Goal: Task Accomplishment & Management: Use online tool/utility

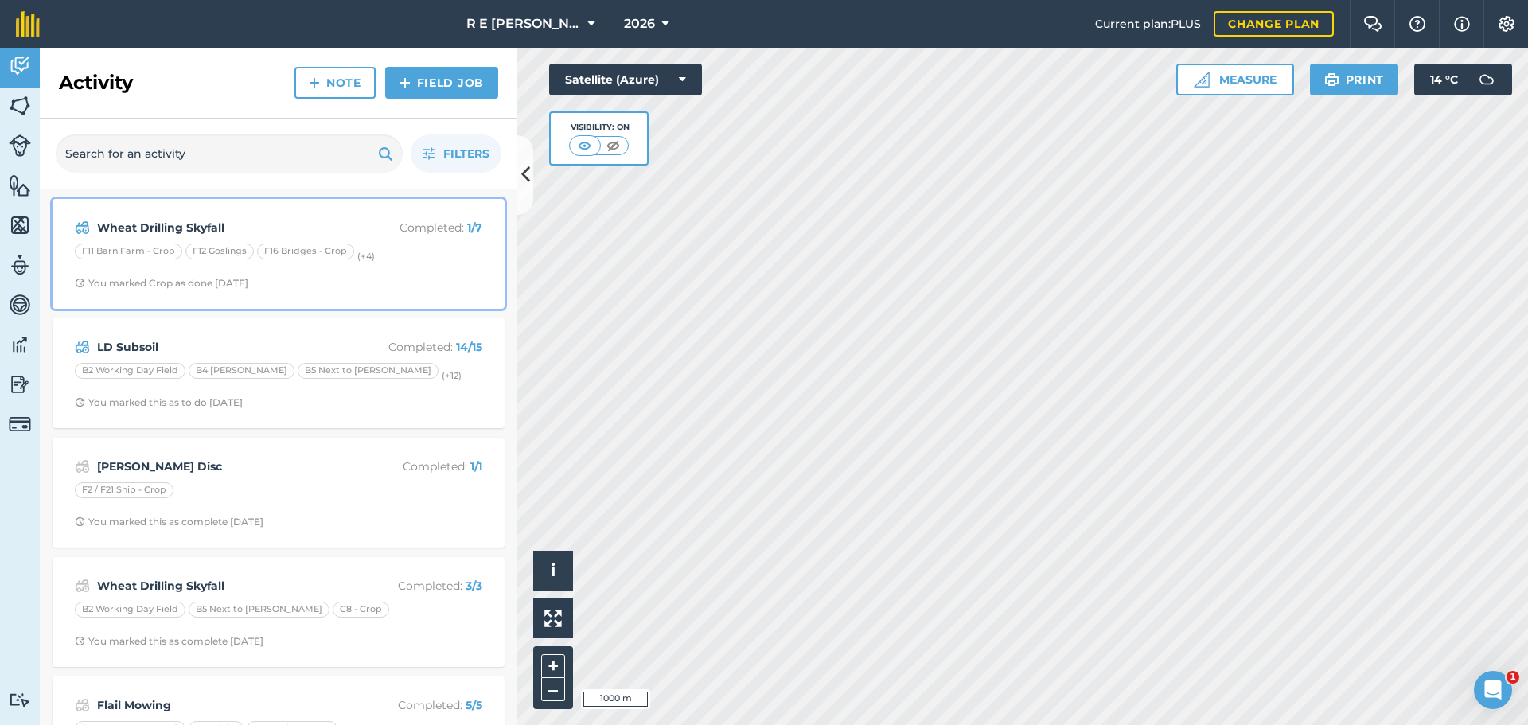
click at [337, 277] on span "You marked Crop as done [DATE]" at bounding box center [278, 283] width 407 height 13
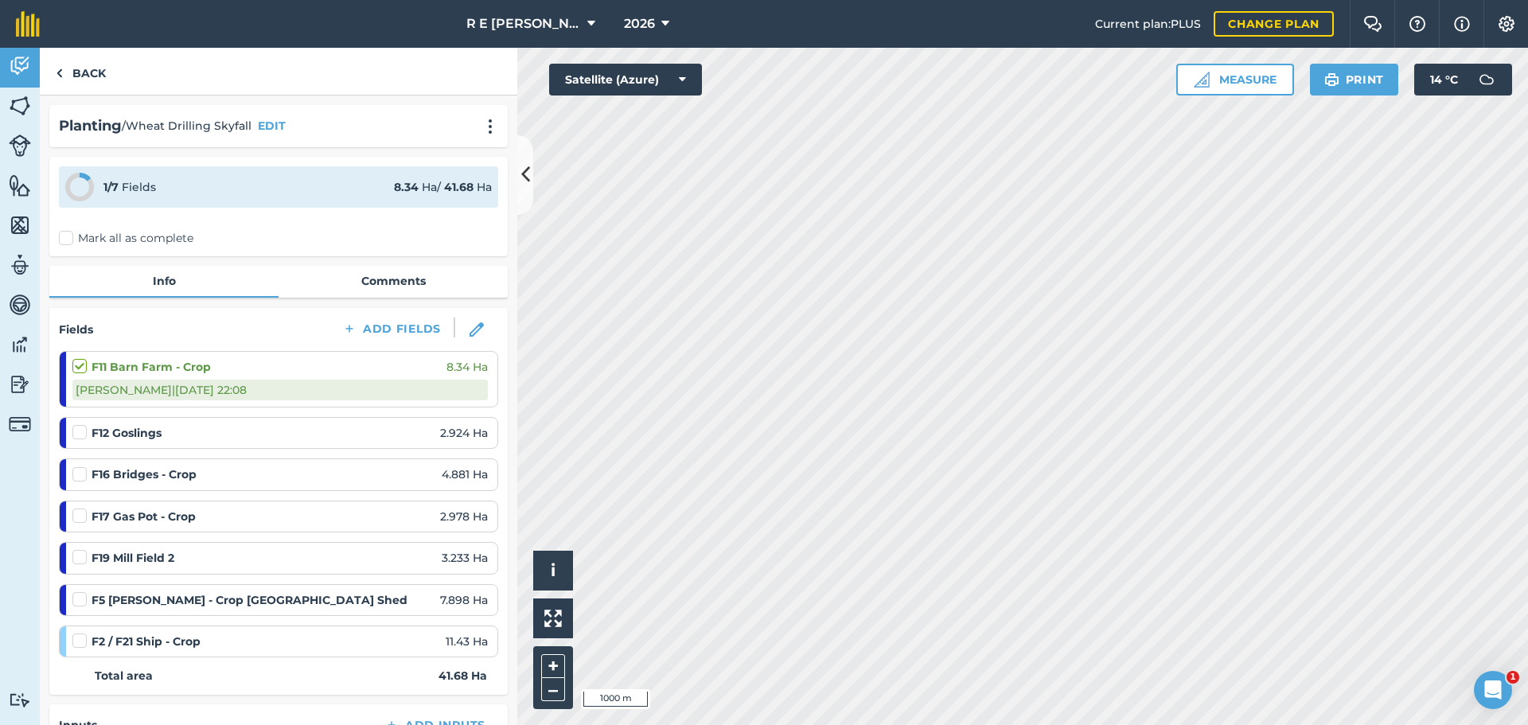
click at [82, 424] on label at bounding box center [81, 424] width 19 height 0
click at [82, 435] on input "checkbox" at bounding box center [77, 429] width 10 height 10
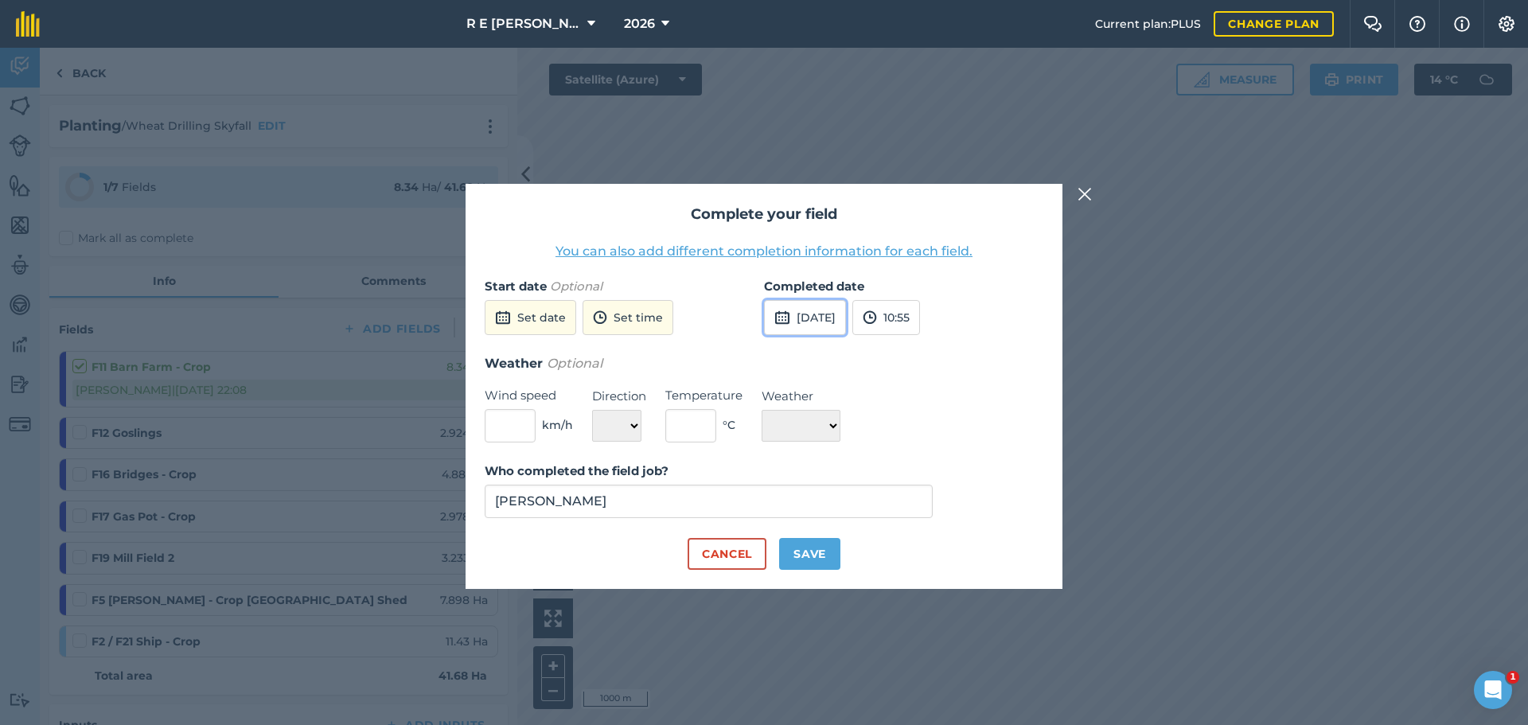
click at [821, 325] on button "[DATE]" at bounding box center [805, 317] width 82 height 35
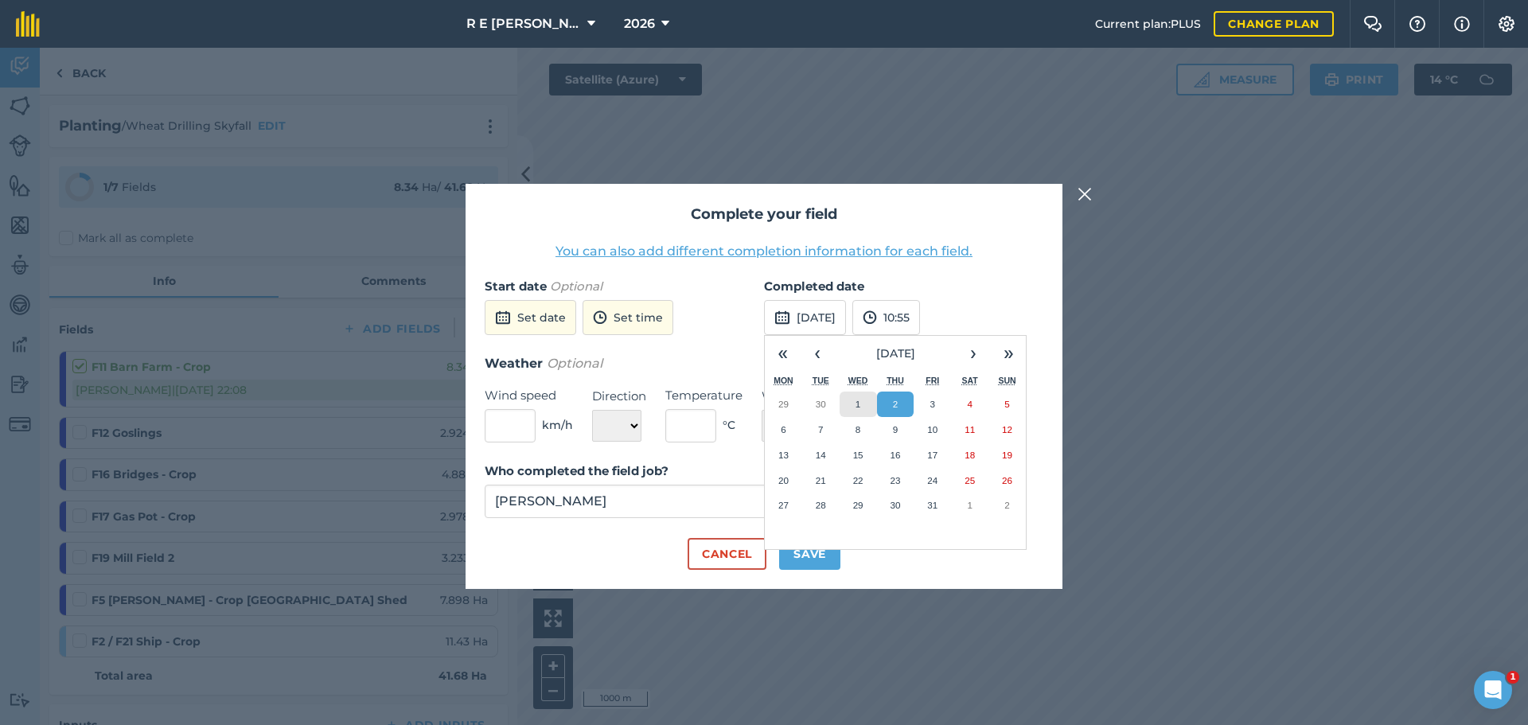
click at [867, 411] on button "1" at bounding box center [858, 404] width 37 height 25
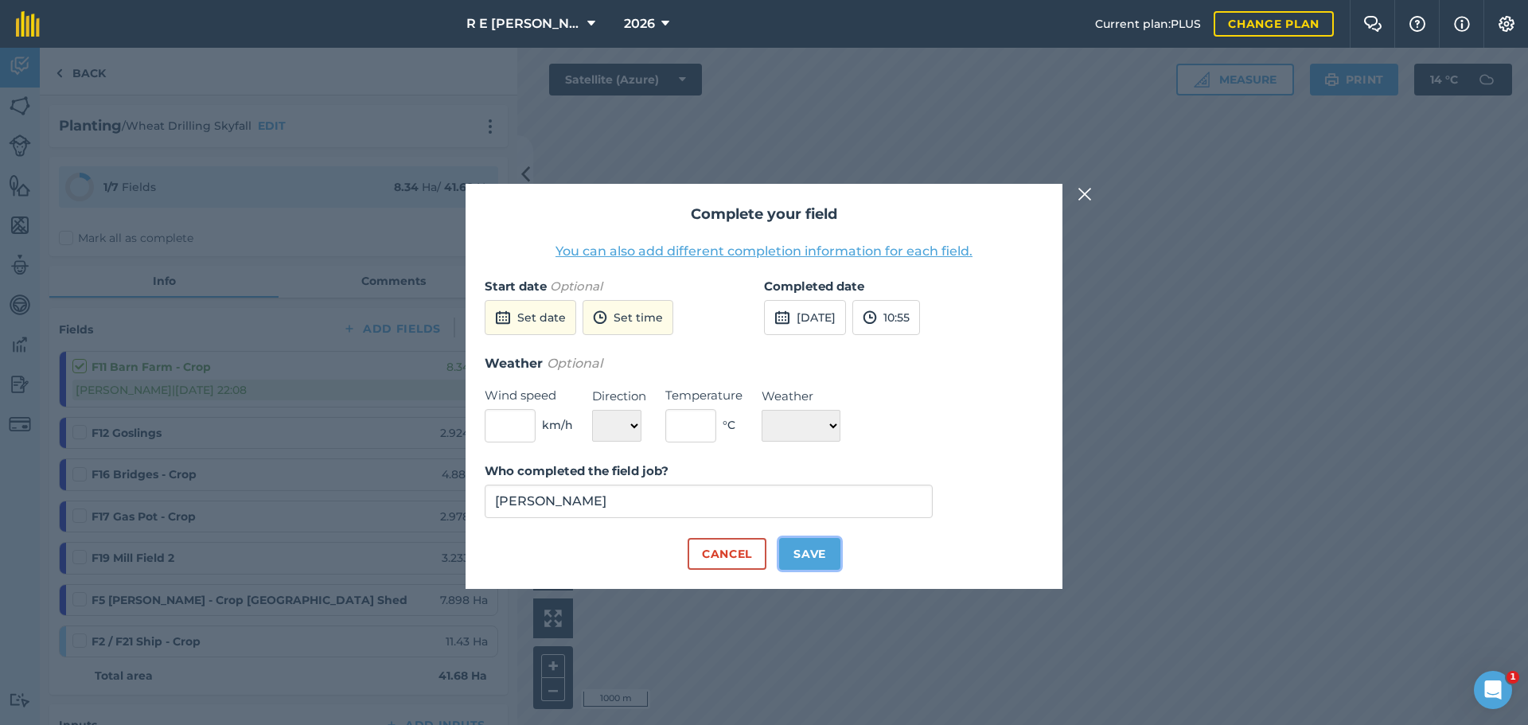
click at [826, 560] on button "Save" at bounding box center [809, 554] width 61 height 32
checkbox input "true"
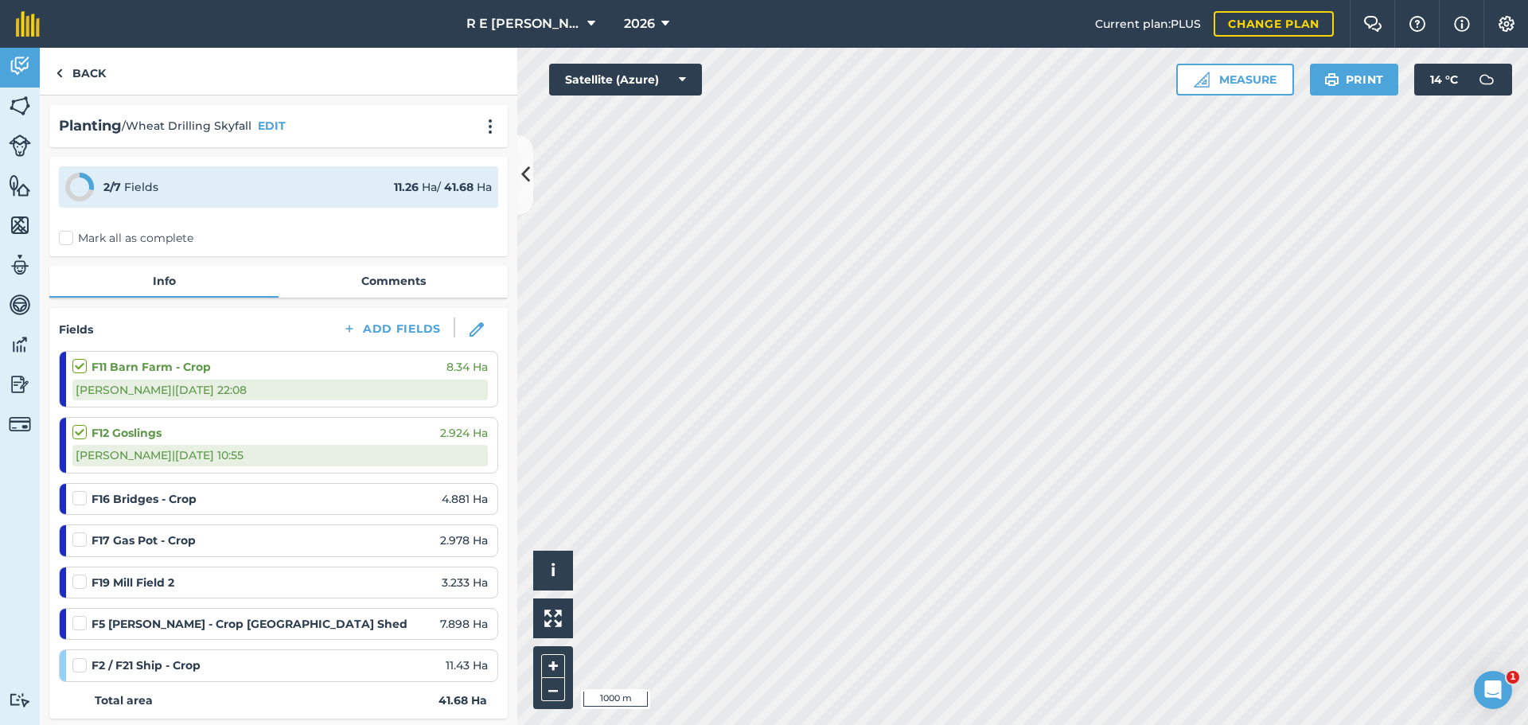
click at [193, 501] on strong "F16 Bridges - Crop" at bounding box center [144, 499] width 105 height 18
click at [87, 501] on div at bounding box center [81, 498] width 19 height 16
click at [81, 490] on label at bounding box center [81, 490] width 19 height 0
click at [81, 501] on input "checkbox" at bounding box center [77, 495] width 10 height 10
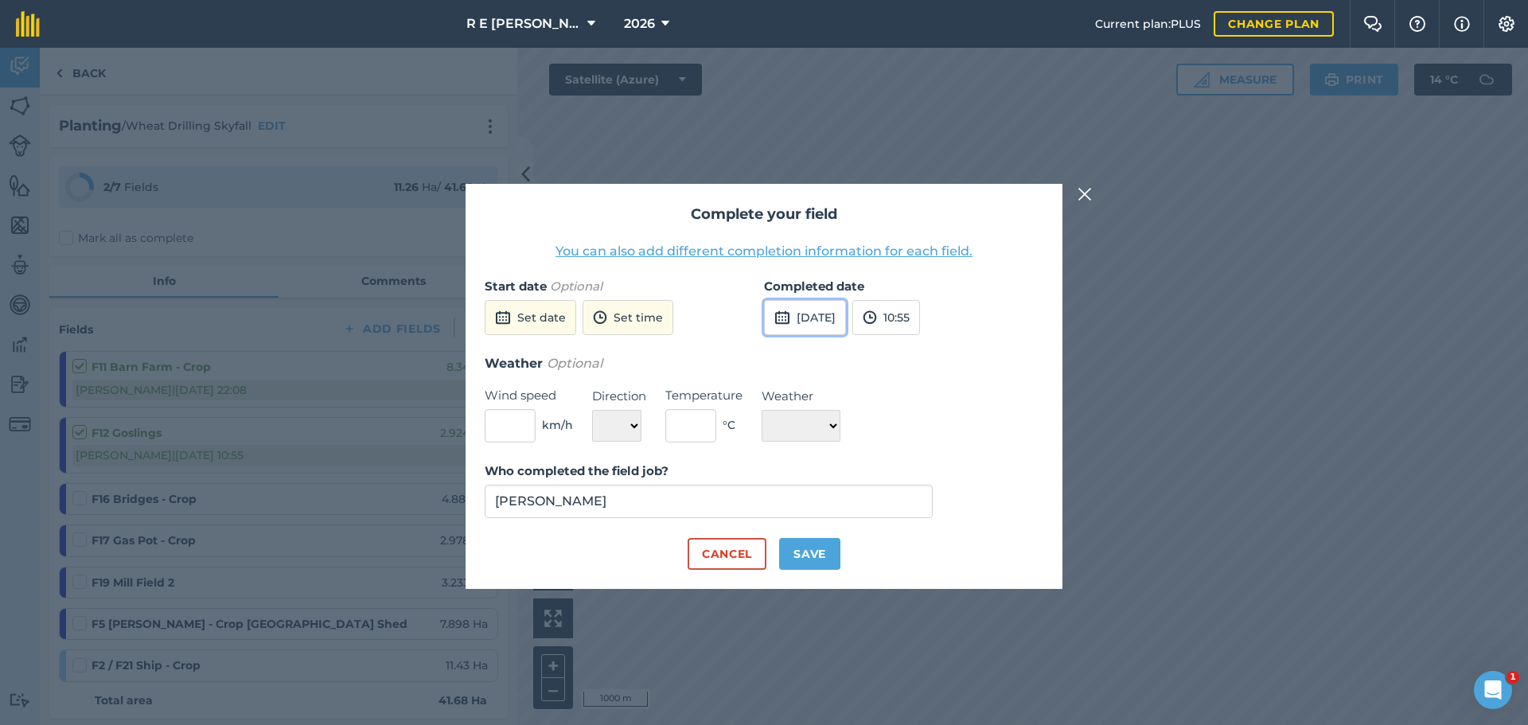
click at [803, 322] on button "[DATE]" at bounding box center [805, 317] width 82 height 35
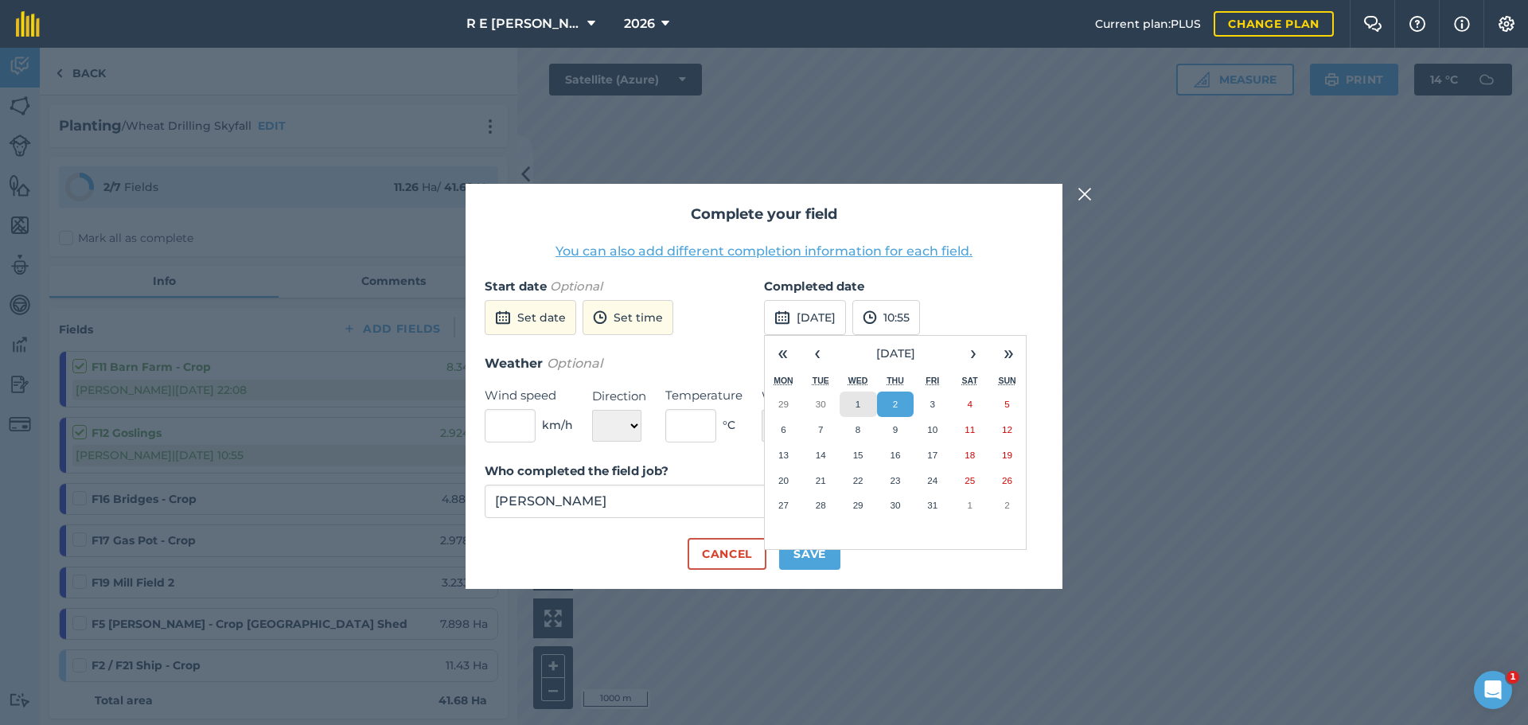
click at [867, 403] on button "1" at bounding box center [858, 404] width 37 height 25
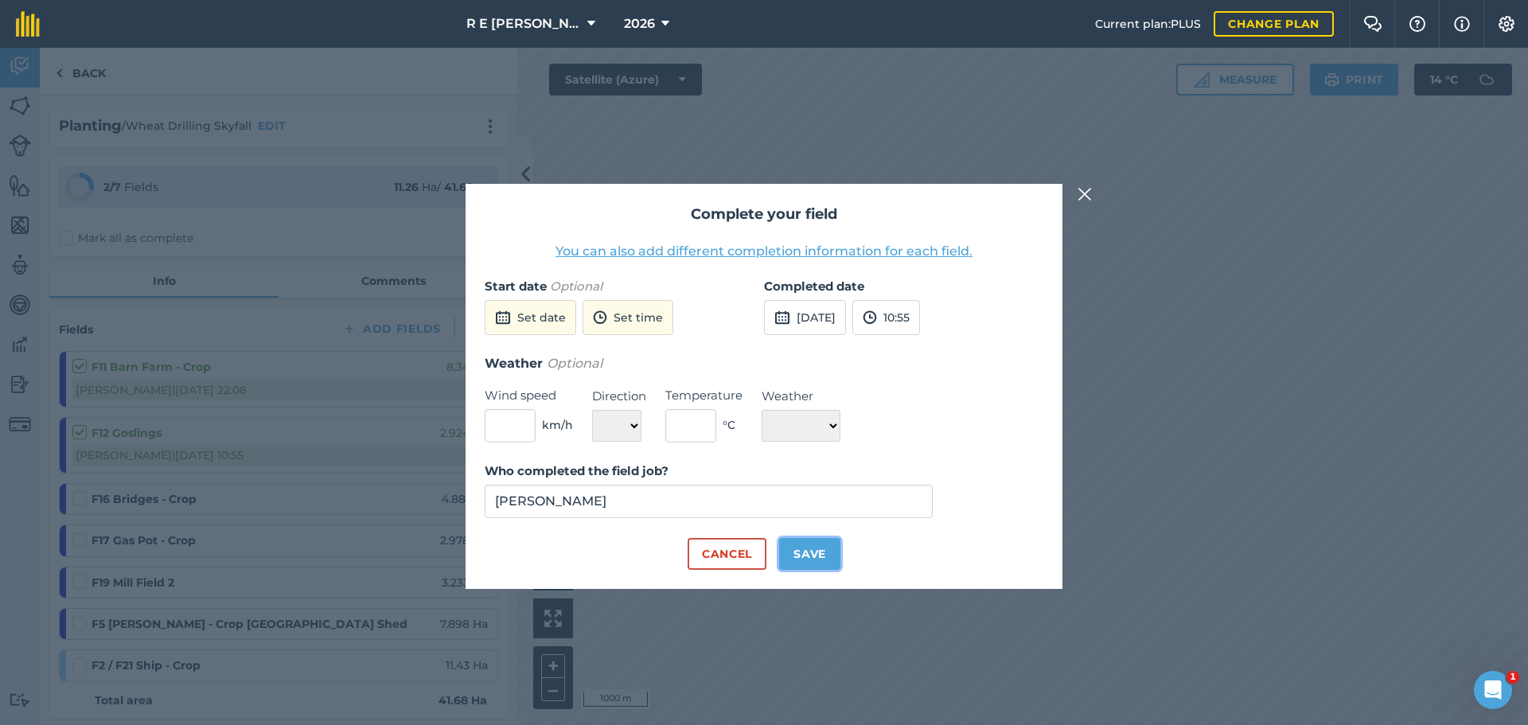
click at [811, 544] on button "Save" at bounding box center [809, 554] width 61 height 32
checkbox input "true"
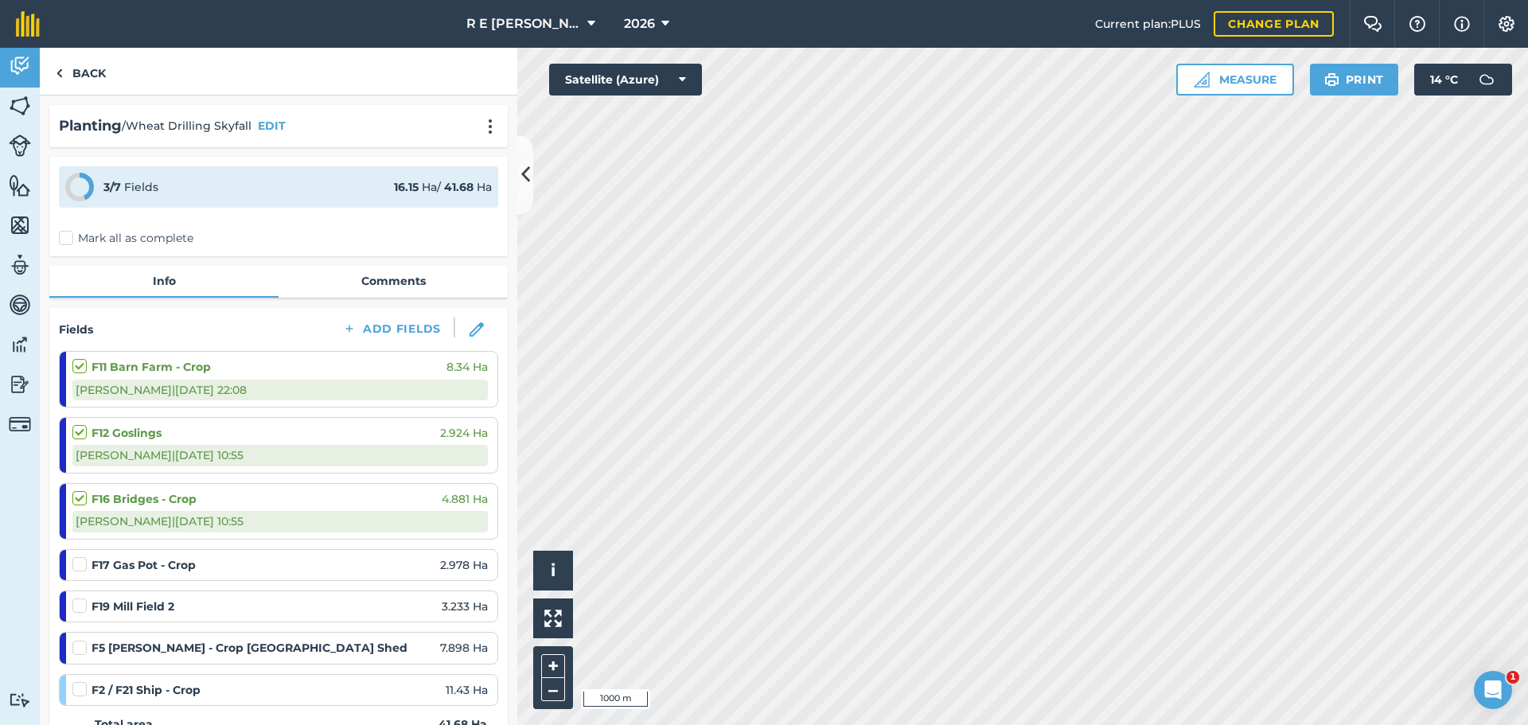
click at [80, 556] on label at bounding box center [81, 556] width 19 height 0
click at [80, 567] on input "checkbox" at bounding box center [77, 561] width 10 height 10
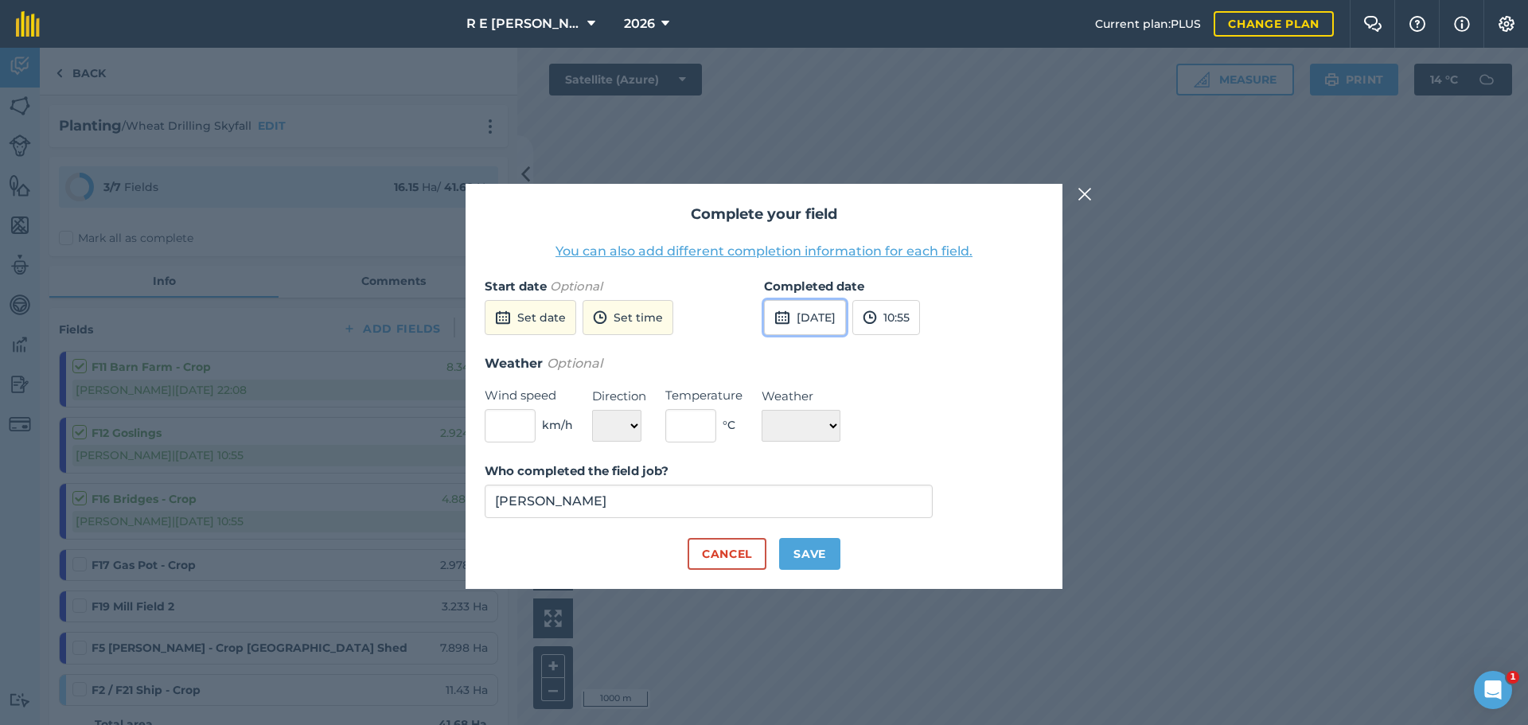
click at [827, 322] on button "[DATE]" at bounding box center [805, 317] width 82 height 35
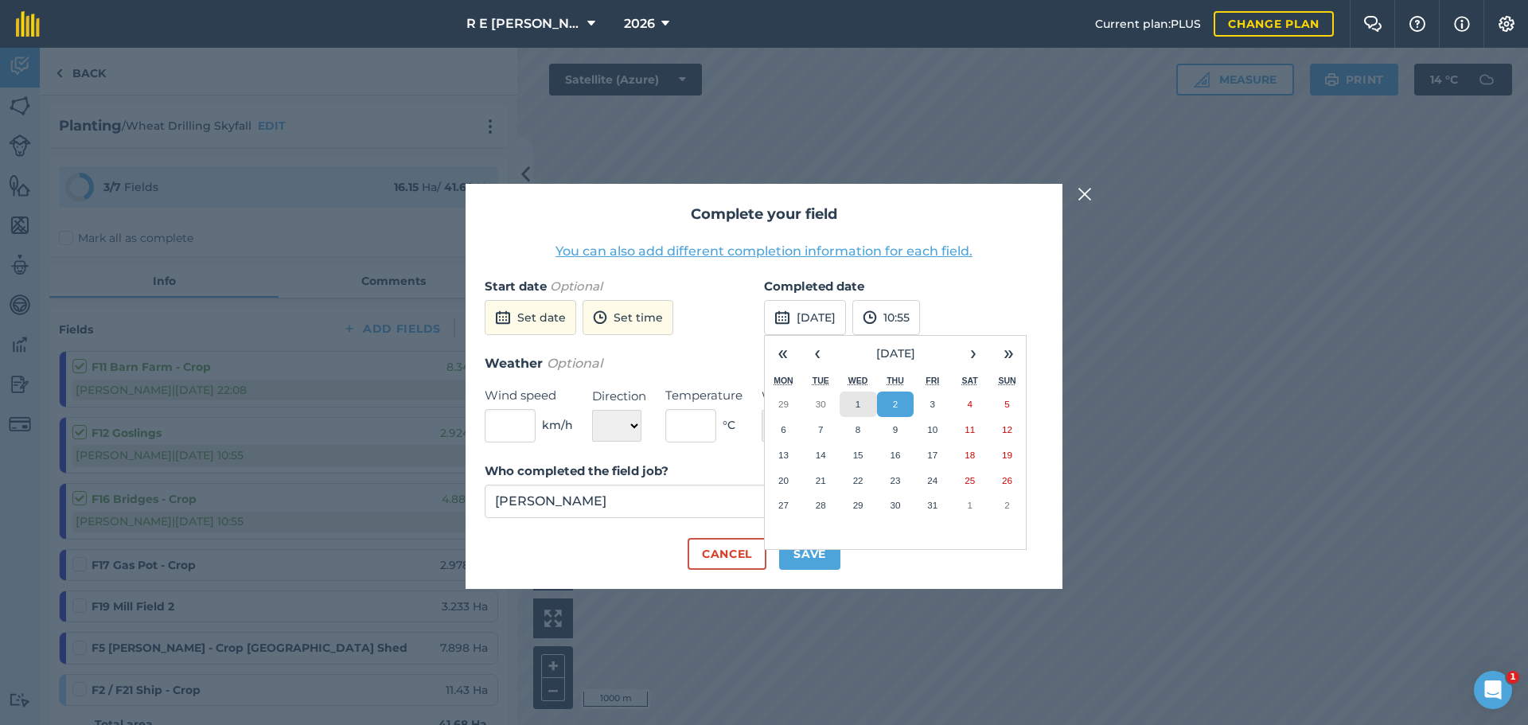
click at [866, 411] on button "1" at bounding box center [858, 404] width 37 height 25
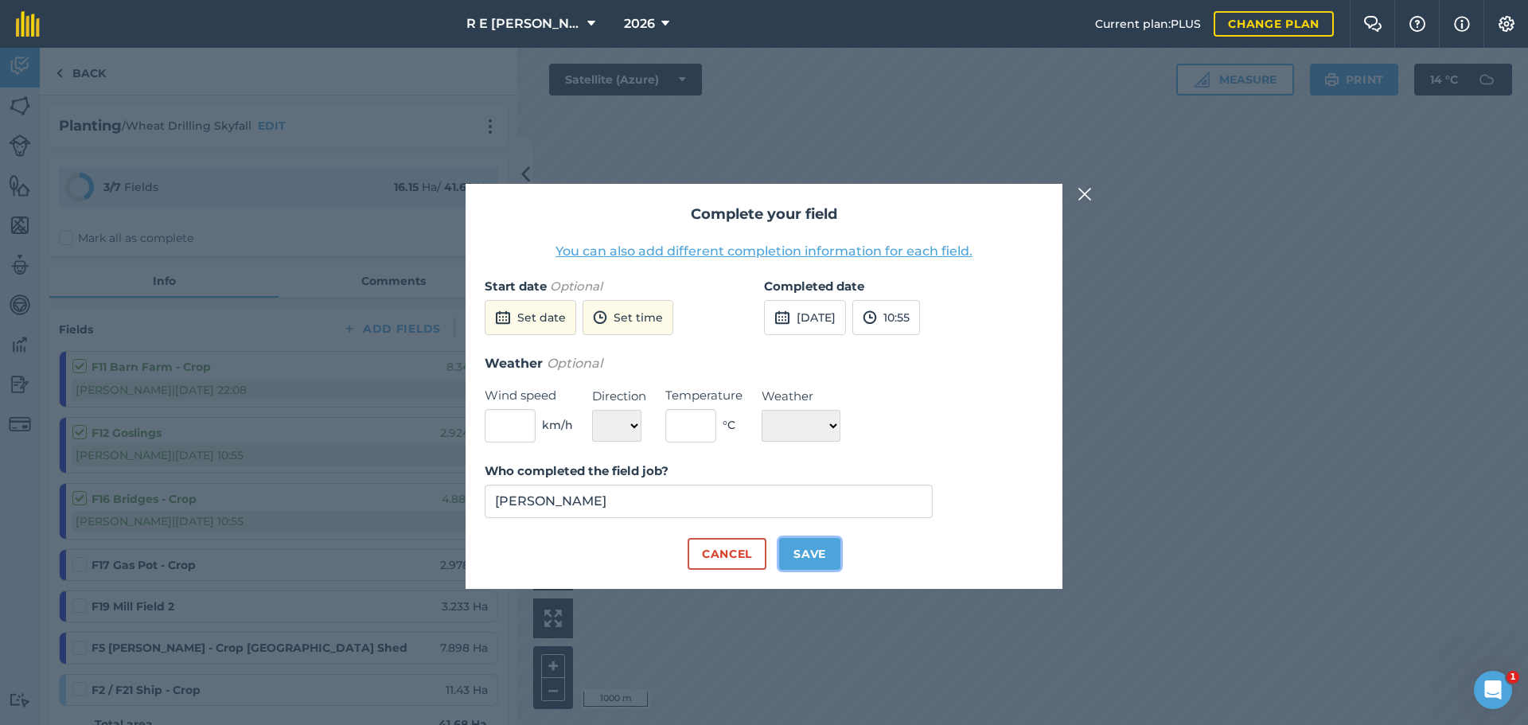
click at [794, 564] on button "Save" at bounding box center [809, 554] width 61 height 32
checkbox input "true"
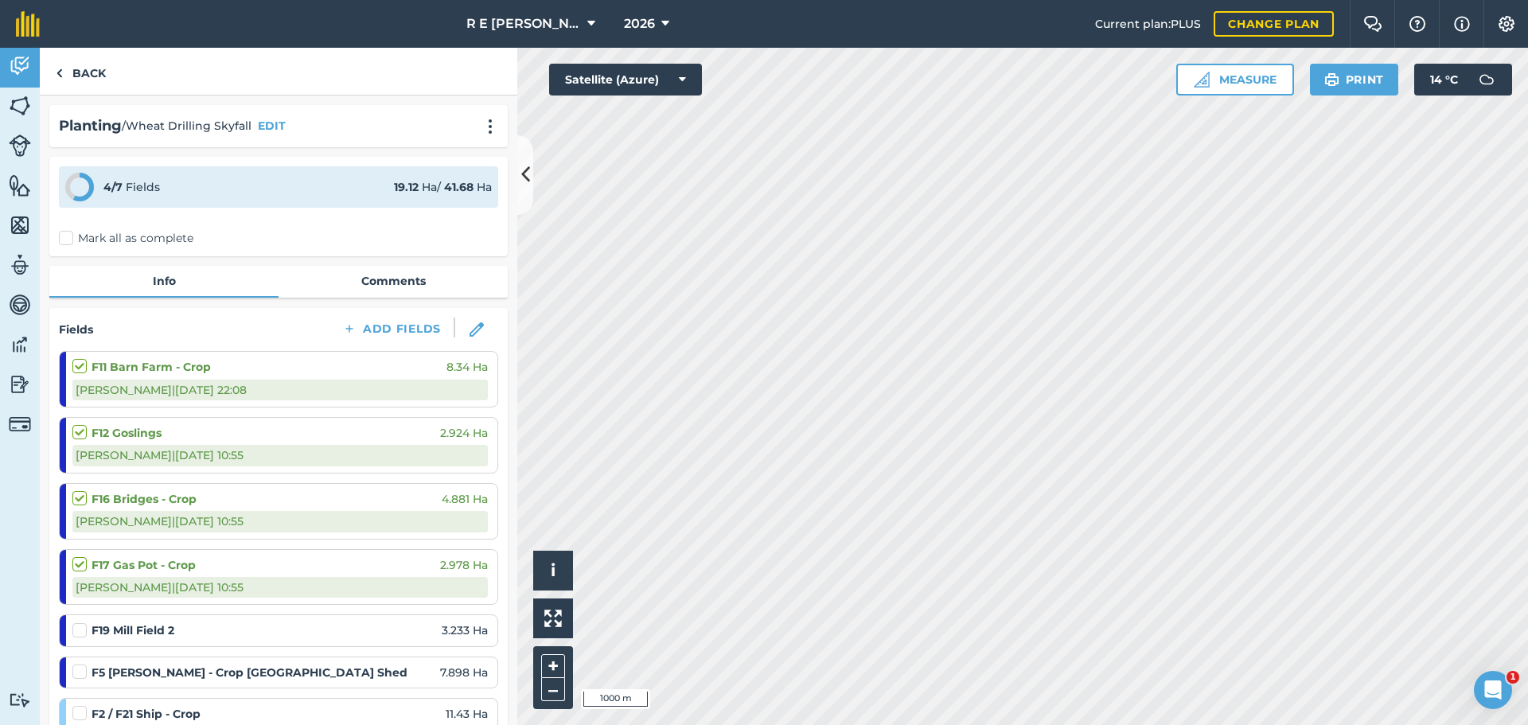
click at [84, 622] on label at bounding box center [81, 622] width 19 height 0
click at [83, 633] on input "checkbox" at bounding box center [77, 627] width 10 height 10
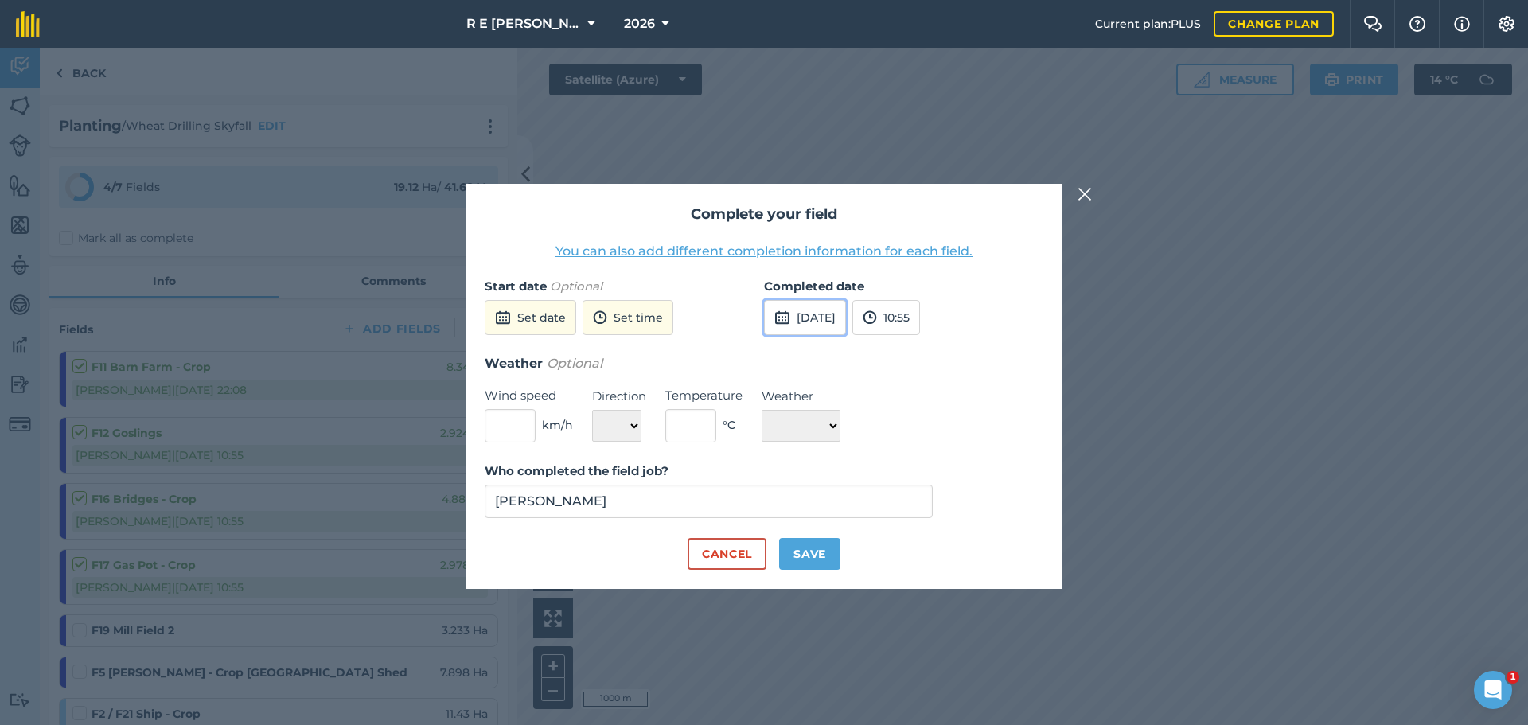
click at [824, 314] on button "[DATE]" at bounding box center [805, 317] width 82 height 35
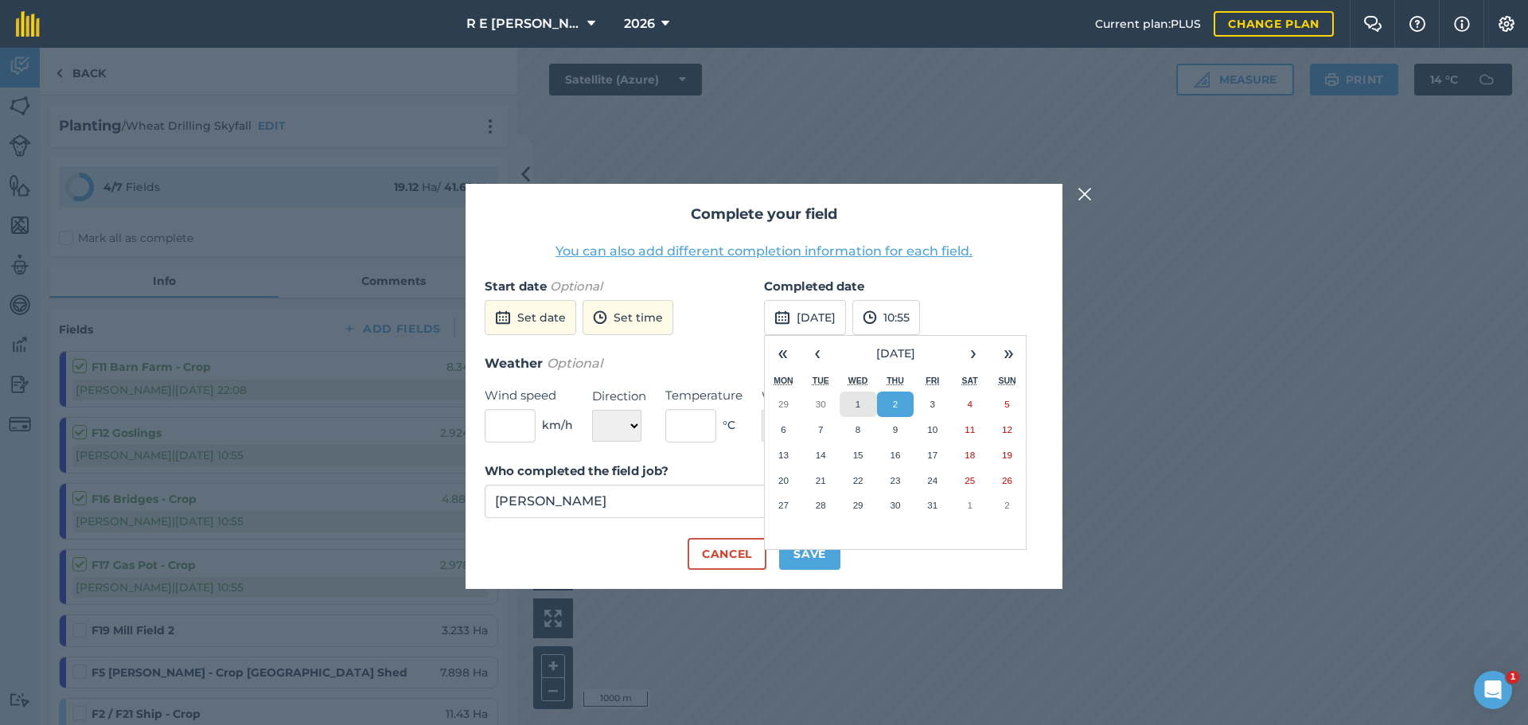
click at [857, 400] on abbr "1" at bounding box center [857, 404] width 5 height 10
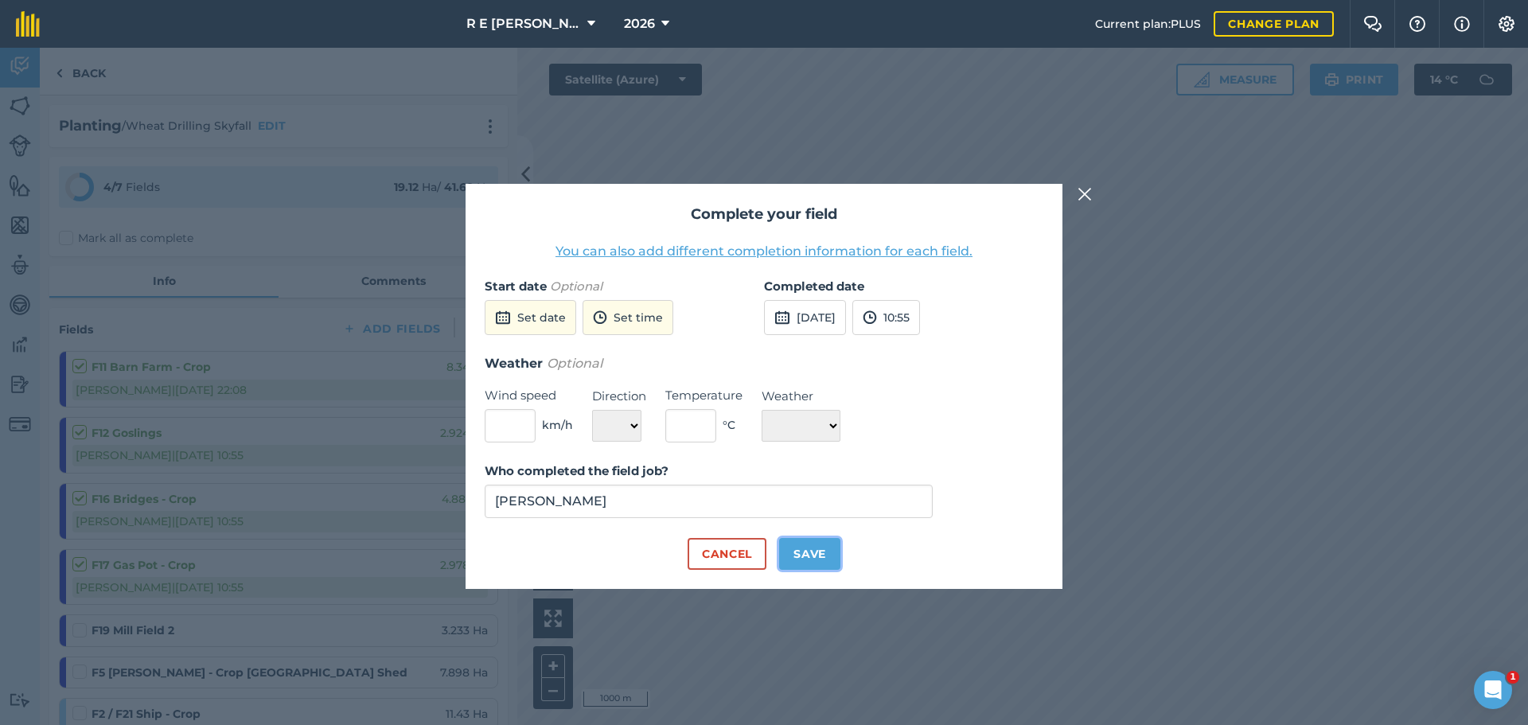
click at [794, 553] on button "Save" at bounding box center [809, 554] width 61 height 32
checkbox input "true"
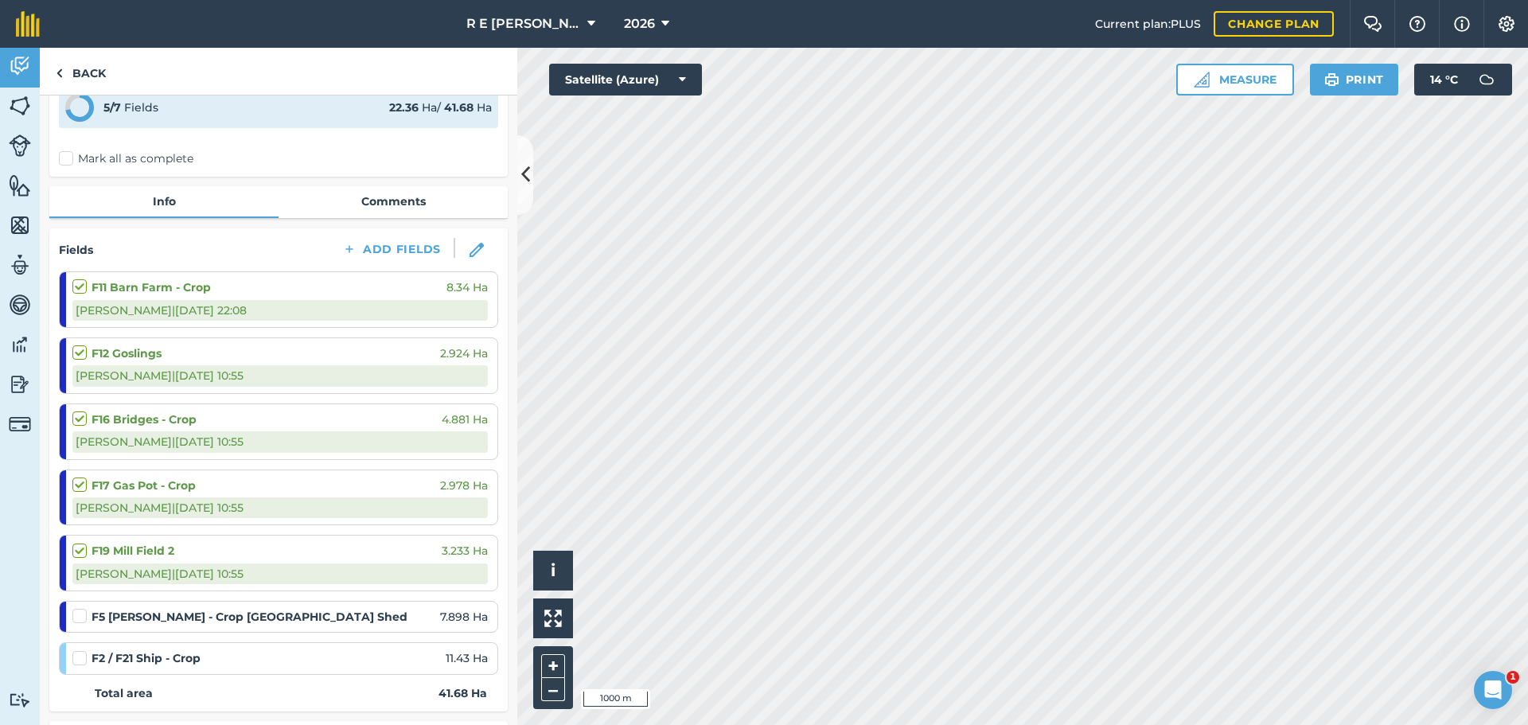
scroll to position [159, 0]
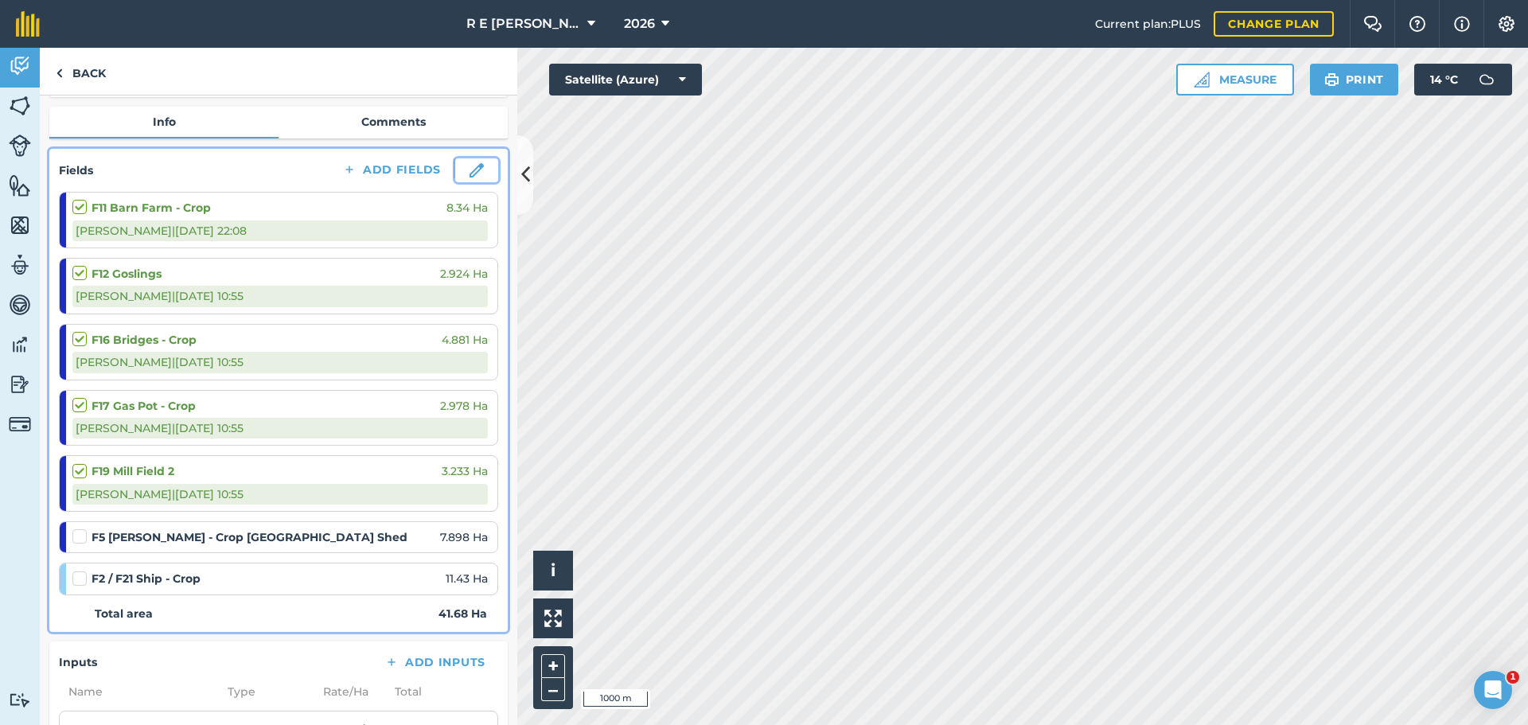
click at [468, 162] on button at bounding box center [476, 170] width 43 height 24
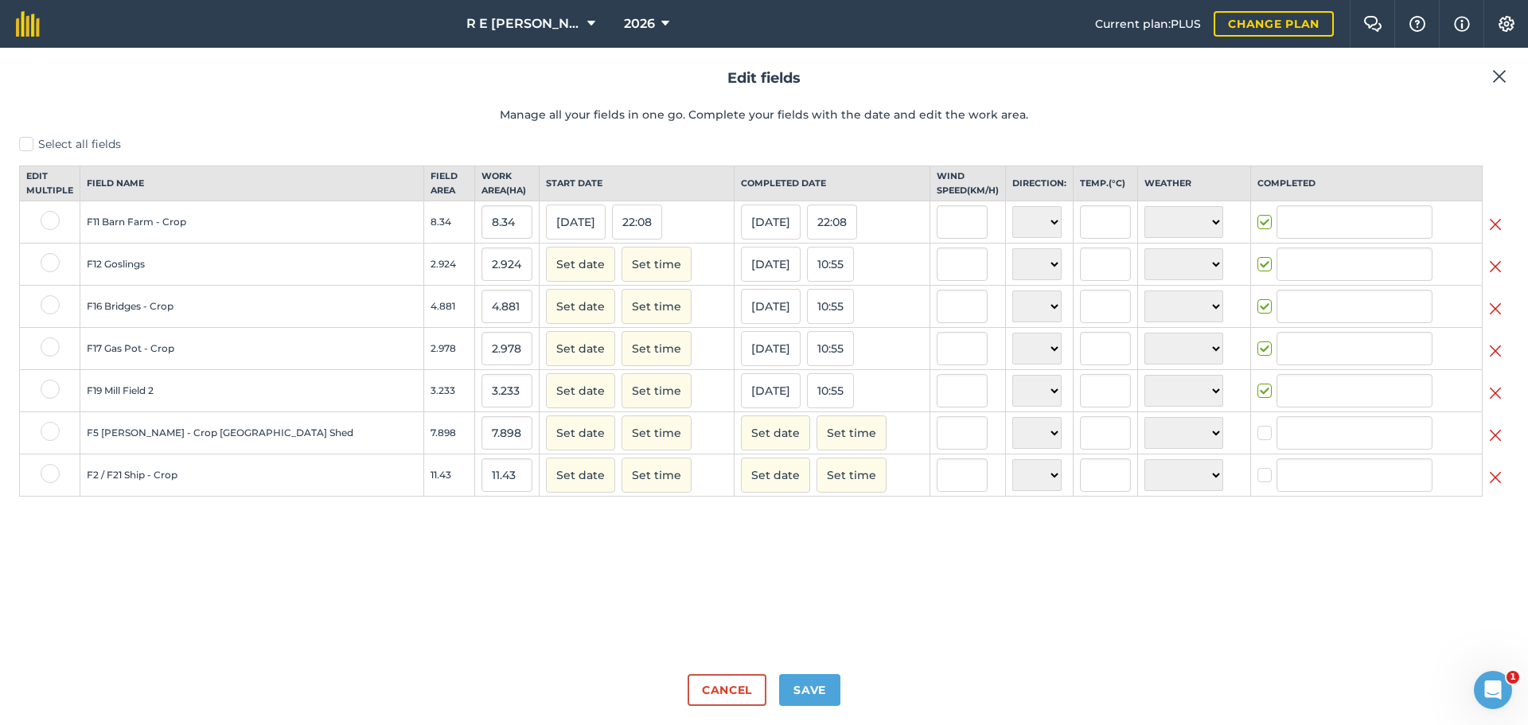
type input "[PERSON_NAME]"
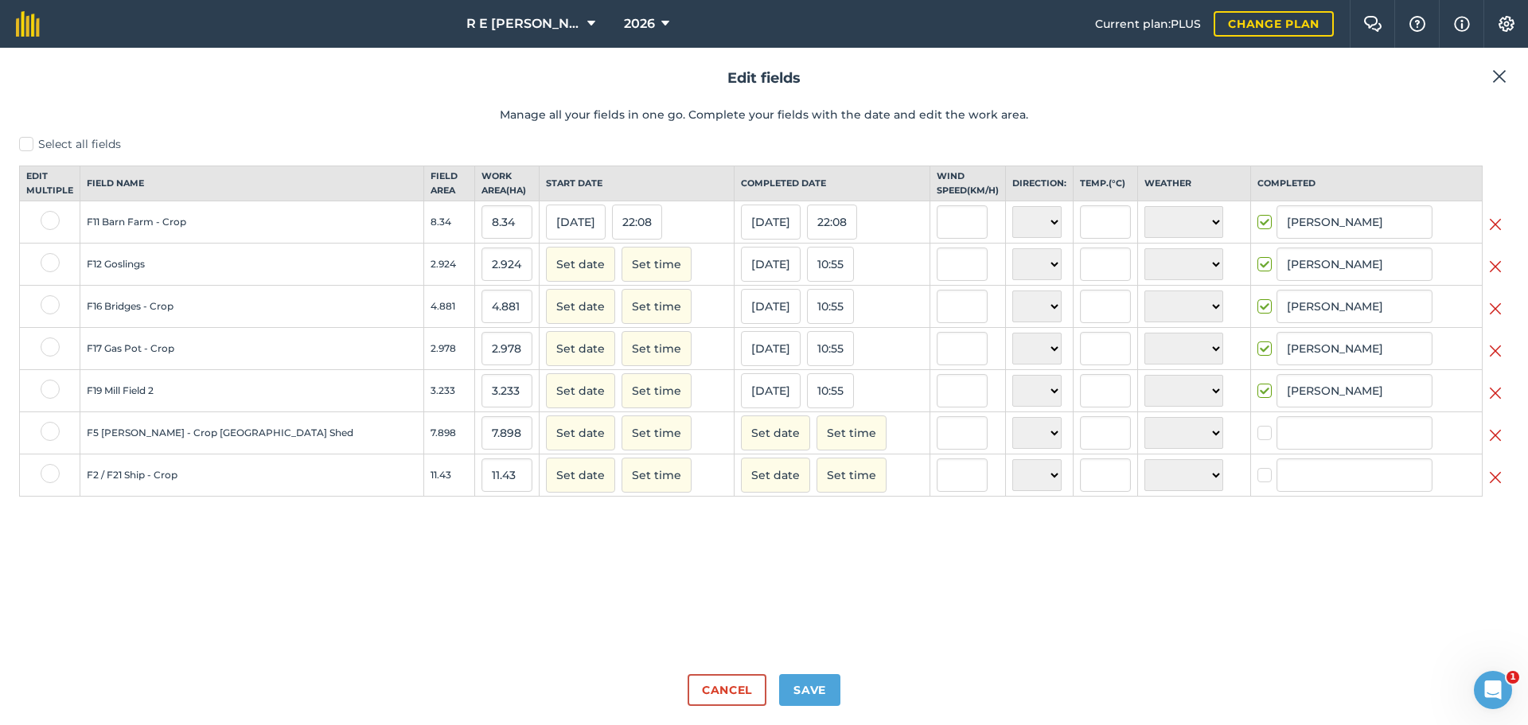
click at [1492, 445] on img at bounding box center [1495, 435] width 13 height 19
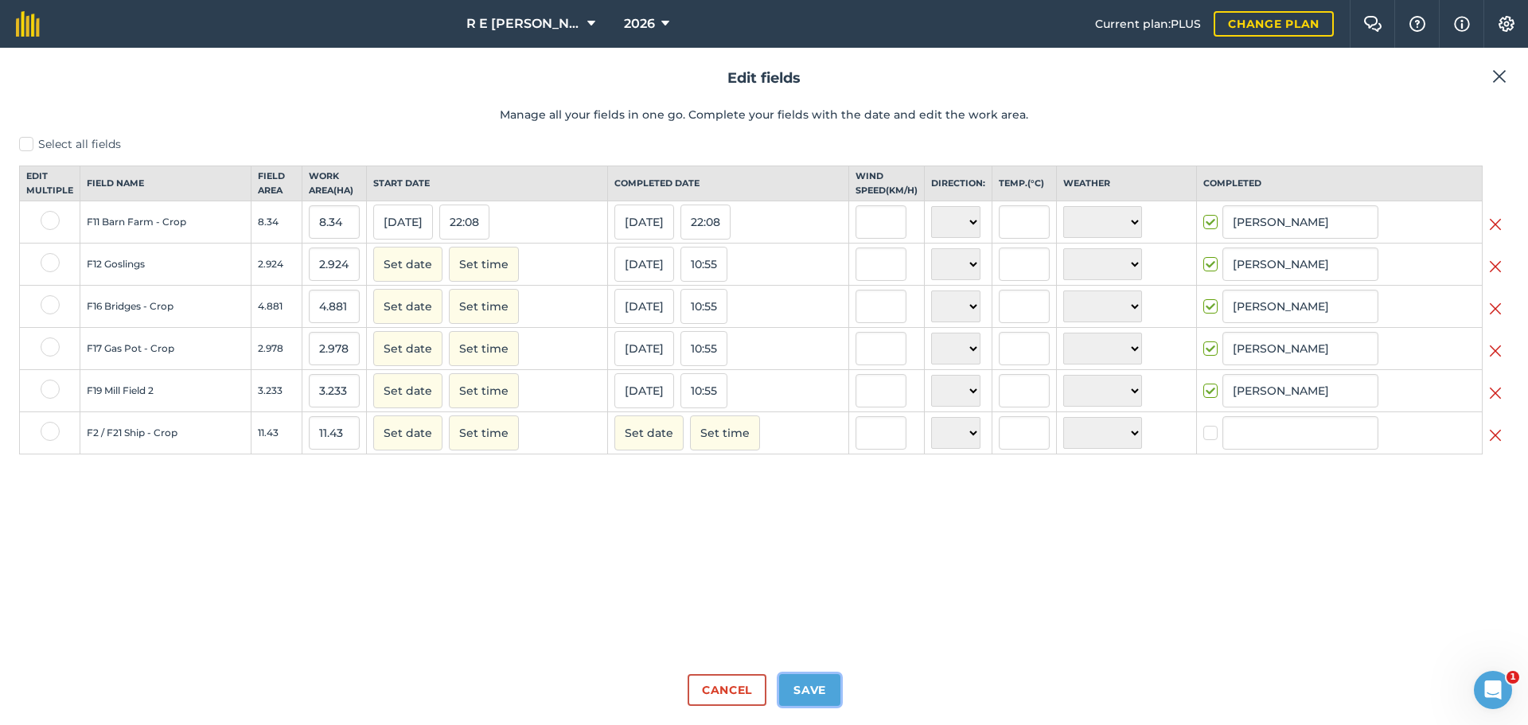
click at [814, 692] on button "Save" at bounding box center [809, 690] width 61 height 32
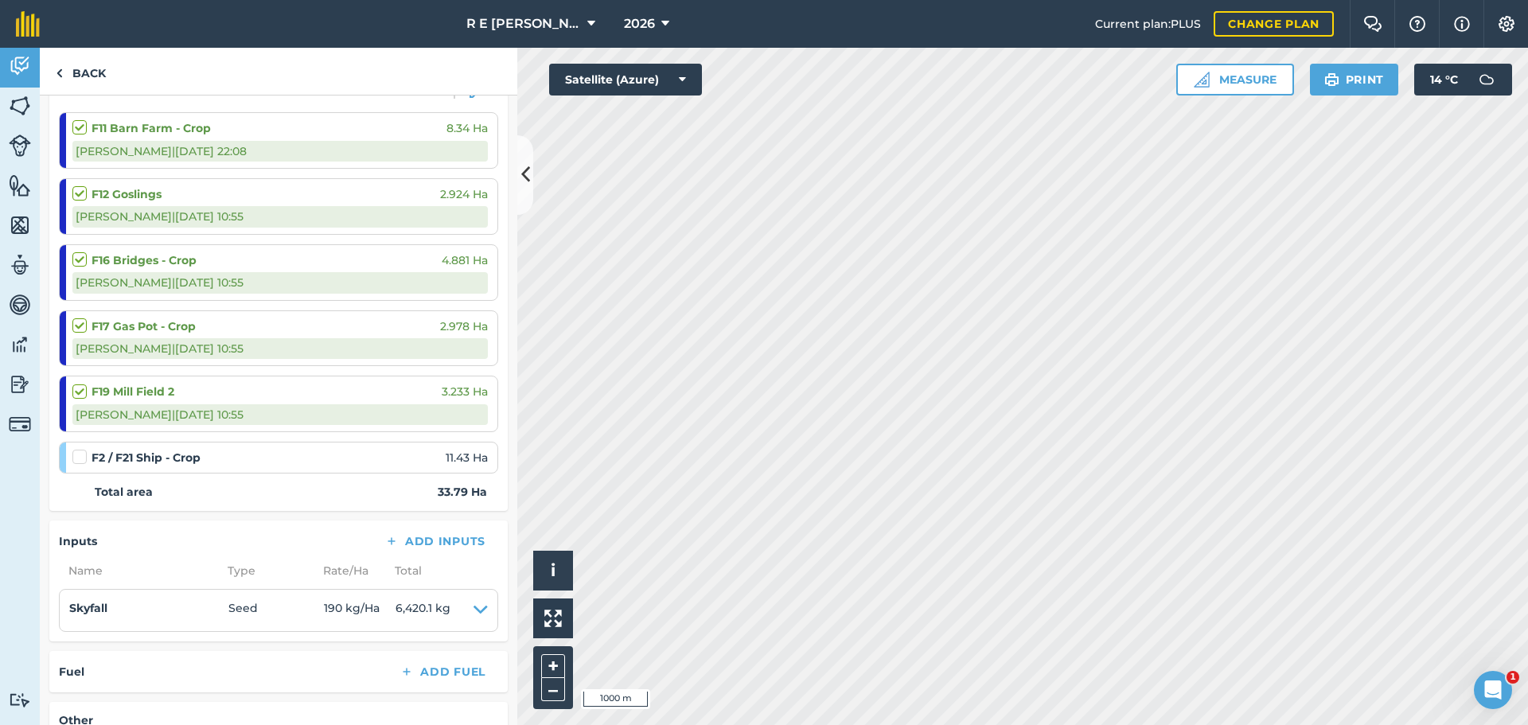
scroll to position [485, 0]
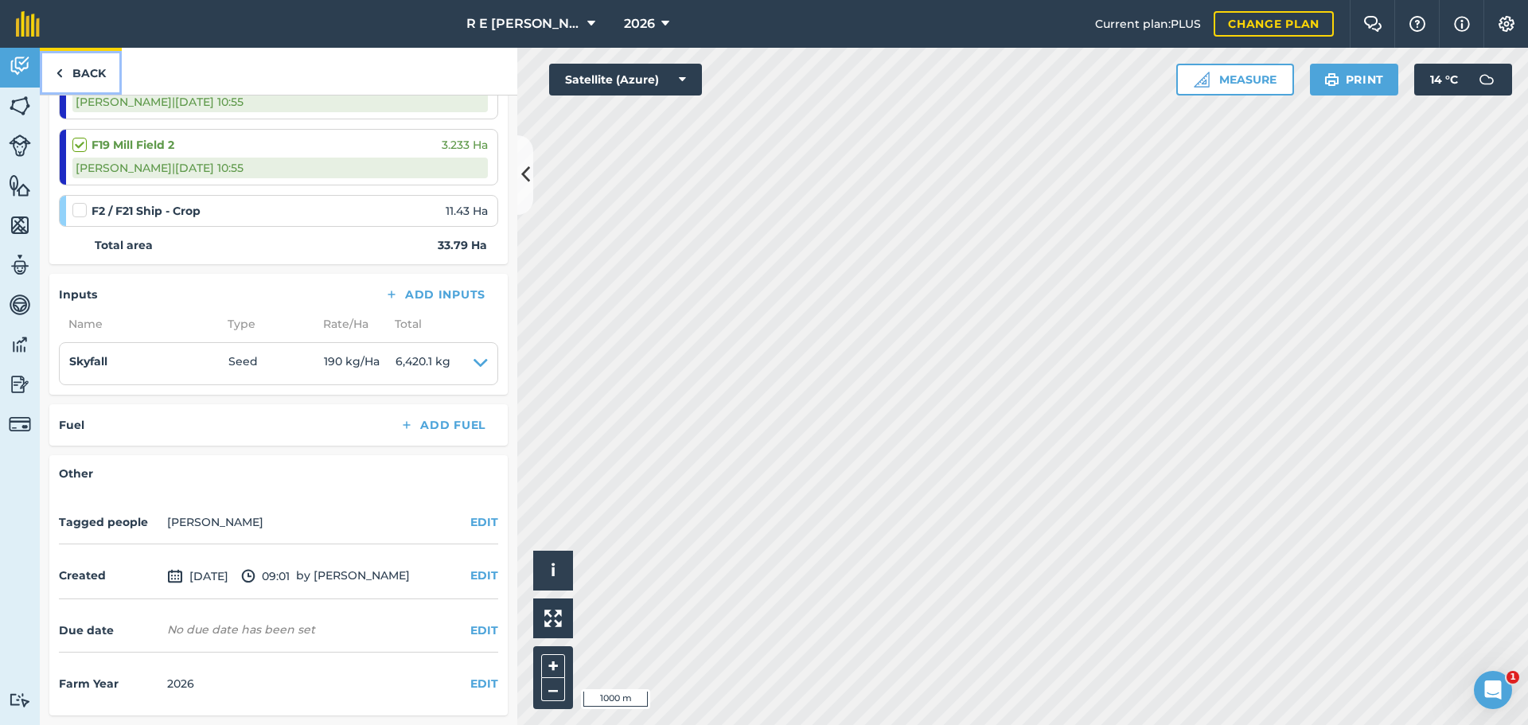
click at [80, 68] on link "Back" at bounding box center [81, 71] width 82 height 47
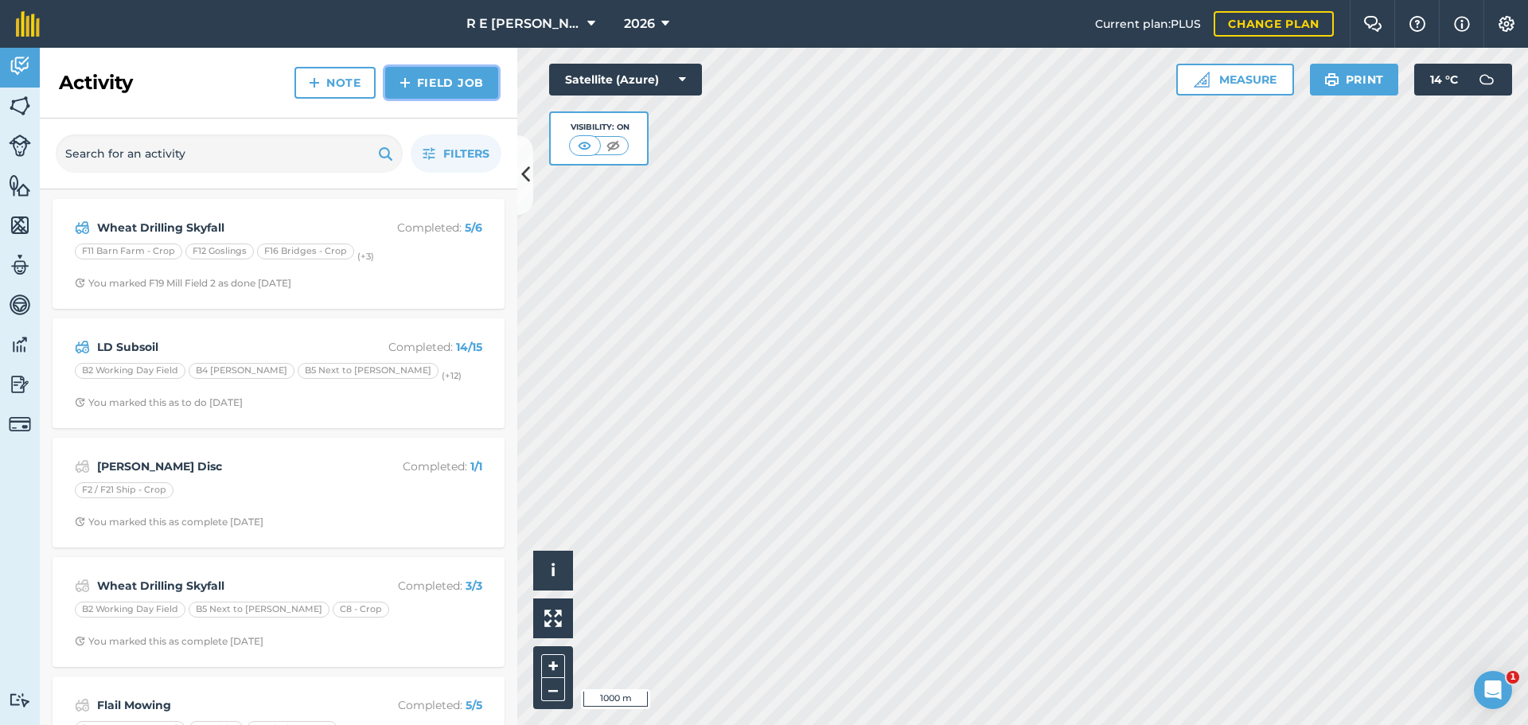
click at [403, 94] on link "Field Job" at bounding box center [441, 83] width 113 height 32
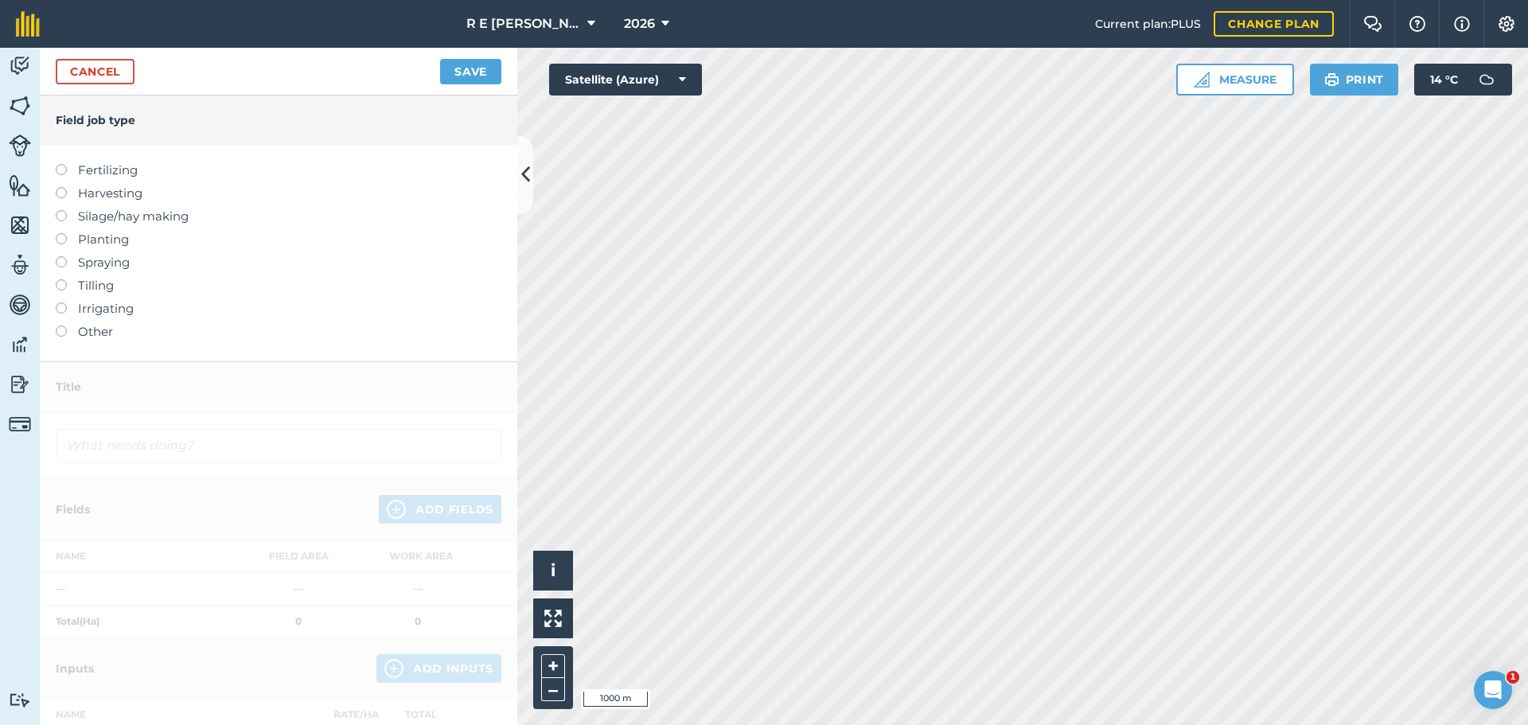
click at [62, 233] on label at bounding box center [67, 233] width 22 height 0
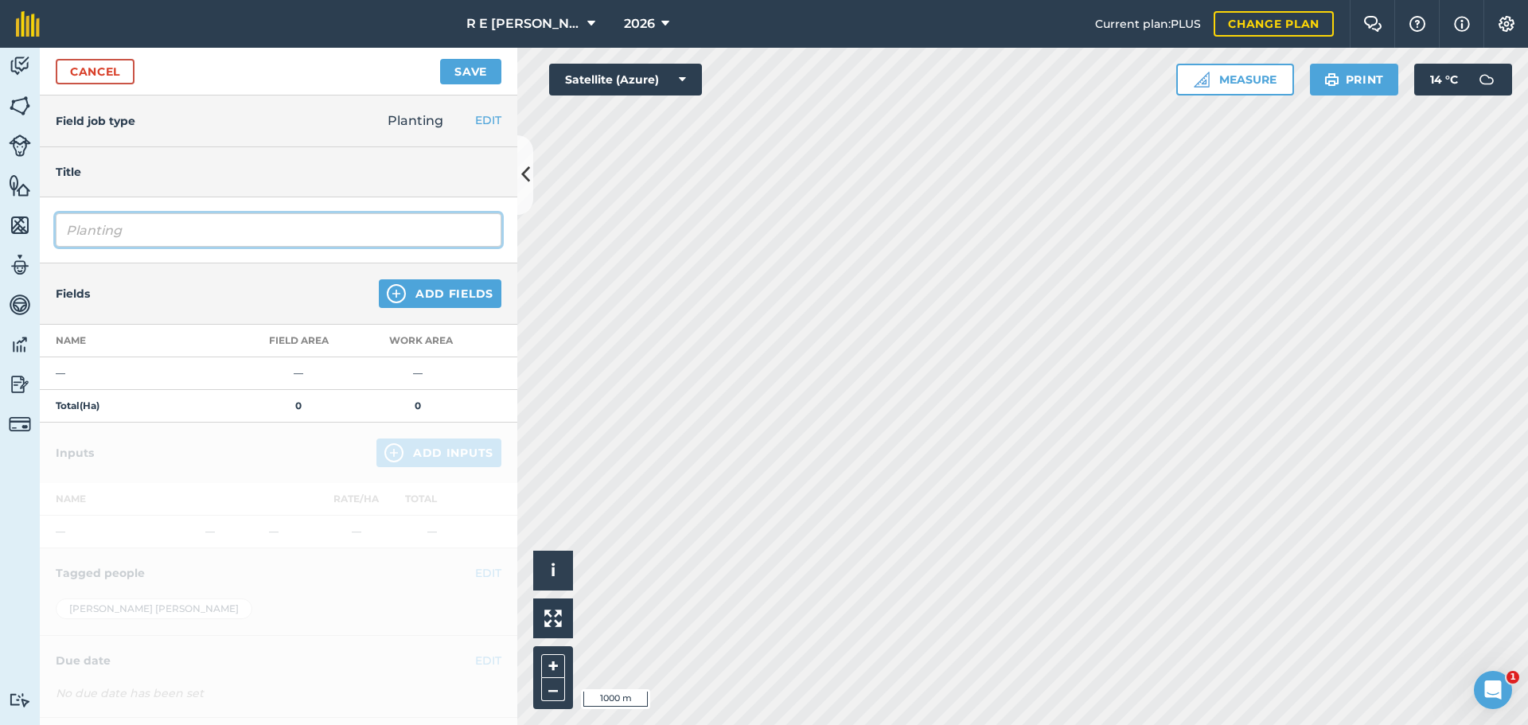
drag, startPoint x: 127, startPoint y: 235, endPoint x: 57, endPoint y: 231, distance: 70.9
click at [57, 231] on input "Planting" at bounding box center [279, 229] width 446 height 33
type input "Wheat drilling Skyfall"
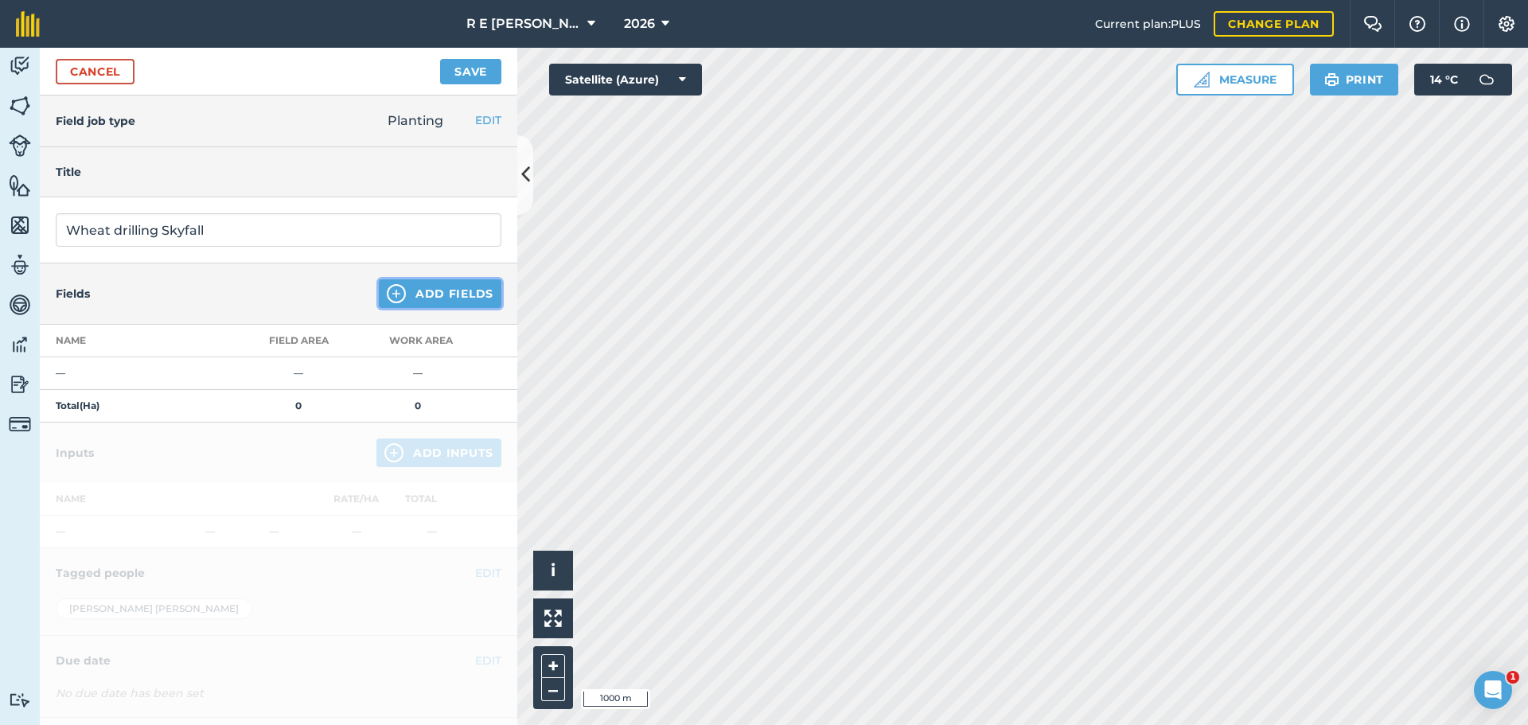
click at [387, 291] on img at bounding box center [396, 293] width 19 height 19
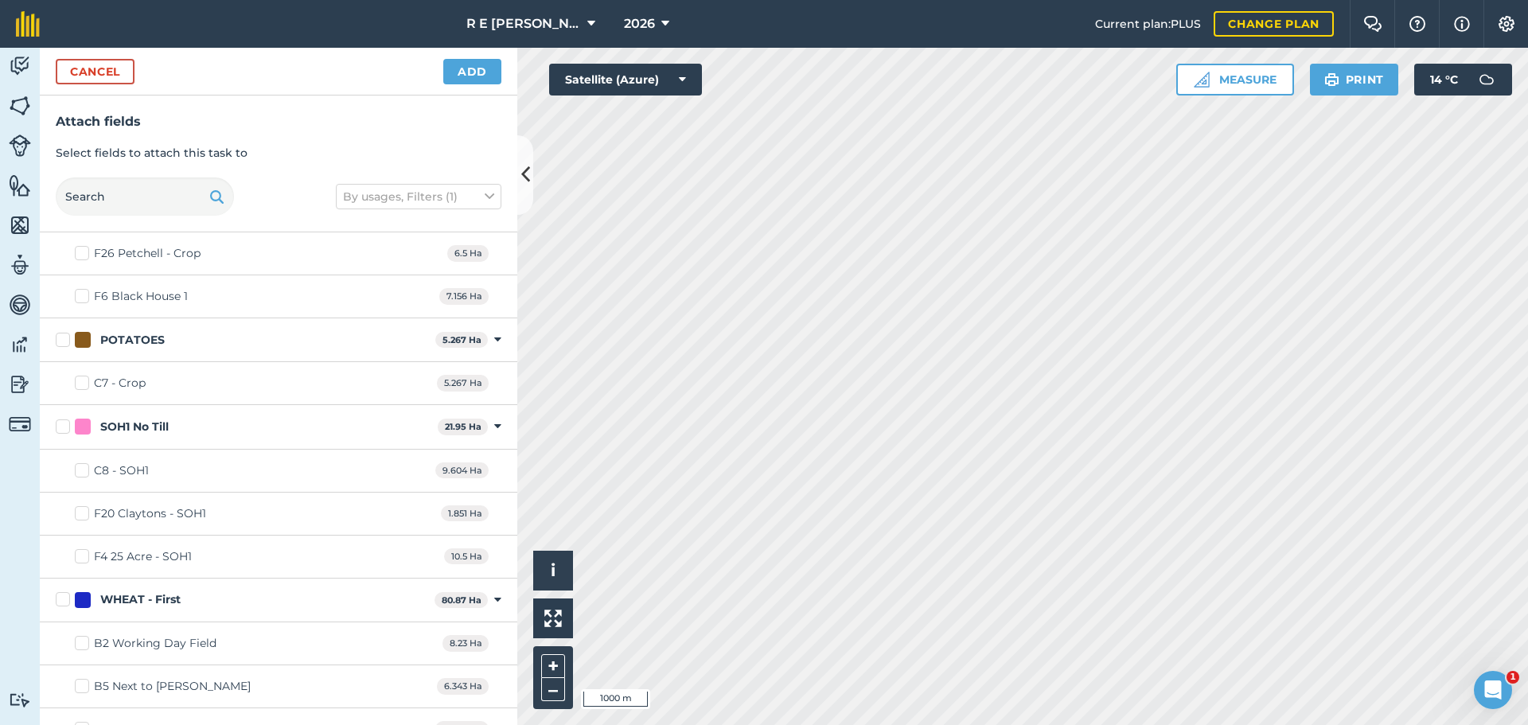
scroll to position [2467, 0]
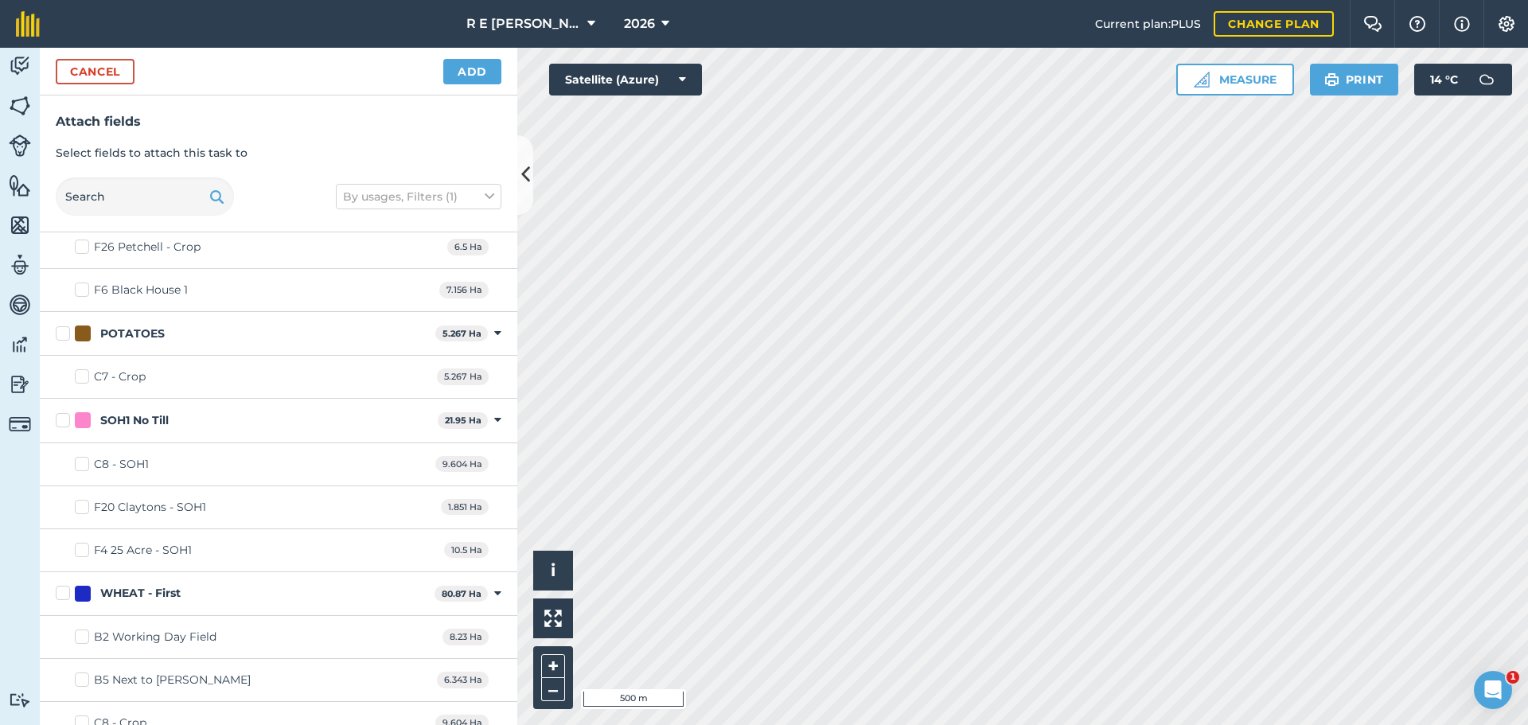
checkbox input "true"
click at [458, 76] on button "Add" at bounding box center [472, 71] width 58 height 25
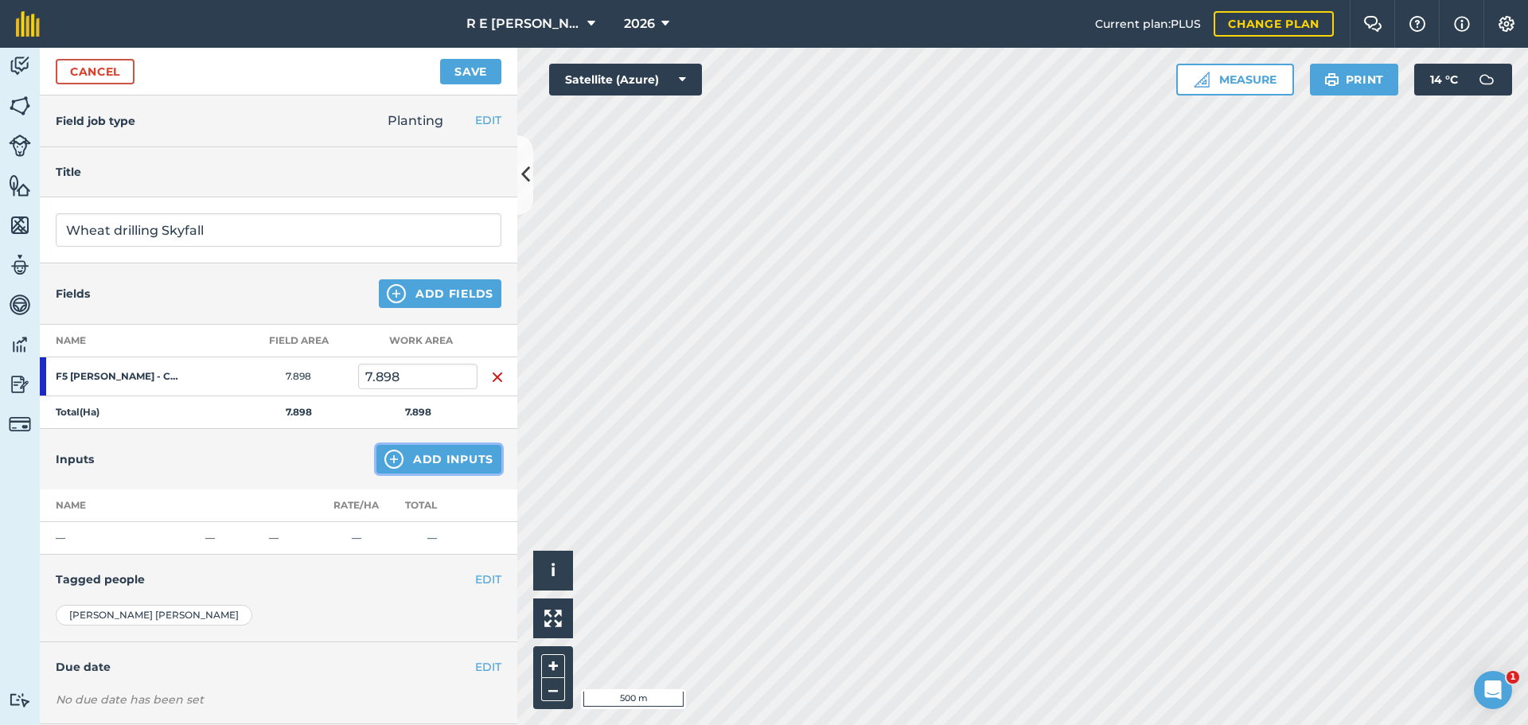
click at [384, 464] on img at bounding box center [393, 459] width 19 height 19
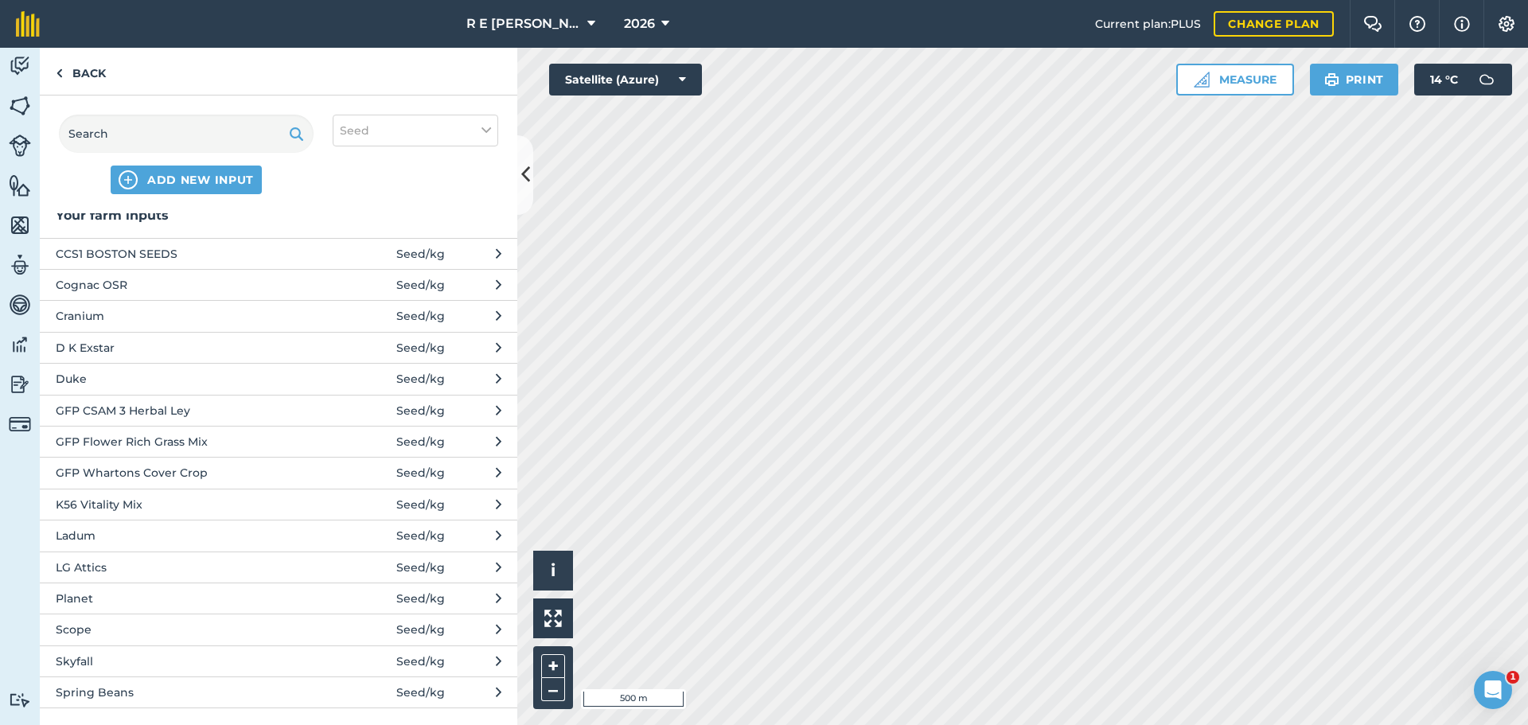
scroll to position [10, 0]
click at [100, 657] on span "Skyfall" at bounding box center [186, 659] width 260 height 18
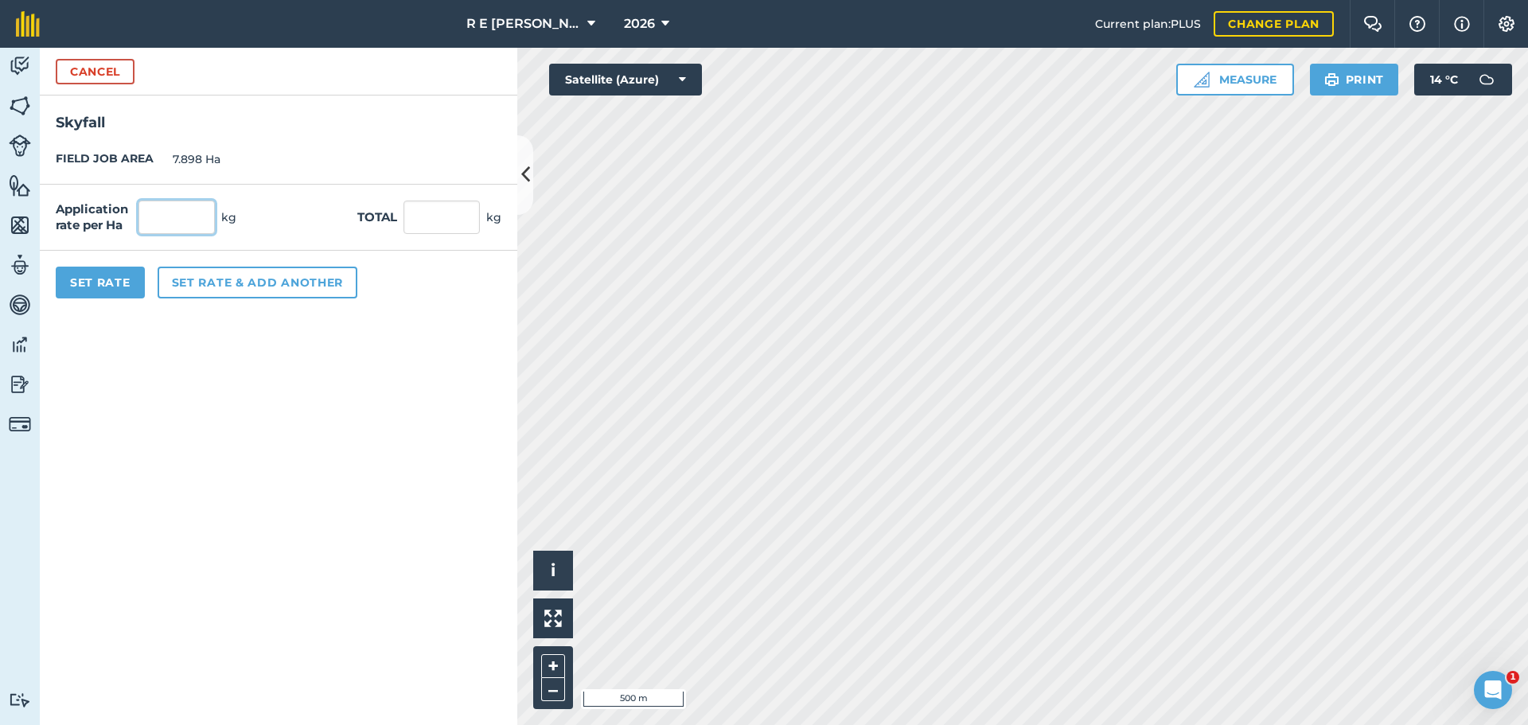
click at [160, 205] on input "text" at bounding box center [176, 217] width 76 height 33
type input "220"
type input "1,737.56"
click at [123, 276] on button "Set Rate" at bounding box center [100, 283] width 89 height 32
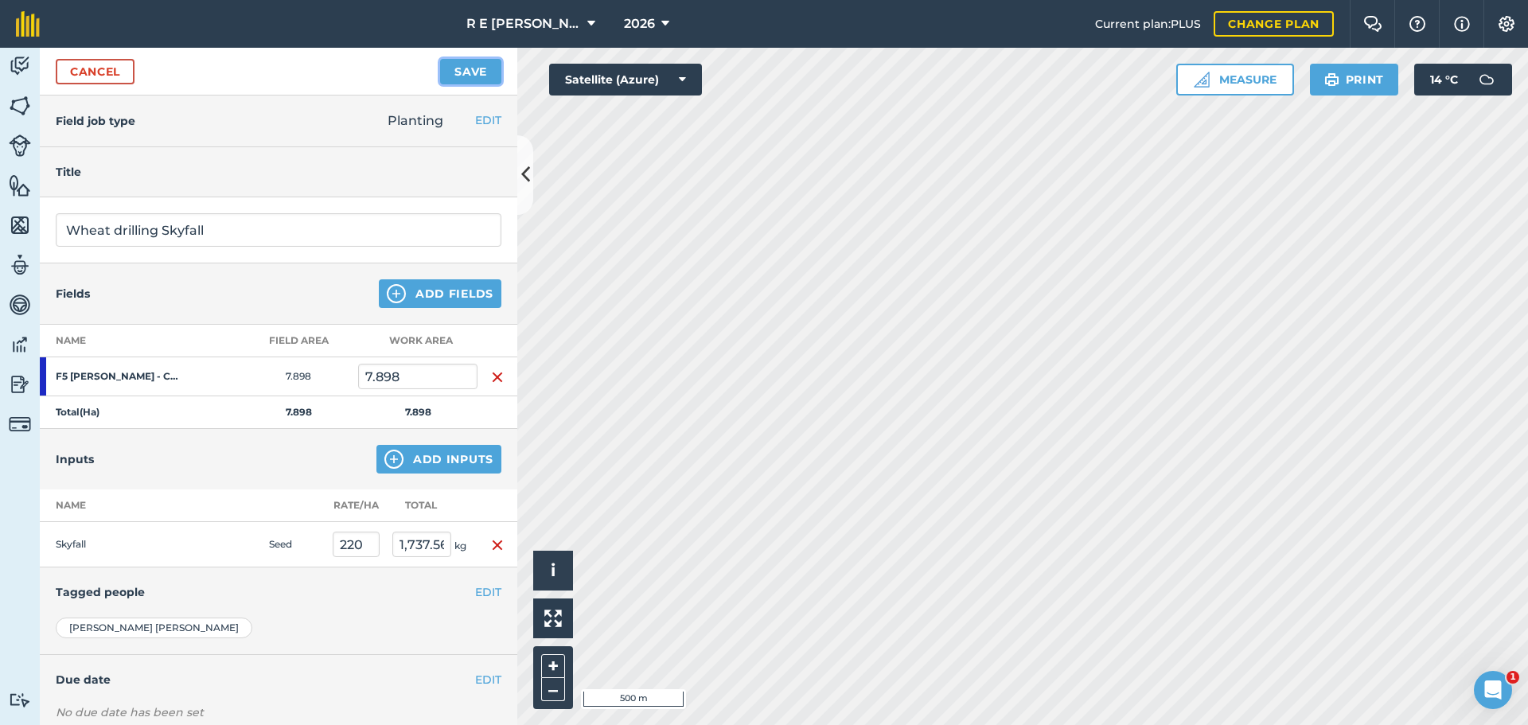
click at [468, 80] on button "Save" at bounding box center [470, 71] width 61 height 25
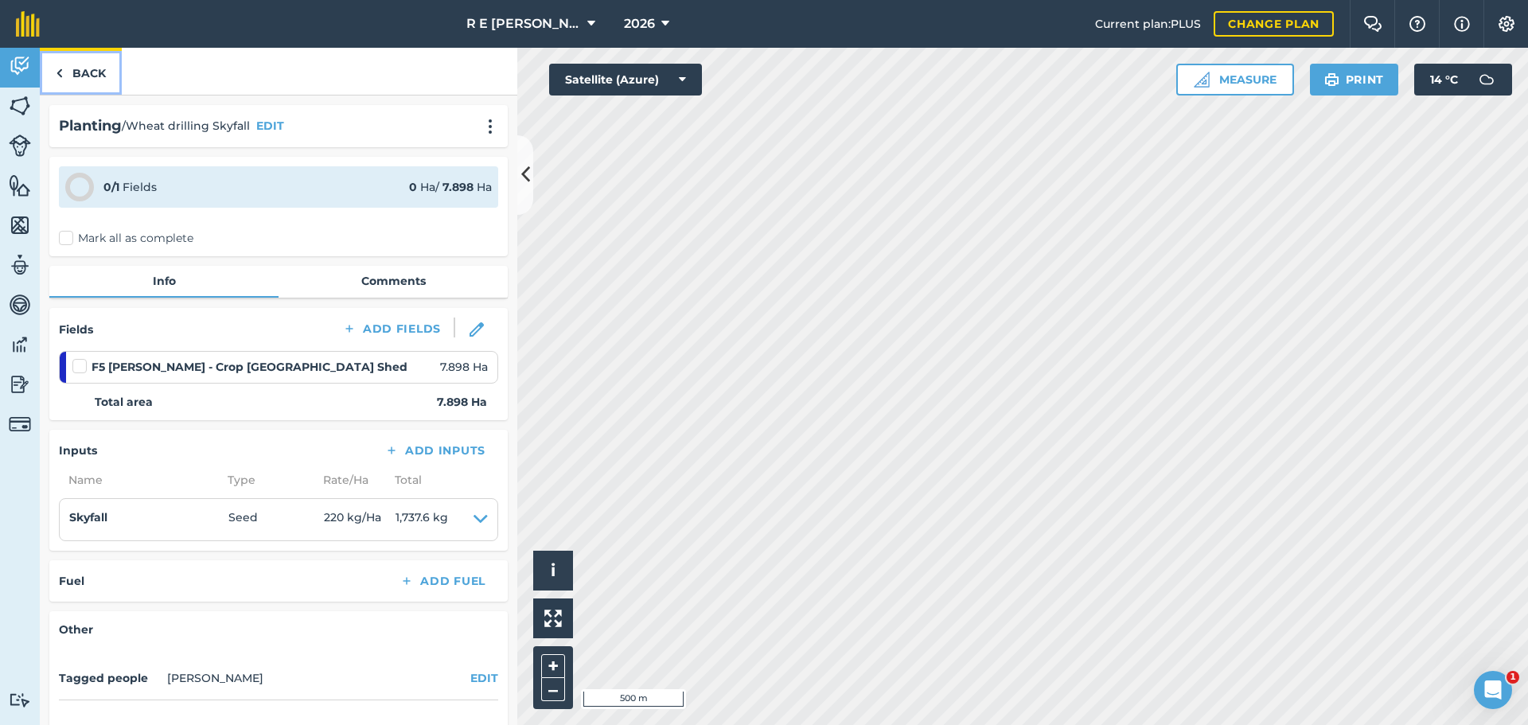
click at [76, 76] on link "Back" at bounding box center [81, 71] width 82 height 47
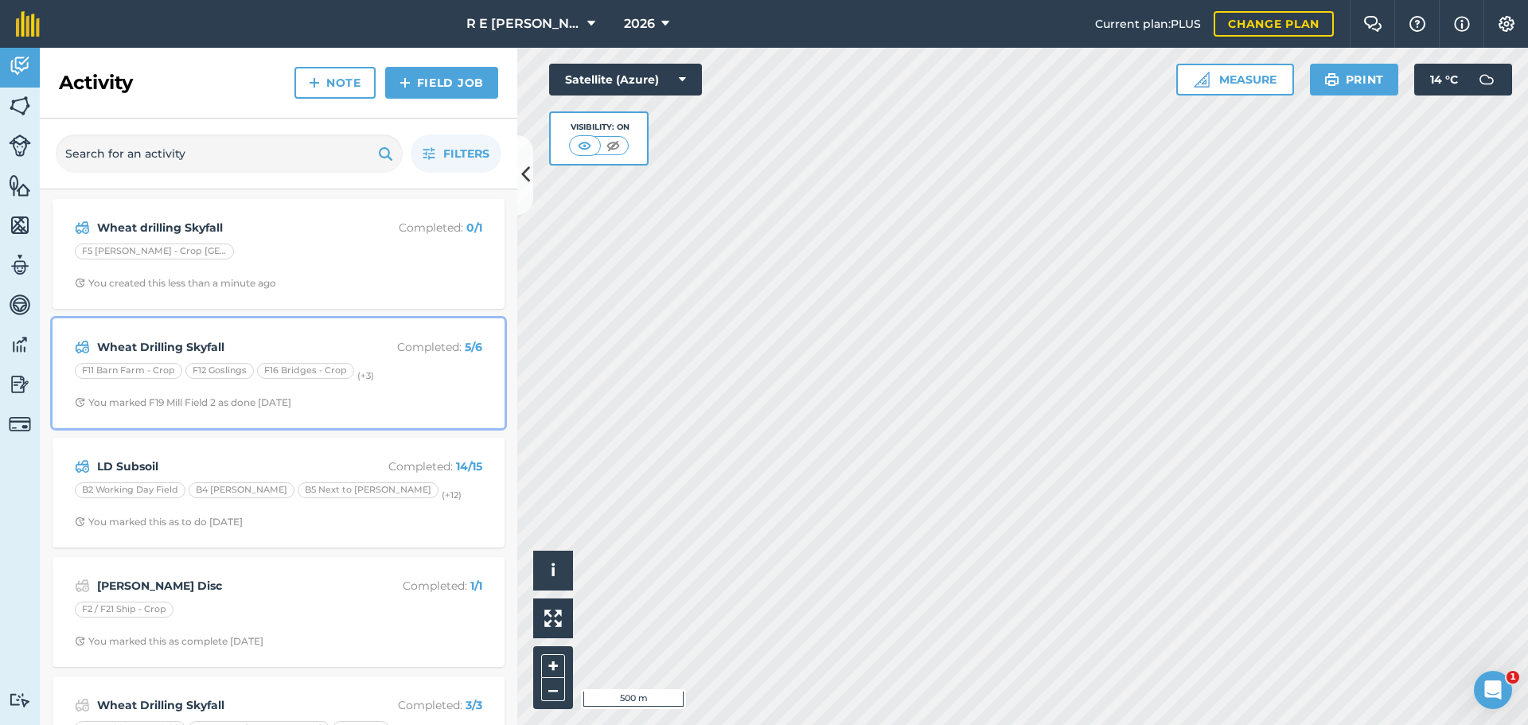
click at [332, 352] on strong "Wheat Drilling Skyfall" at bounding box center [223, 347] width 252 height 18
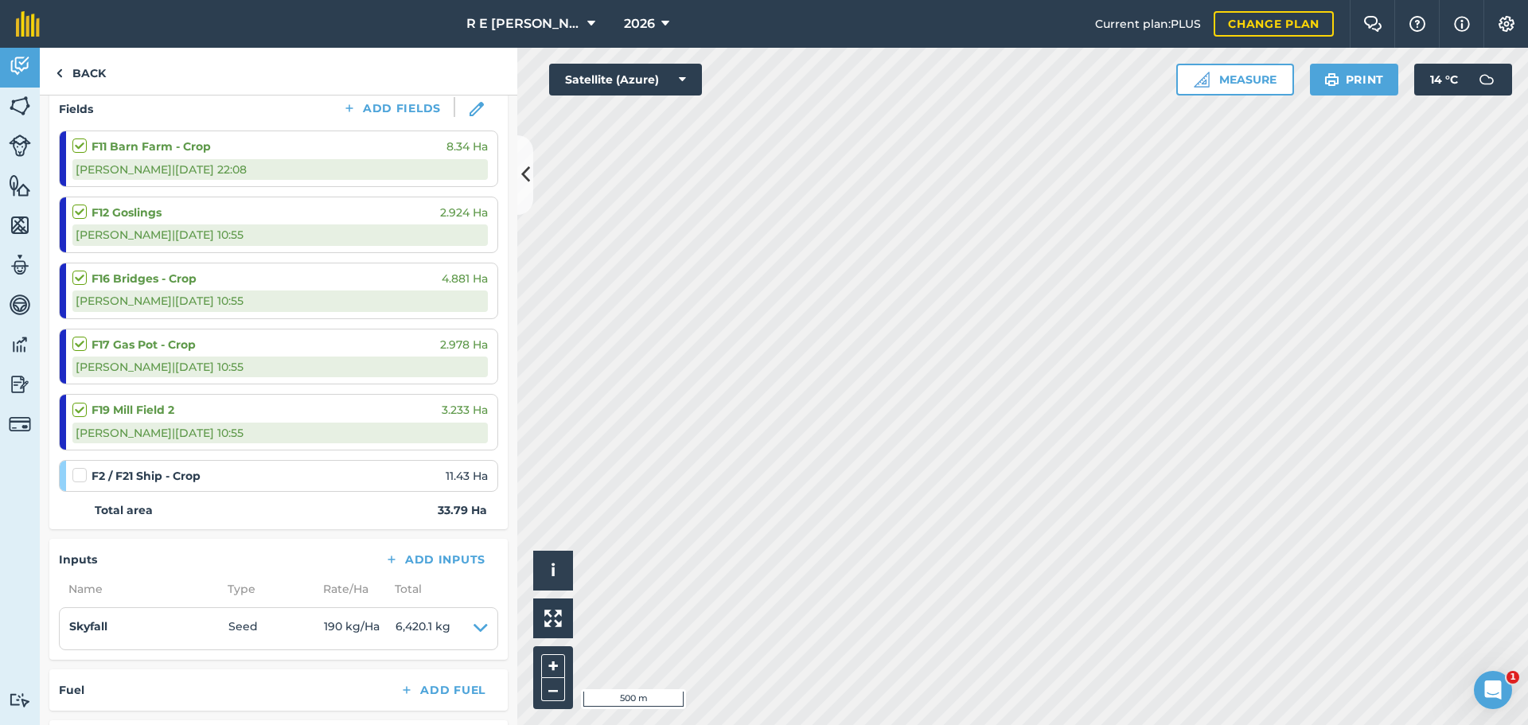
scroll to position [239, 0]
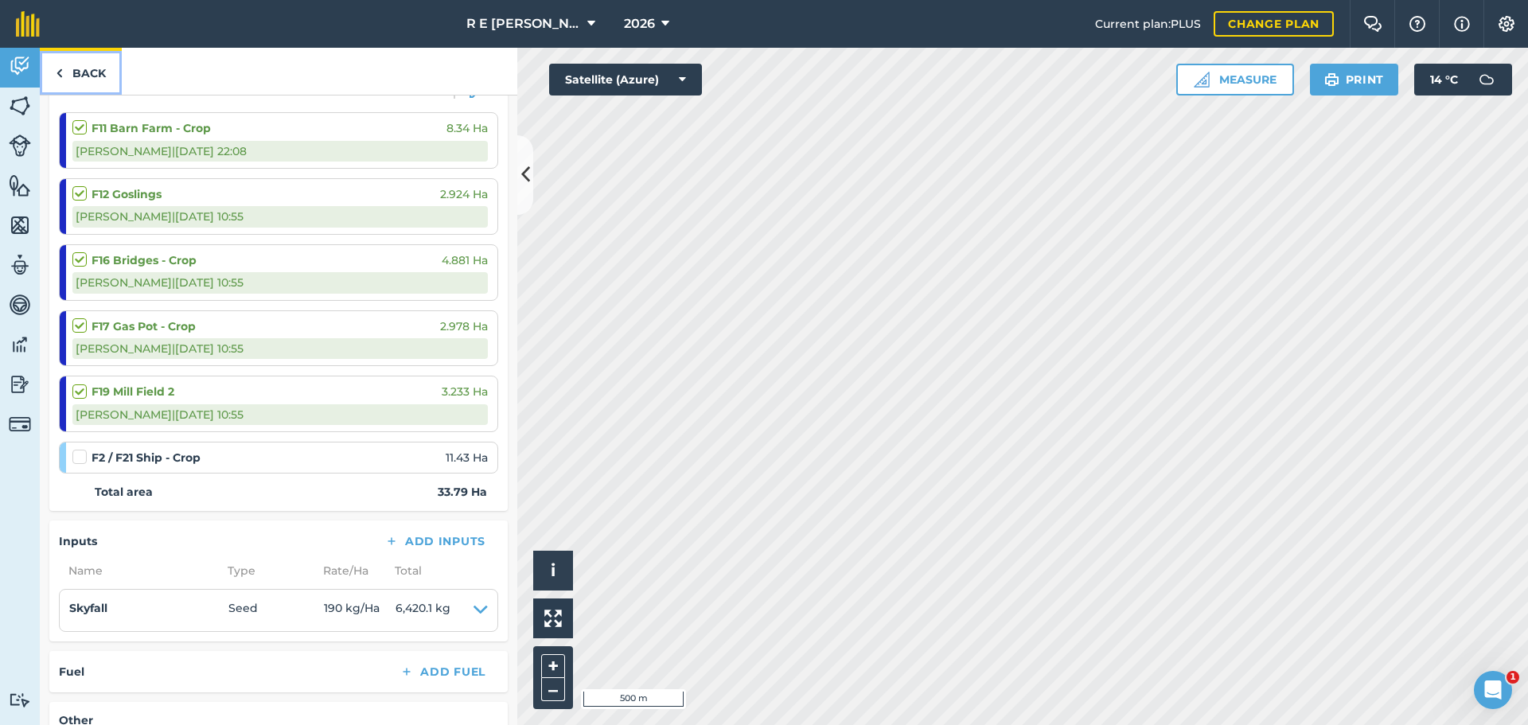
click at [73, 74] on link "Back" at bounding box center [81, 71] width 82 height 47
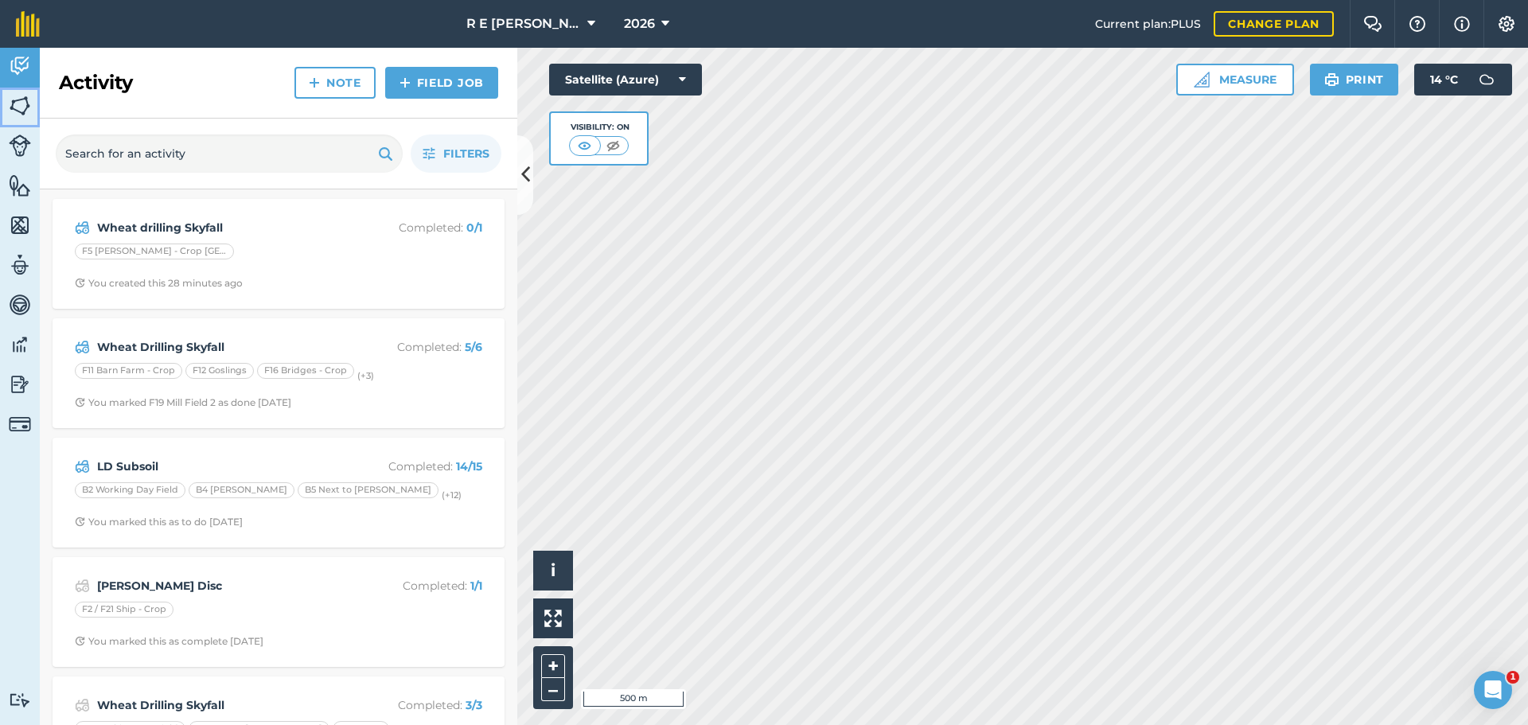
click at [17, 103] on img at bounding box center [20, 106] width 22 height 24
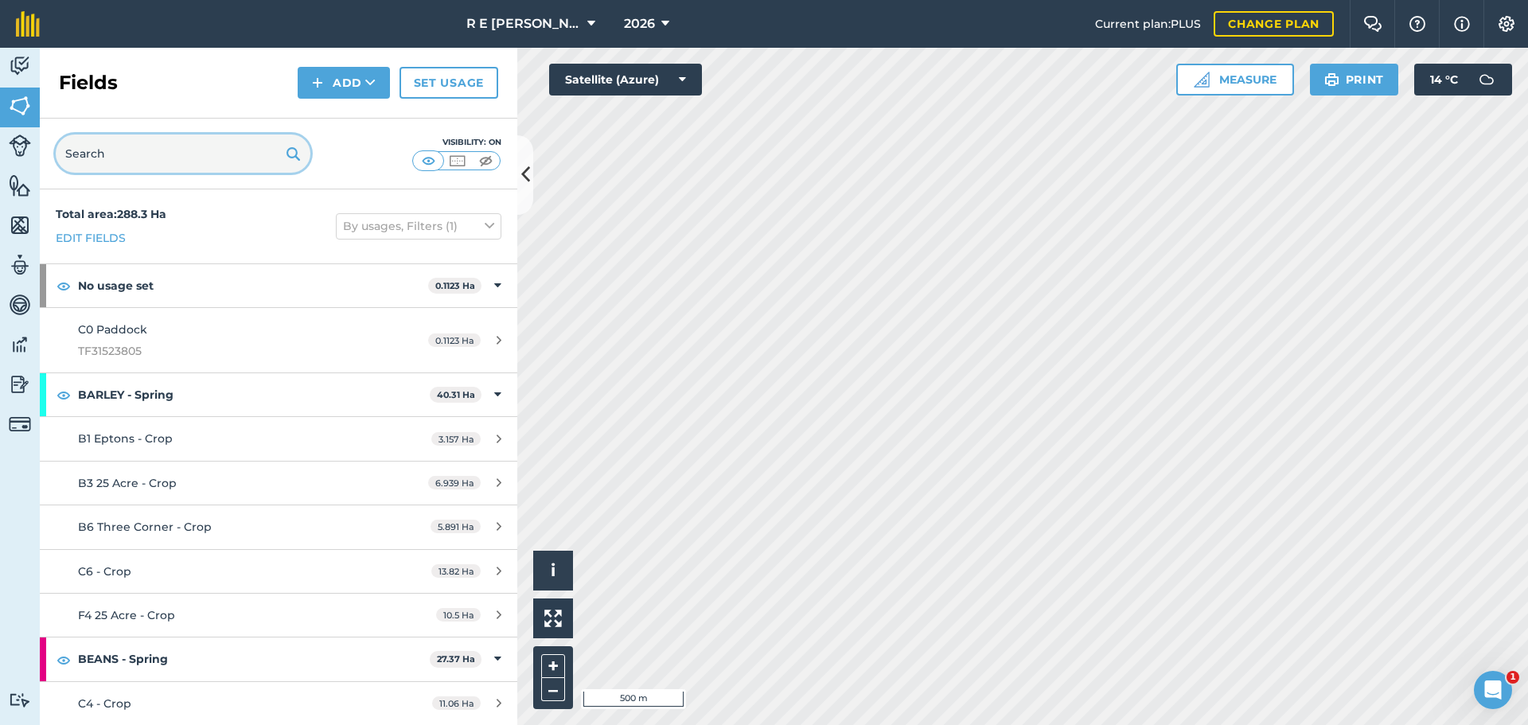
click at [105, 166] on input "text" at bounding box center [183, 153] width 255 height 38
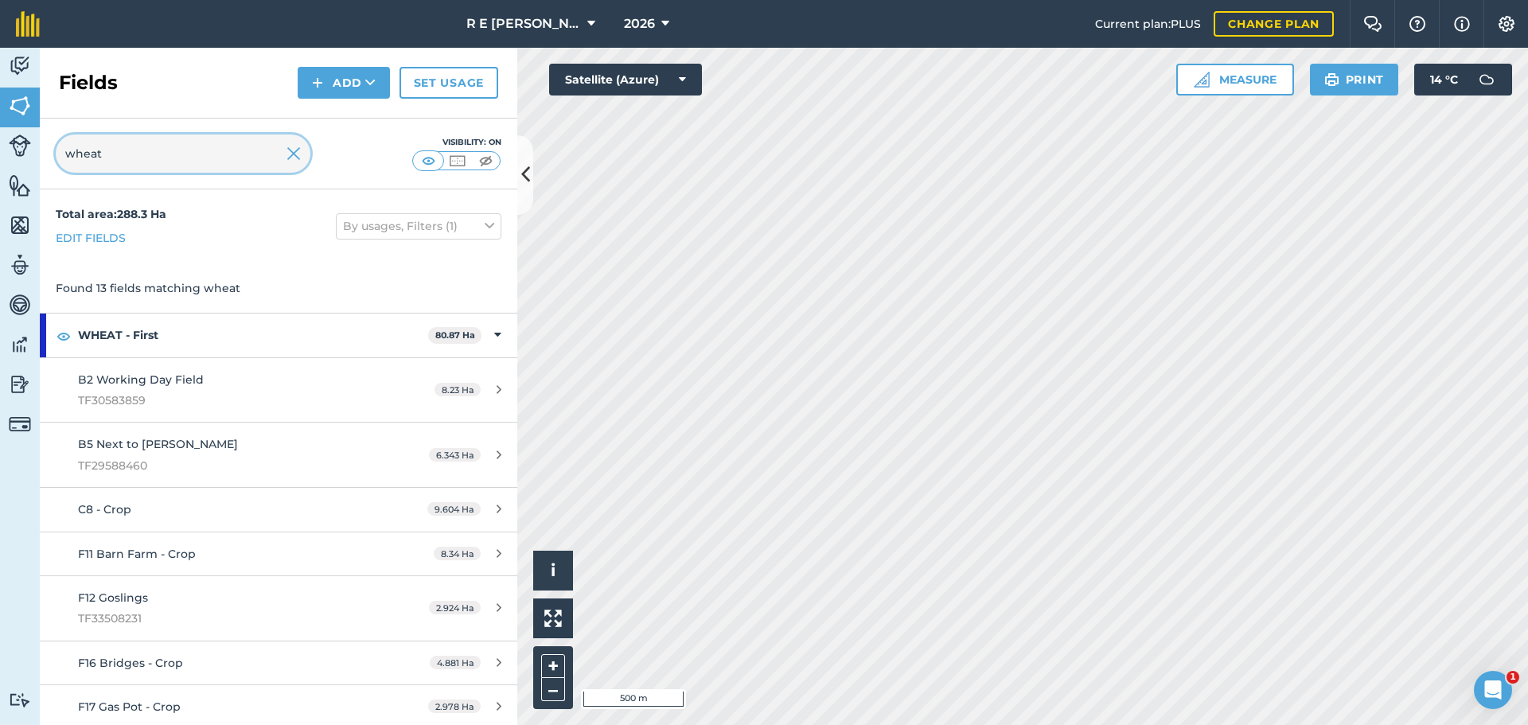
type input "wheat"
click at [21, 75] on img at bounding box center [20, 66] width 22 height 24
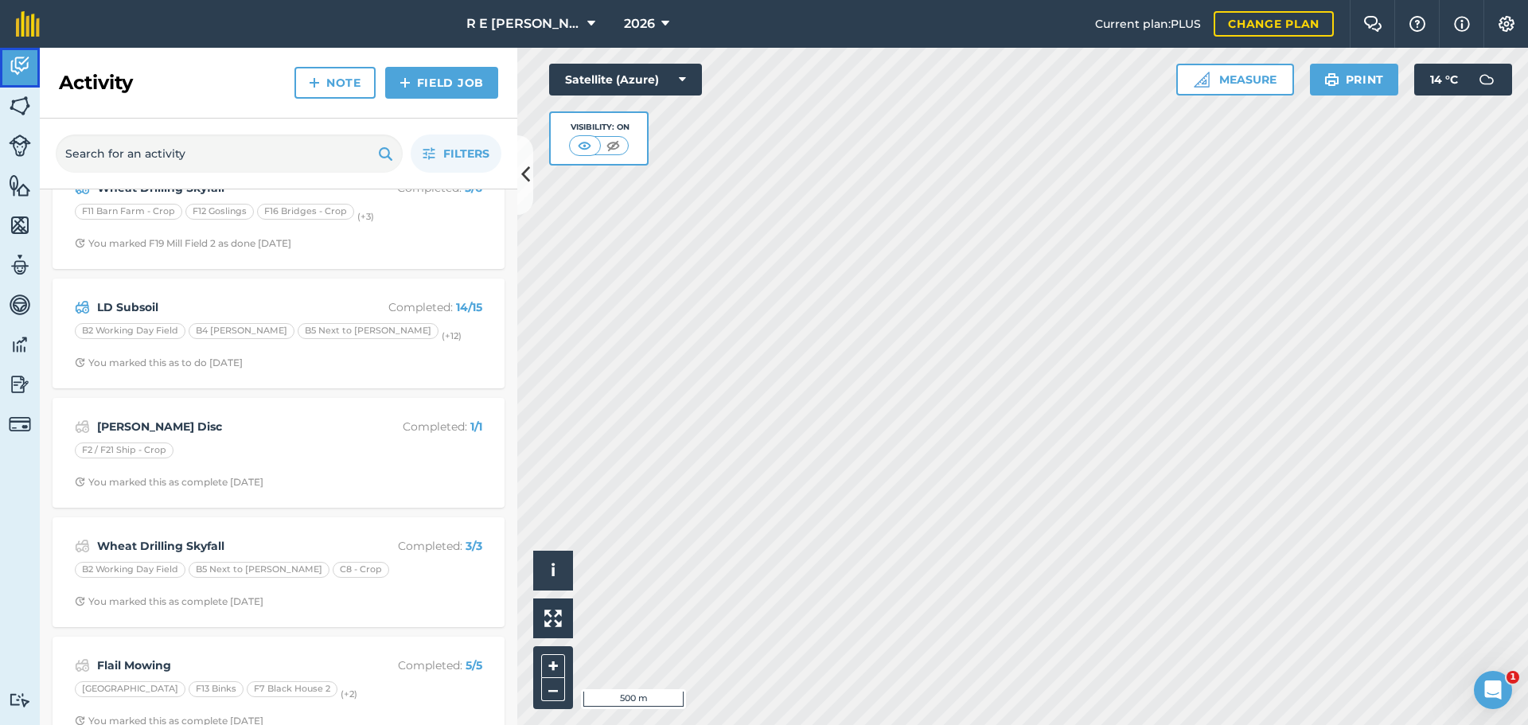
scroll to position [239, 0]
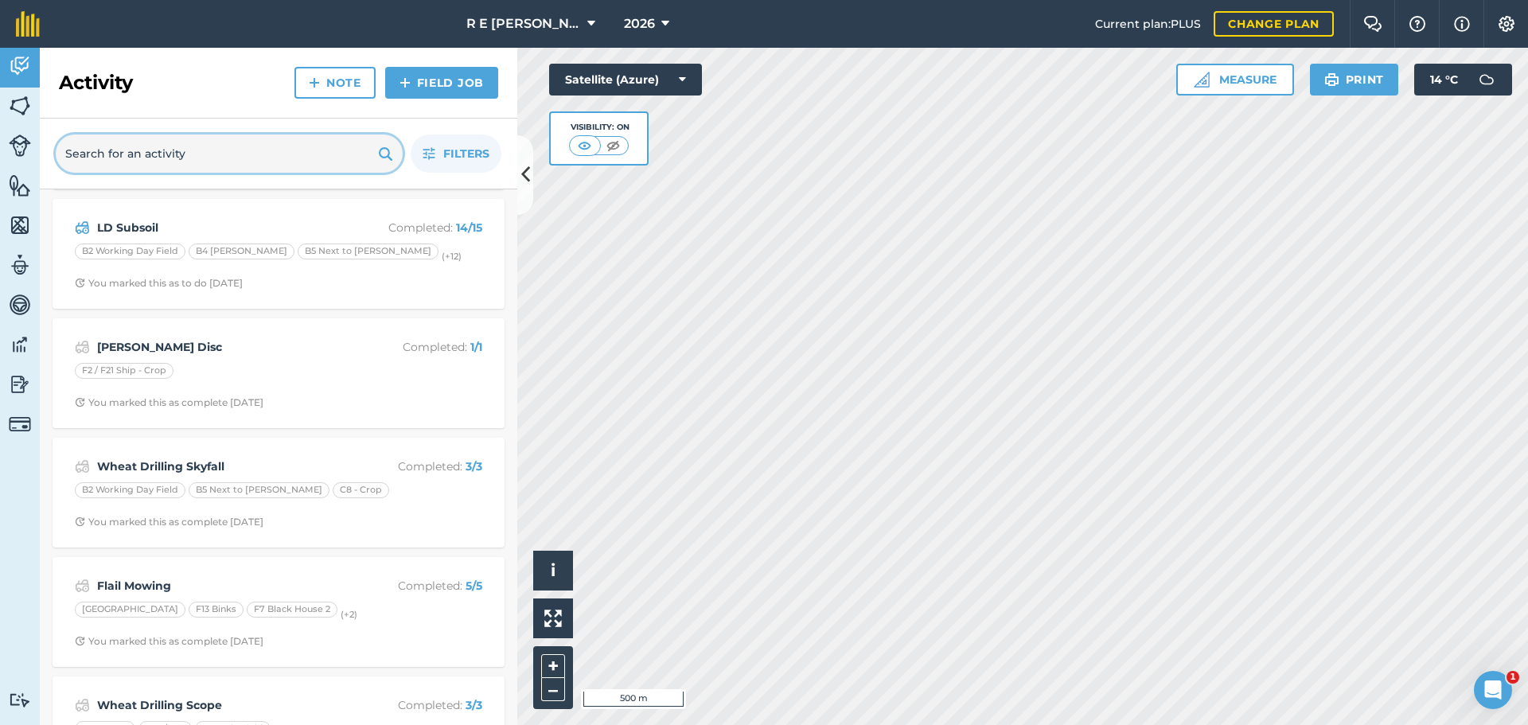
click at [202, 158] on input "text" at bounding box center [229, 153] width 347 height 38
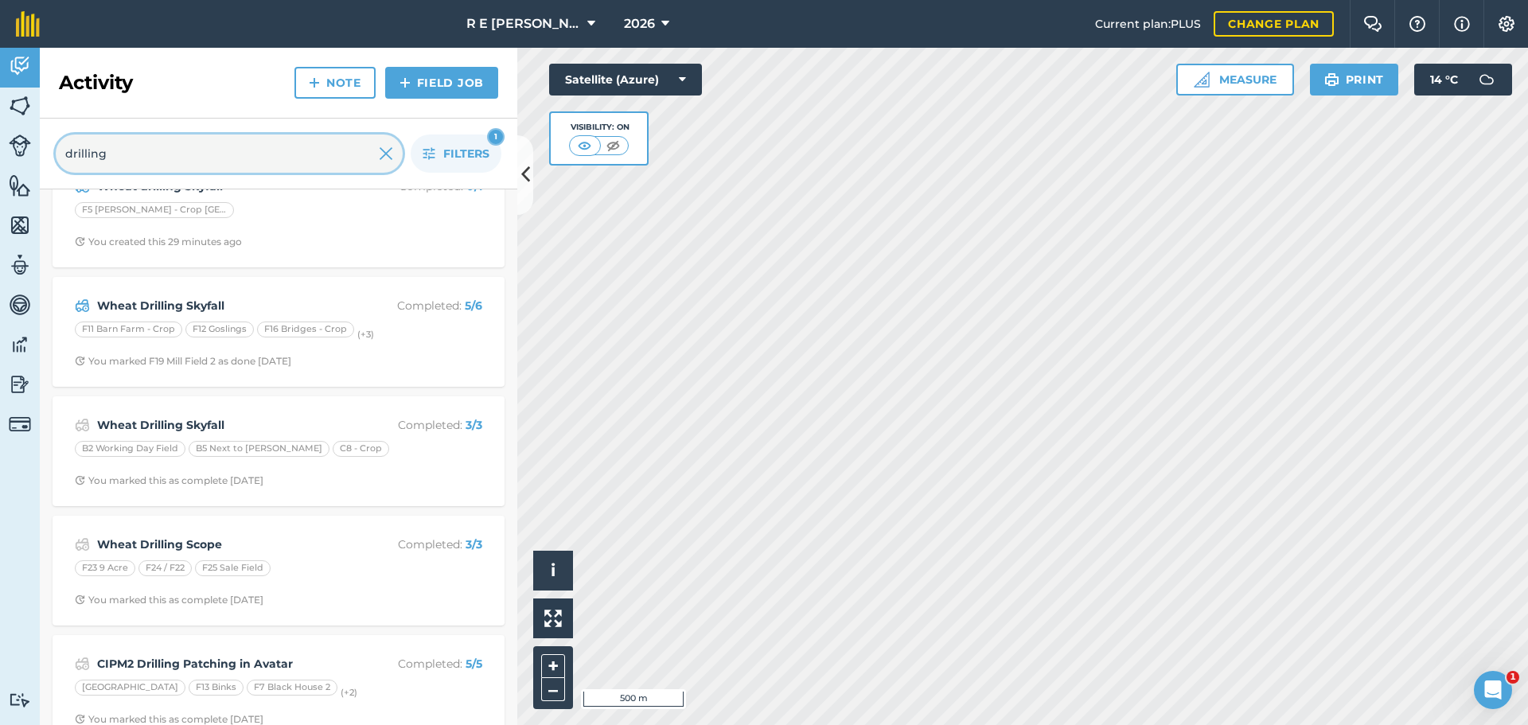
scroll to position [0, 0]
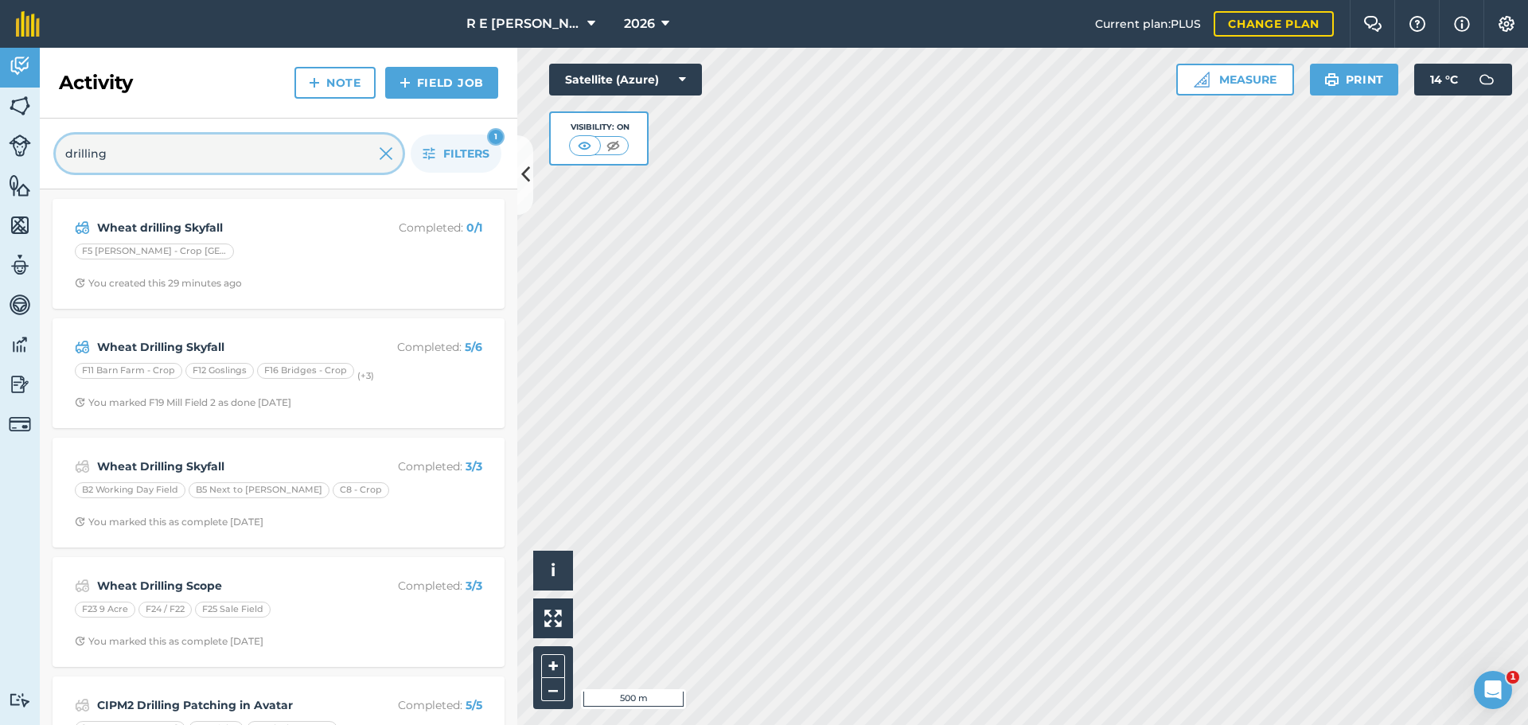
drag, startPoint x: 145, startPoint y: 156, endPoint x: 37, endPoint y: 155, distance: 107.4
click at [37, 155] on div "Activity Fields Livestock Features Maps Team Vehicles Data Reporting Billing Tu…" at bounding box center [764, 386] width 1528 height 677
type input "wheat"
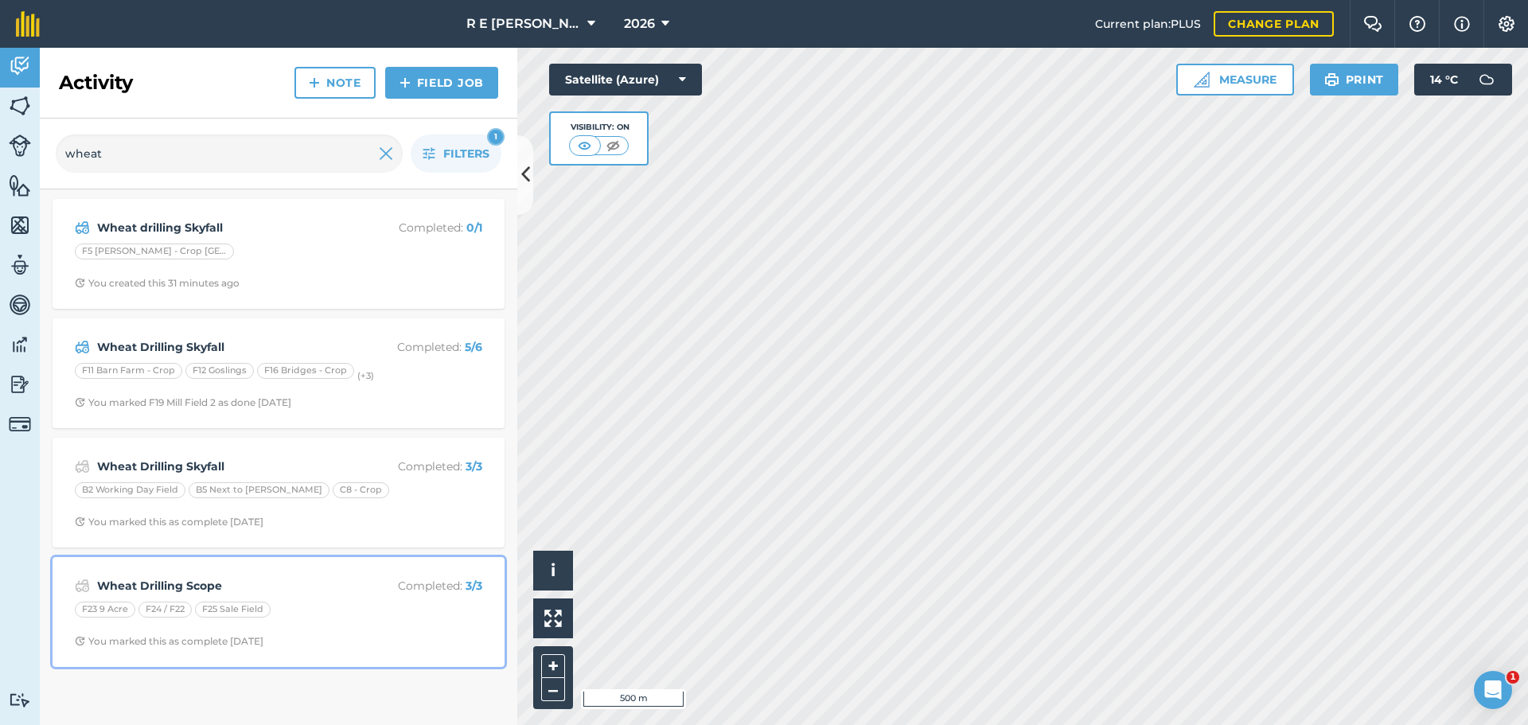
click at [331, 583] on strong "Wheat Drilling Scope" at bounding box center [223, 586] width 252 height 18
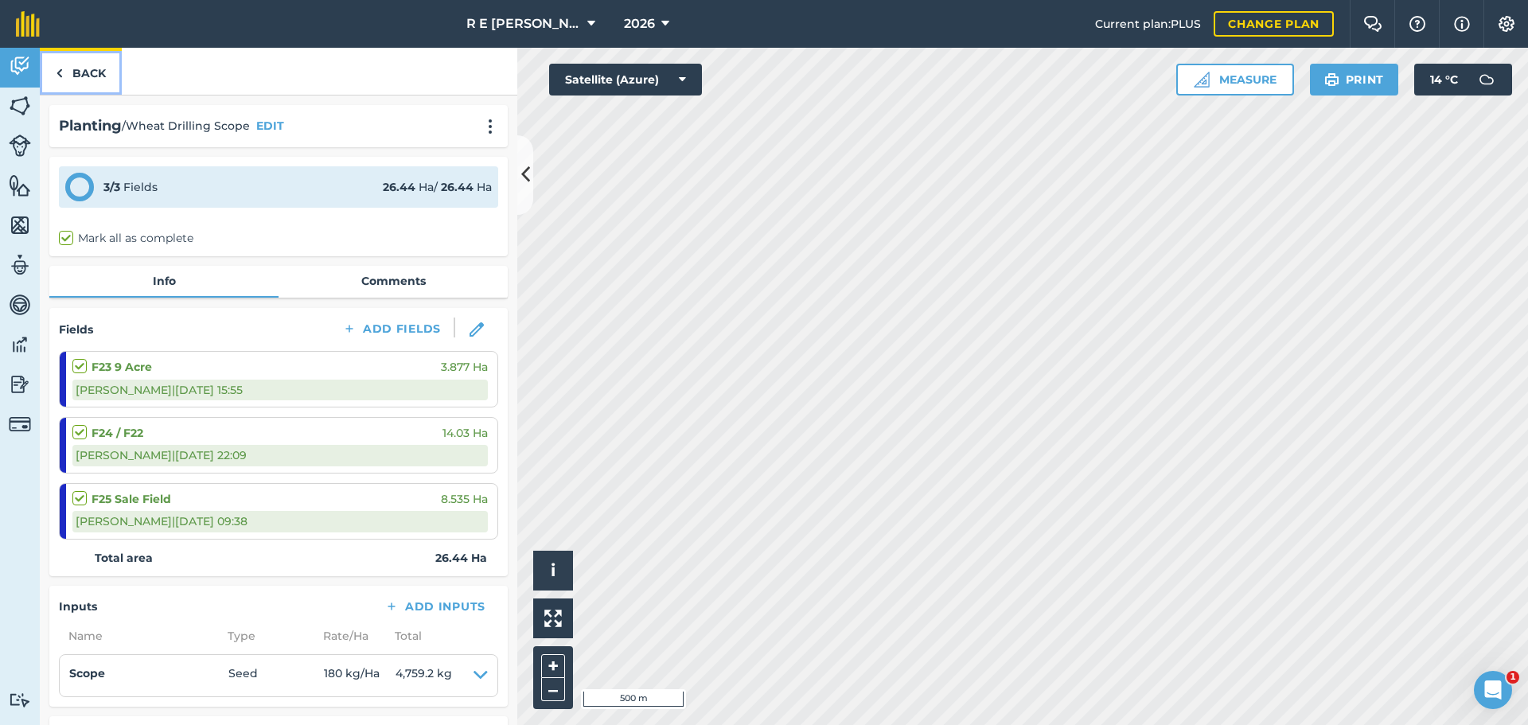
click at [69, 83] on link "Back" at bounding box center [81, 71] width 82 height 47
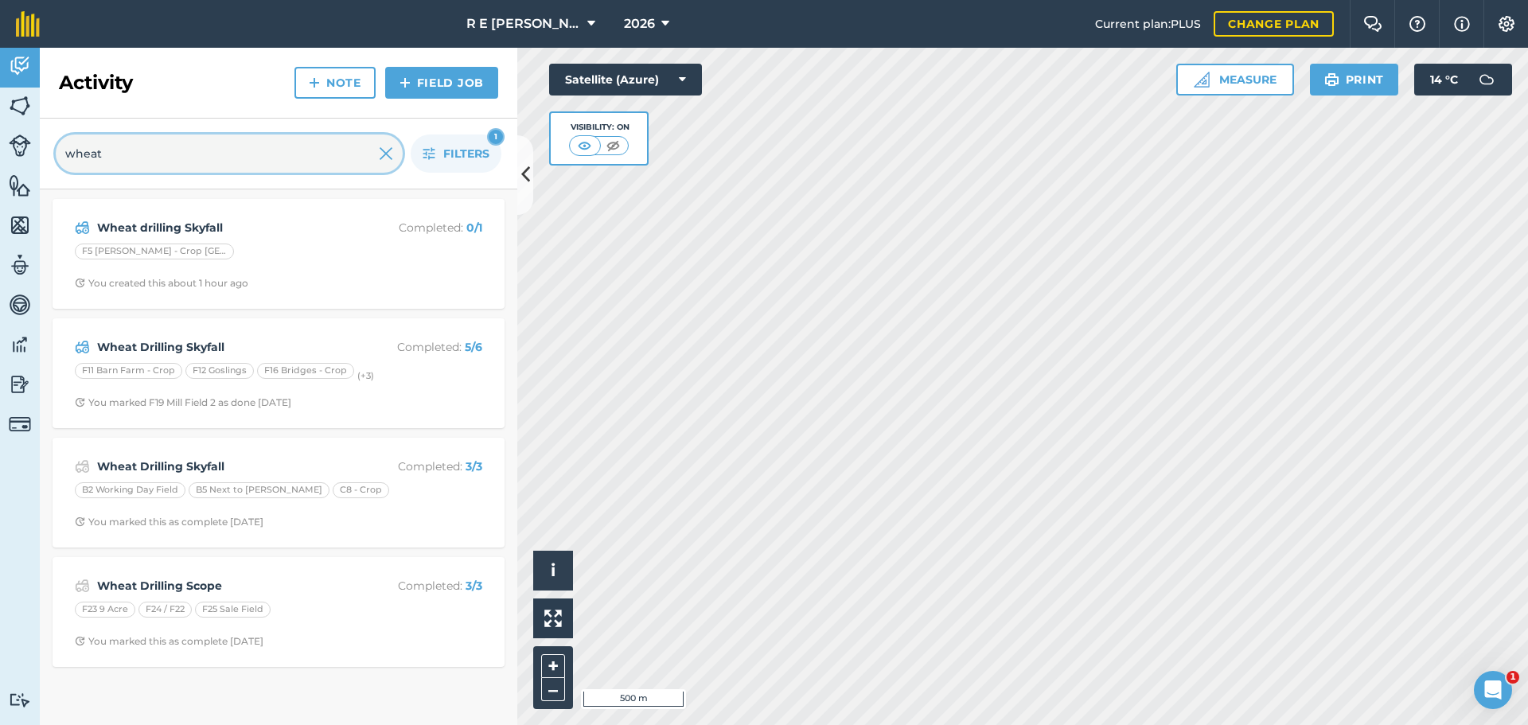
drag, startPoint x: 137, startPoint y: 146, endPoint x: 41, endPoint y: 145, distance: 96.3
click at [44, 145] on div "wheat Filters 1" at bounding box center [278, 154] width 477 height 71
type input "skyfall"
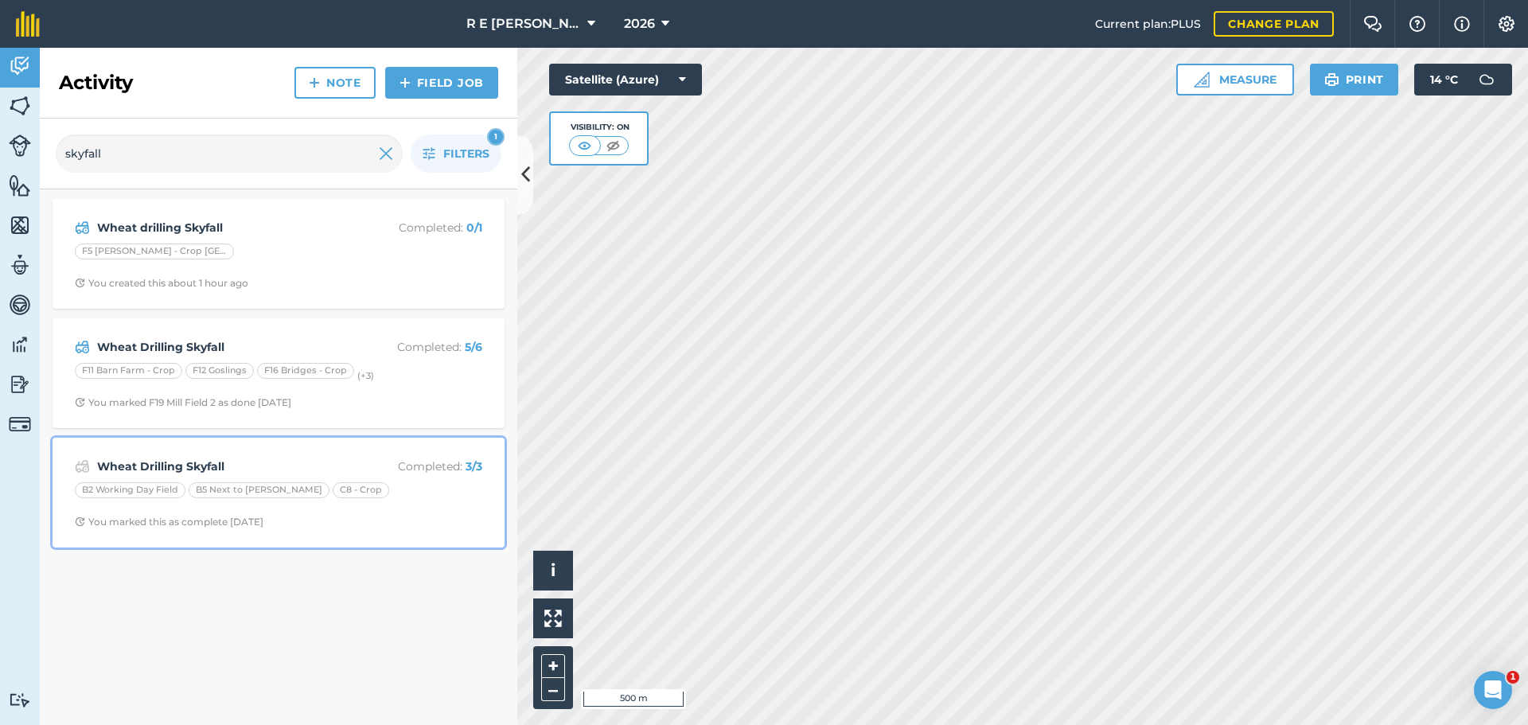
click at [396, 523] on span "You marked this as complete [DATE]" at bounding box center [278, 522] width 407 height 13
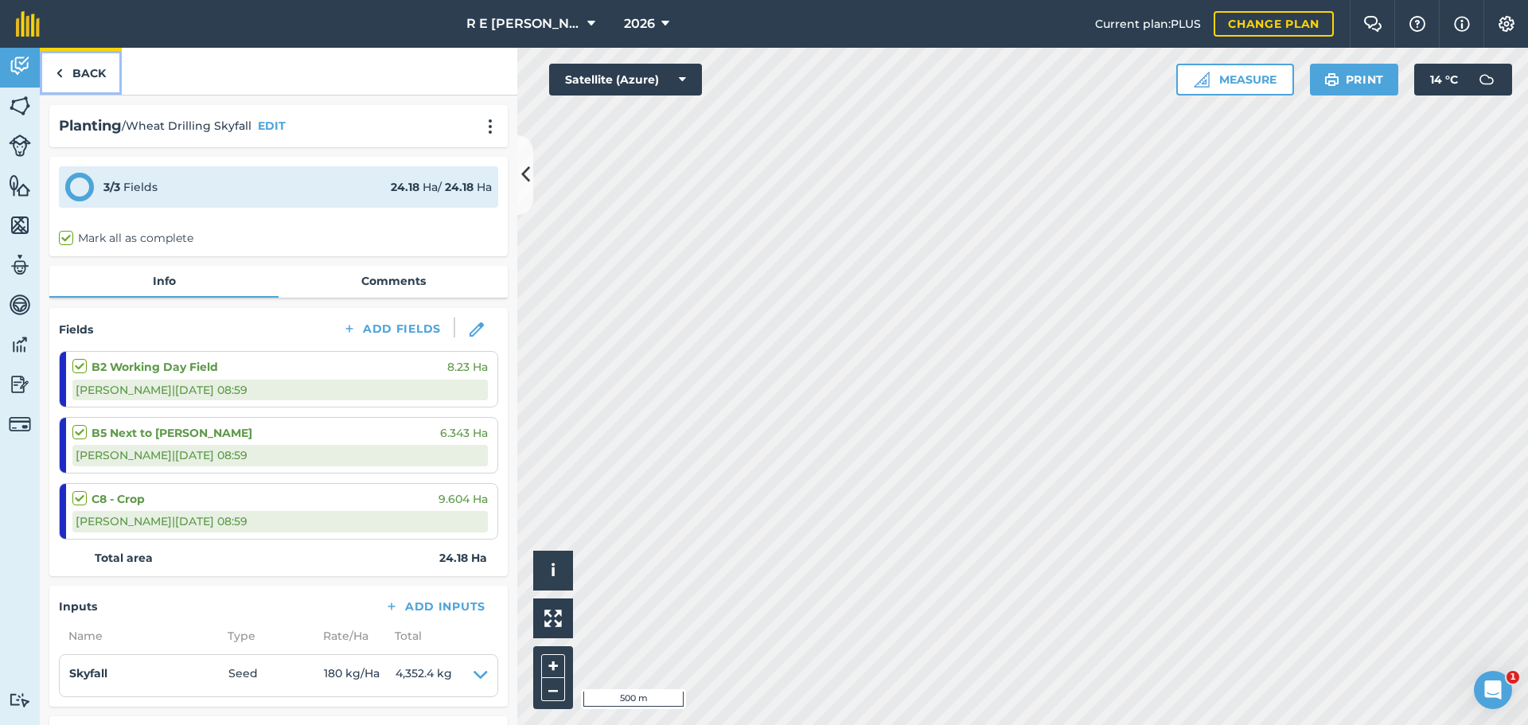
click at [99, 79] on link "Back" at bounding box center [81, 71] width 82 height 47
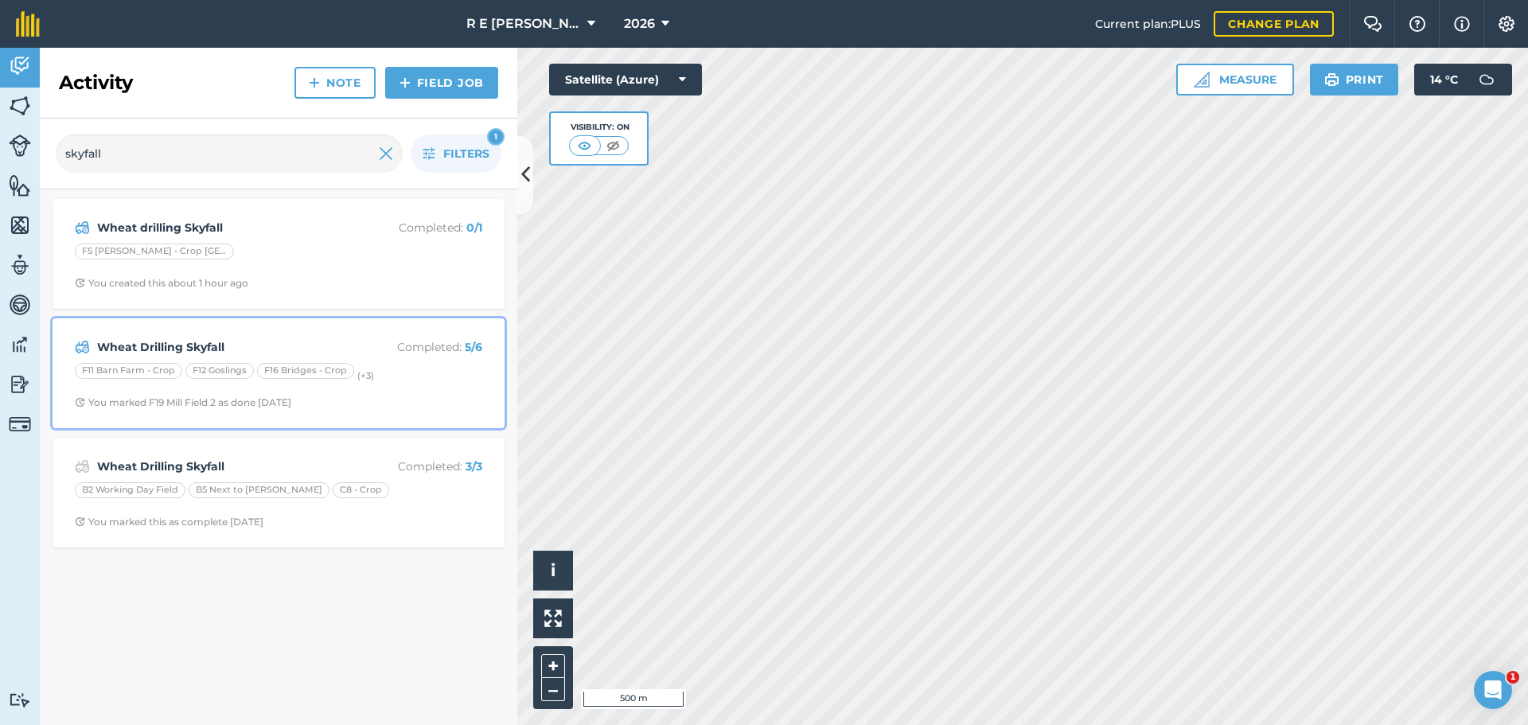
click at [325, 352] on strong "Wheat Drilling Skyfall" at bounding box center [223, 347] width 252 height 18
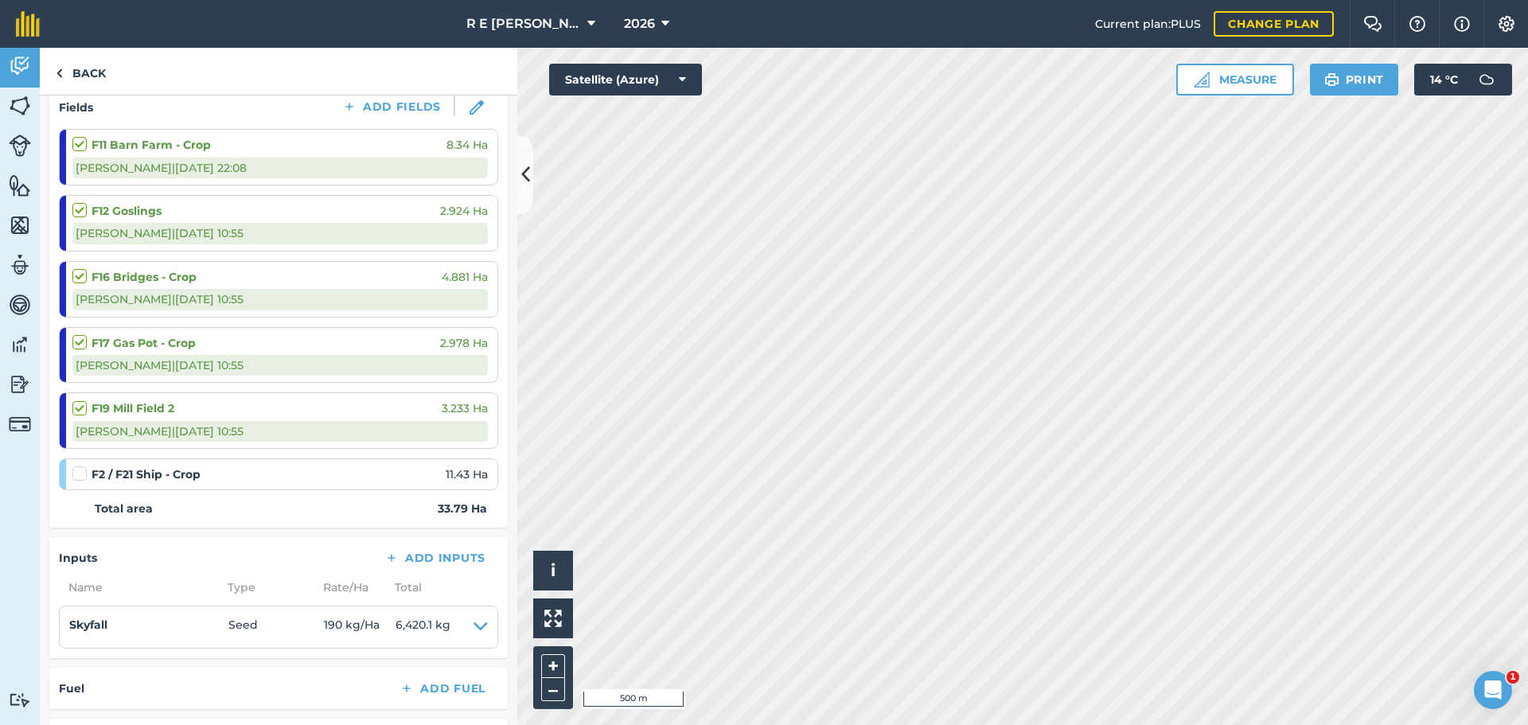
scroll to position [239, 0]
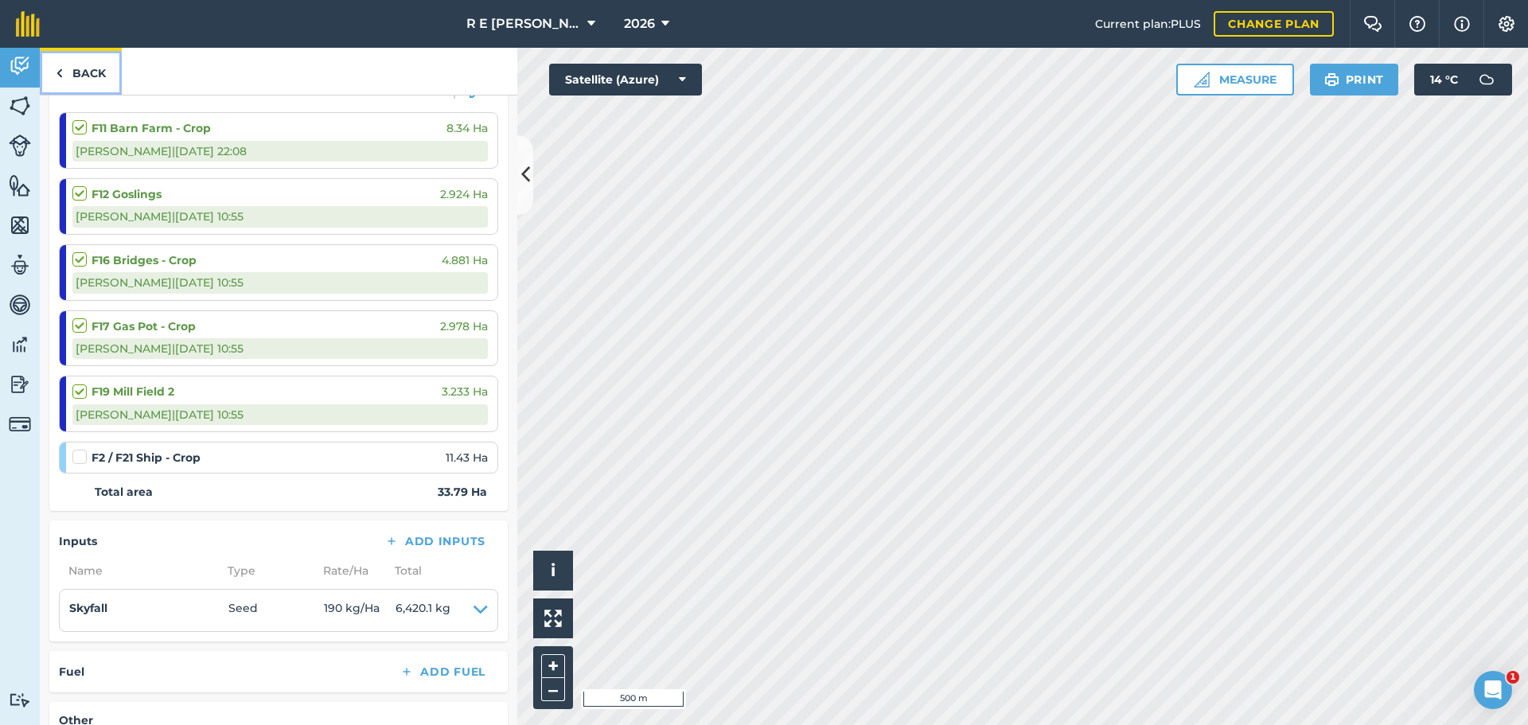
click at [88, 75] on link "Back" at bounding box center [81, 71] width 82 height 47
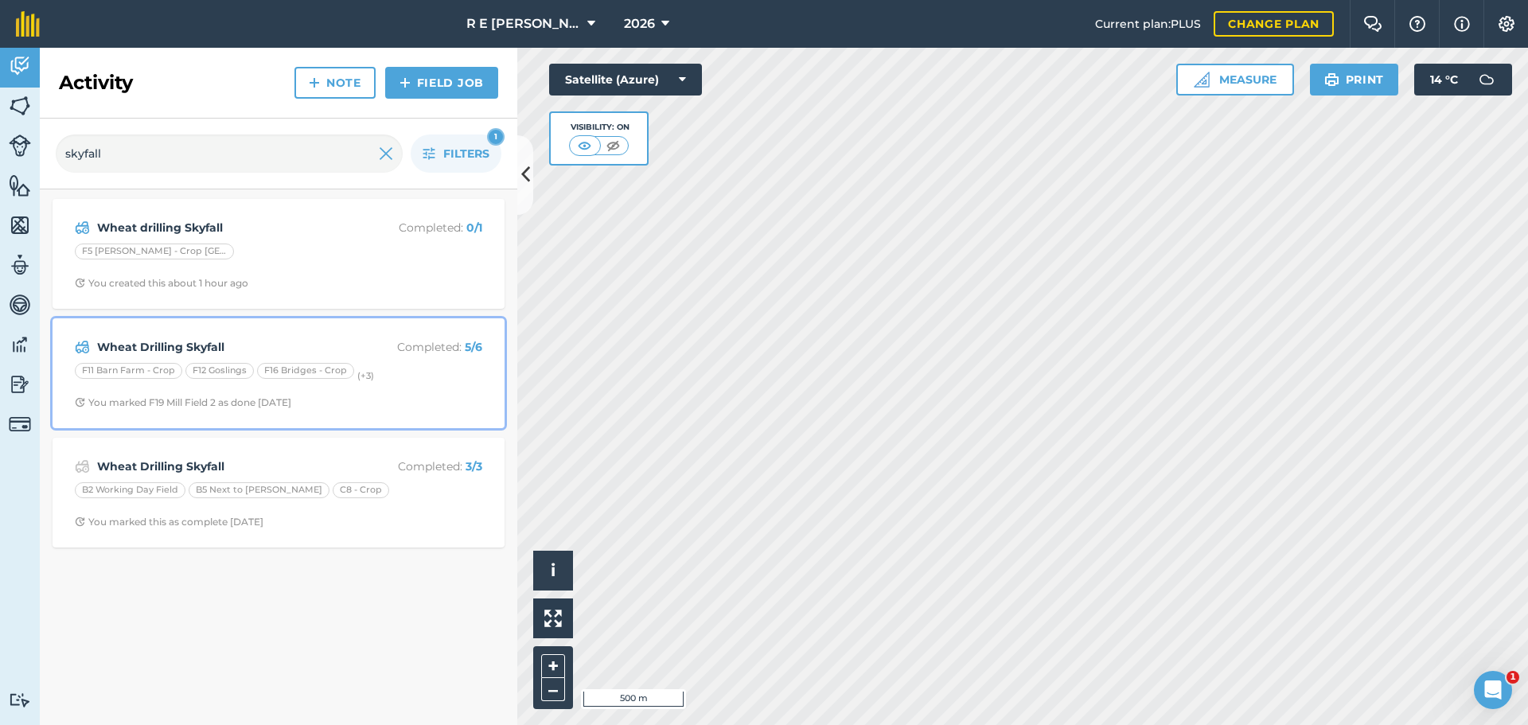
click at [416, 379] on div "F11 Barn Farm - Crop F12 Goslings F16 Bridges - Crop (+ 3 )" at bounding box center [278, 373] width 407 height 21
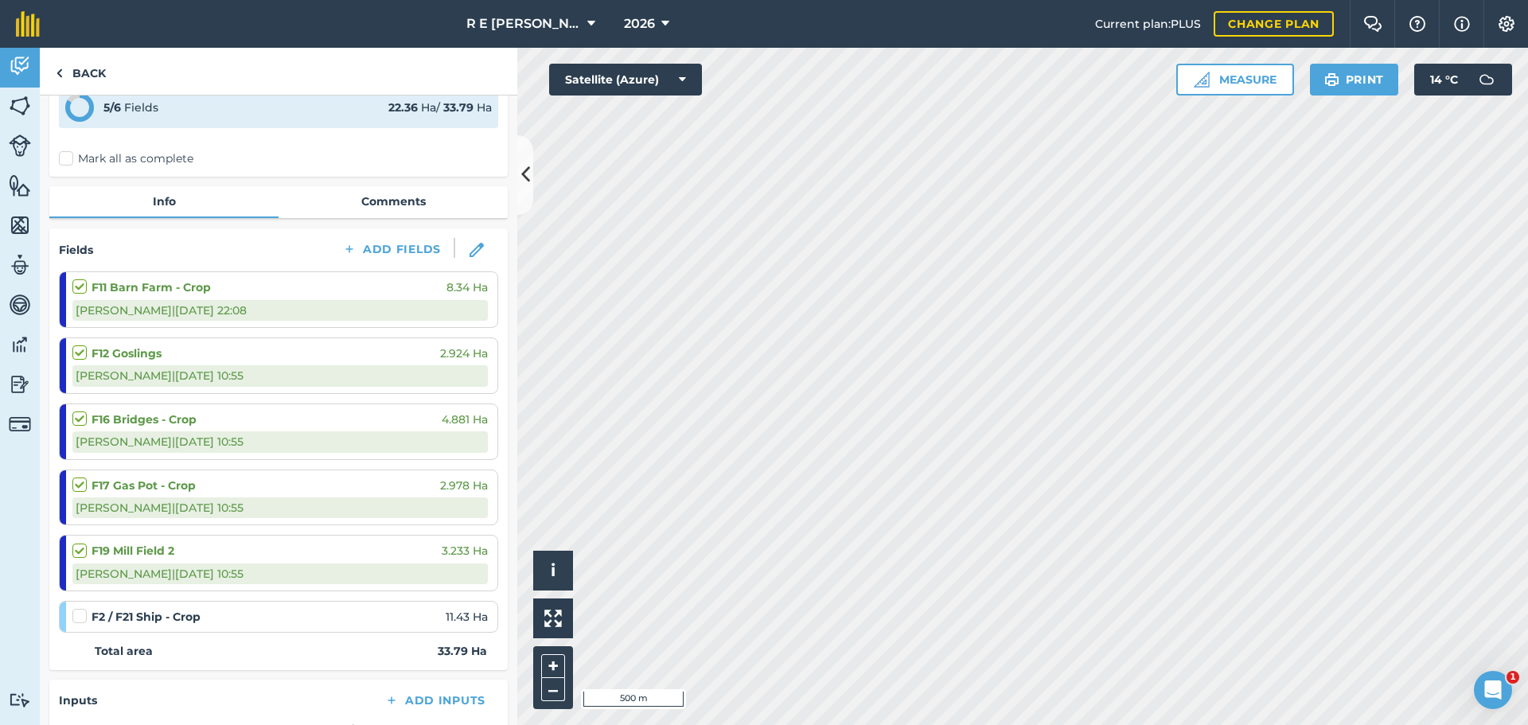
scroll to position [159, 0]
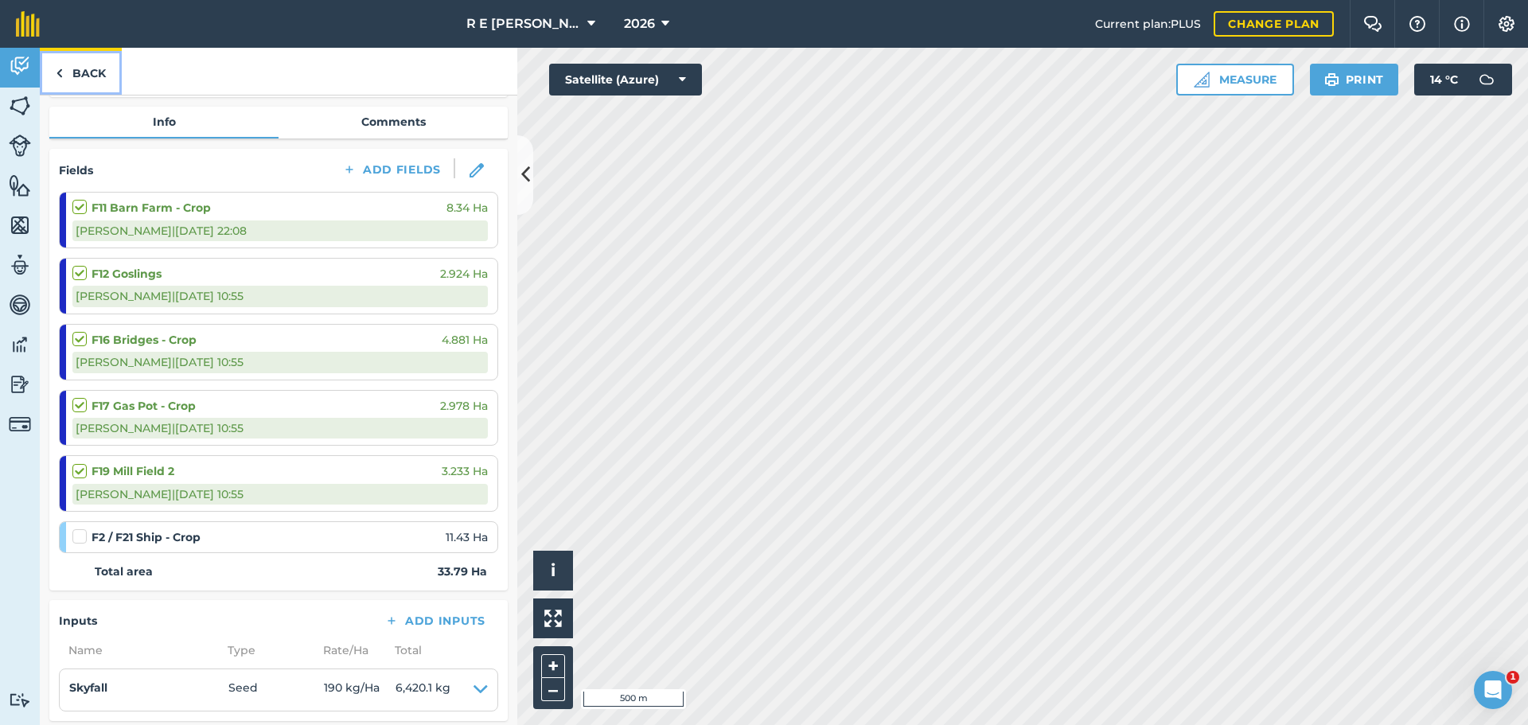
click at [96, 67] on link "Back" at bounding box center [81, 71] width 82 height 47
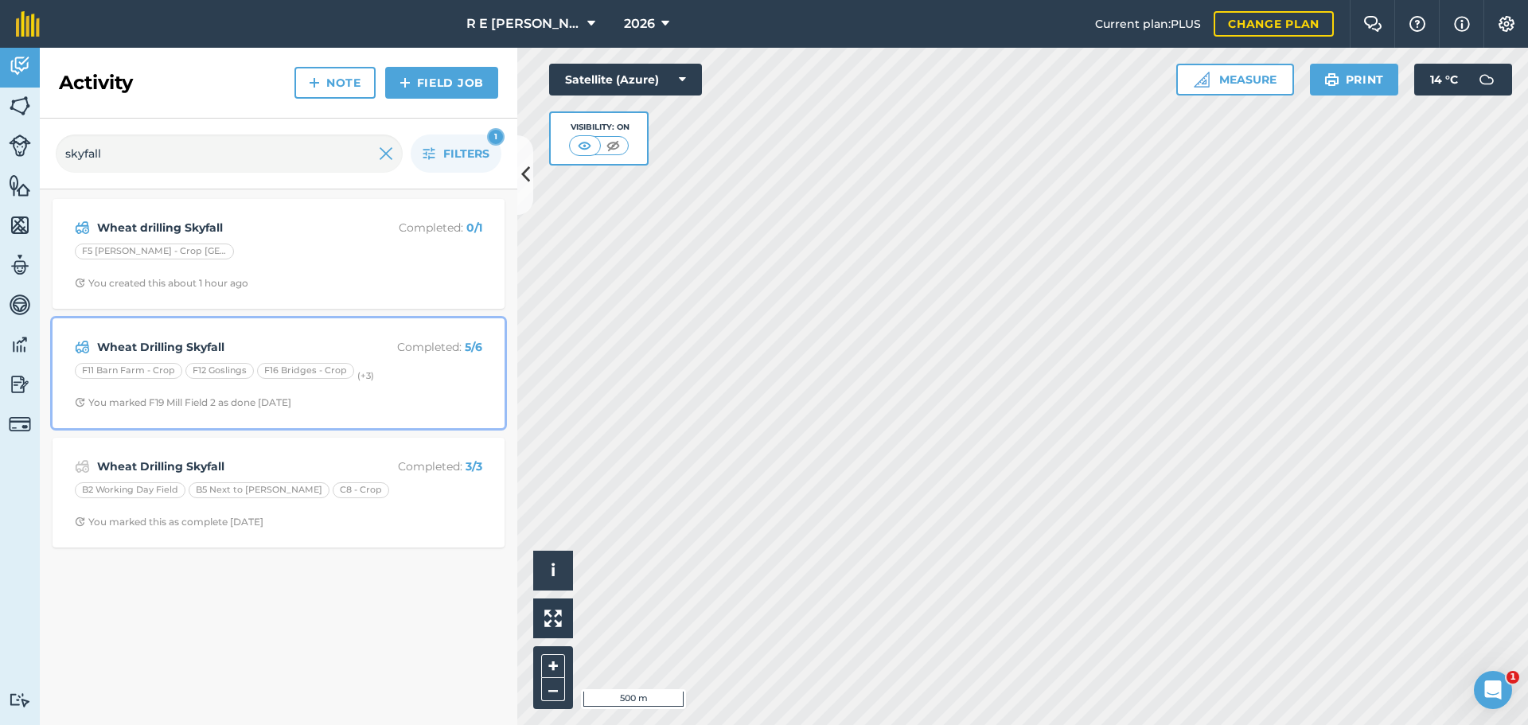
click at [393, 392] on div "Wheat Drilling Skyfall Completed : 5 / 6 F11 Barn Farm - Crop F12 Goslings F16 …" at bounding box center [278, 373] width 433 height 91
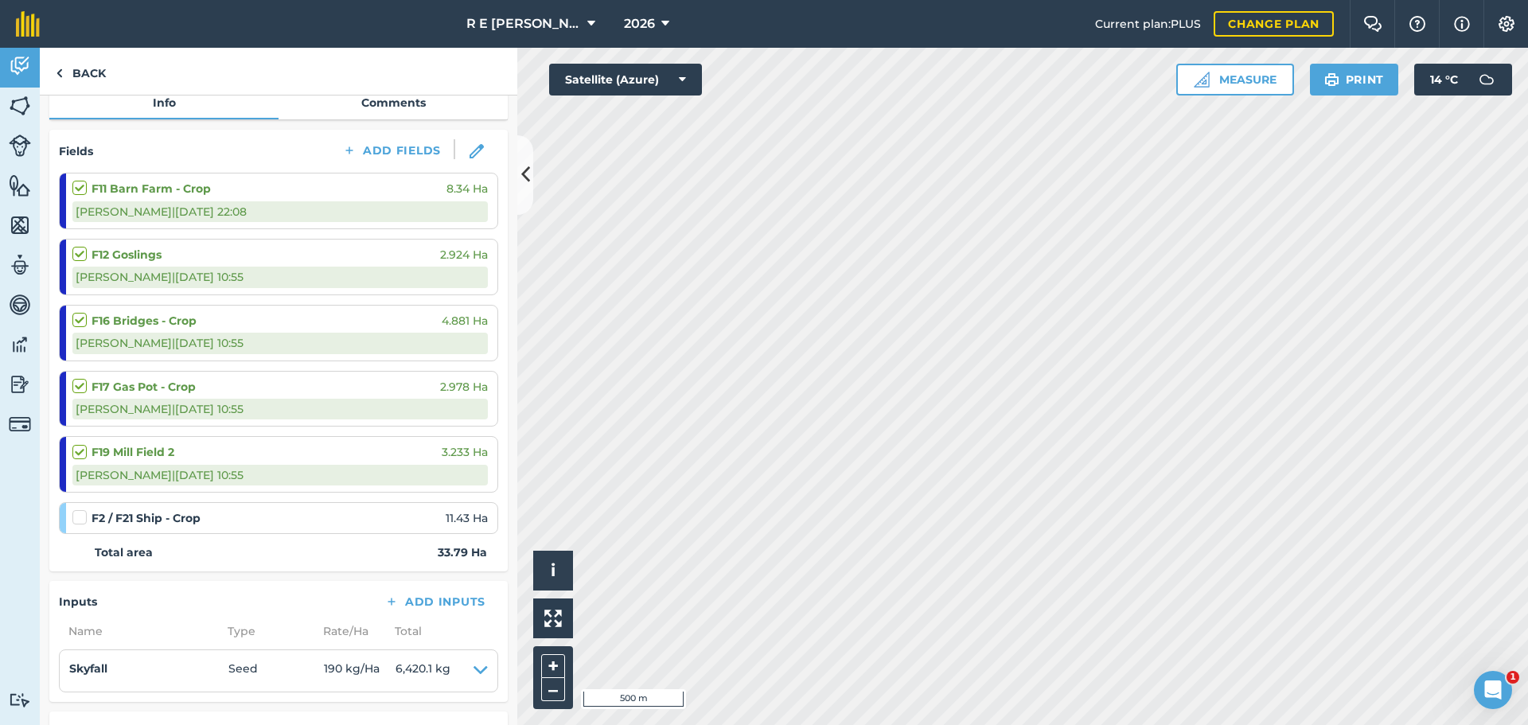
scroll to position [239, 0]
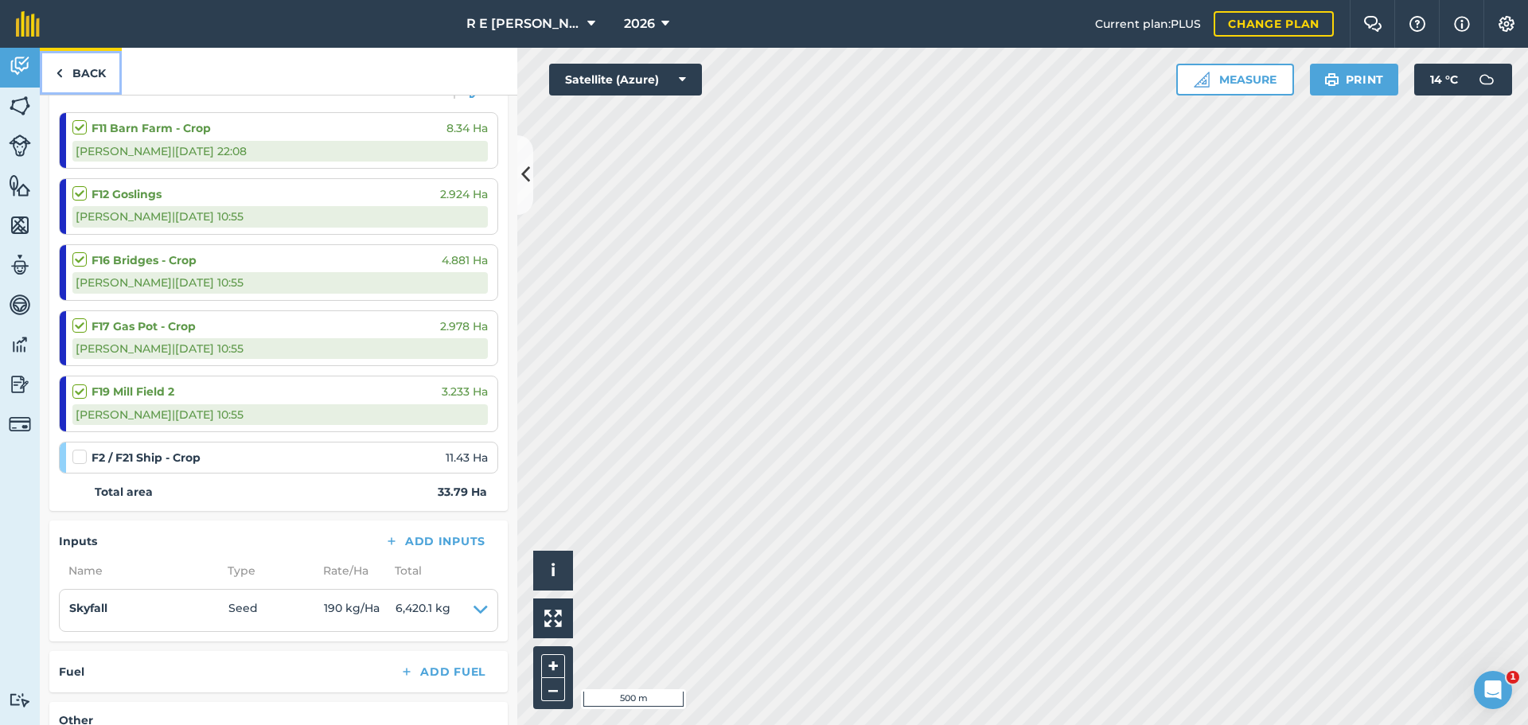
click at [107, 76] on link "Back" at bounding box center [81, 71] width 82 height 47
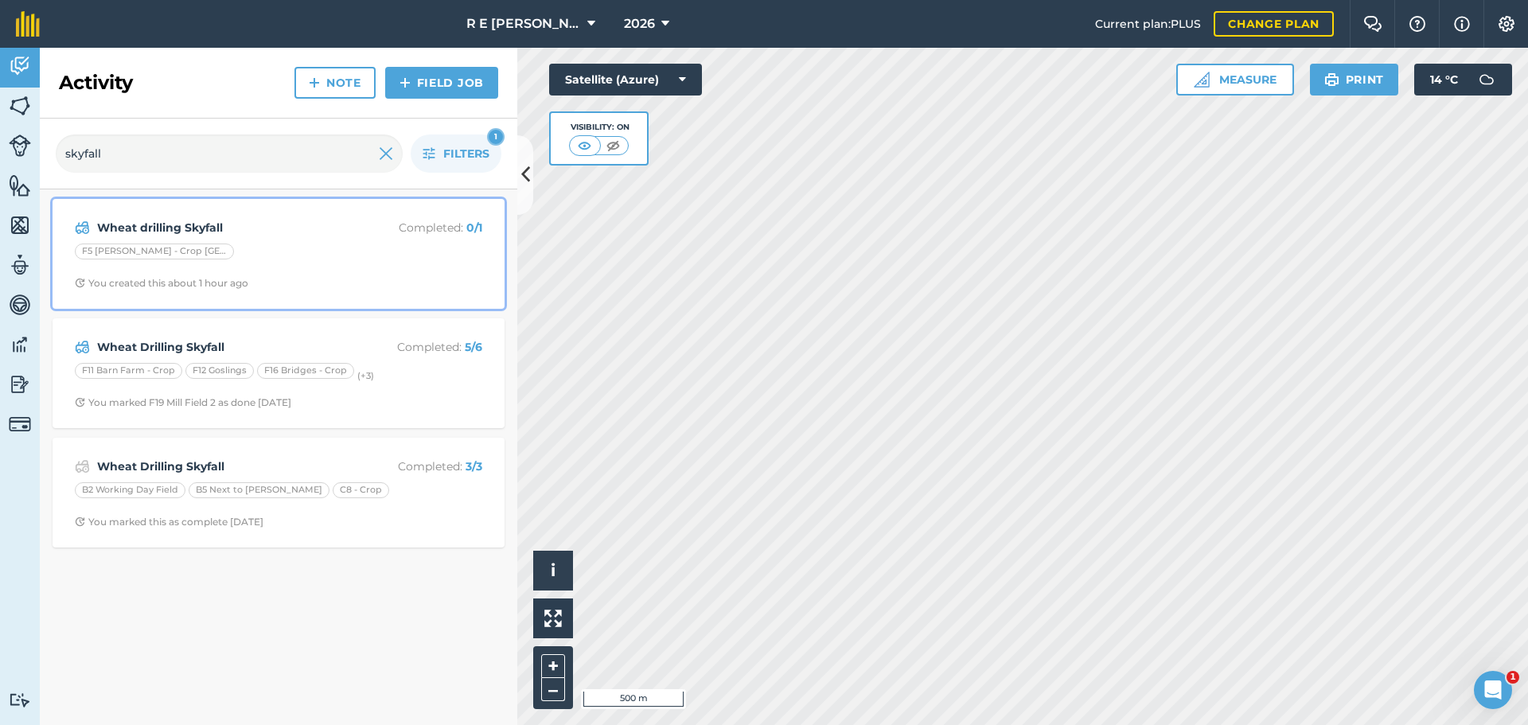
click at [326, 265] on div "Wheat drilling Skyfall Completed : 0 / 1 F5 [PERSON_NAME] - Crop [GEOGRAPHIC_DA…" at bounding box center [278, 253] width 433 height 91
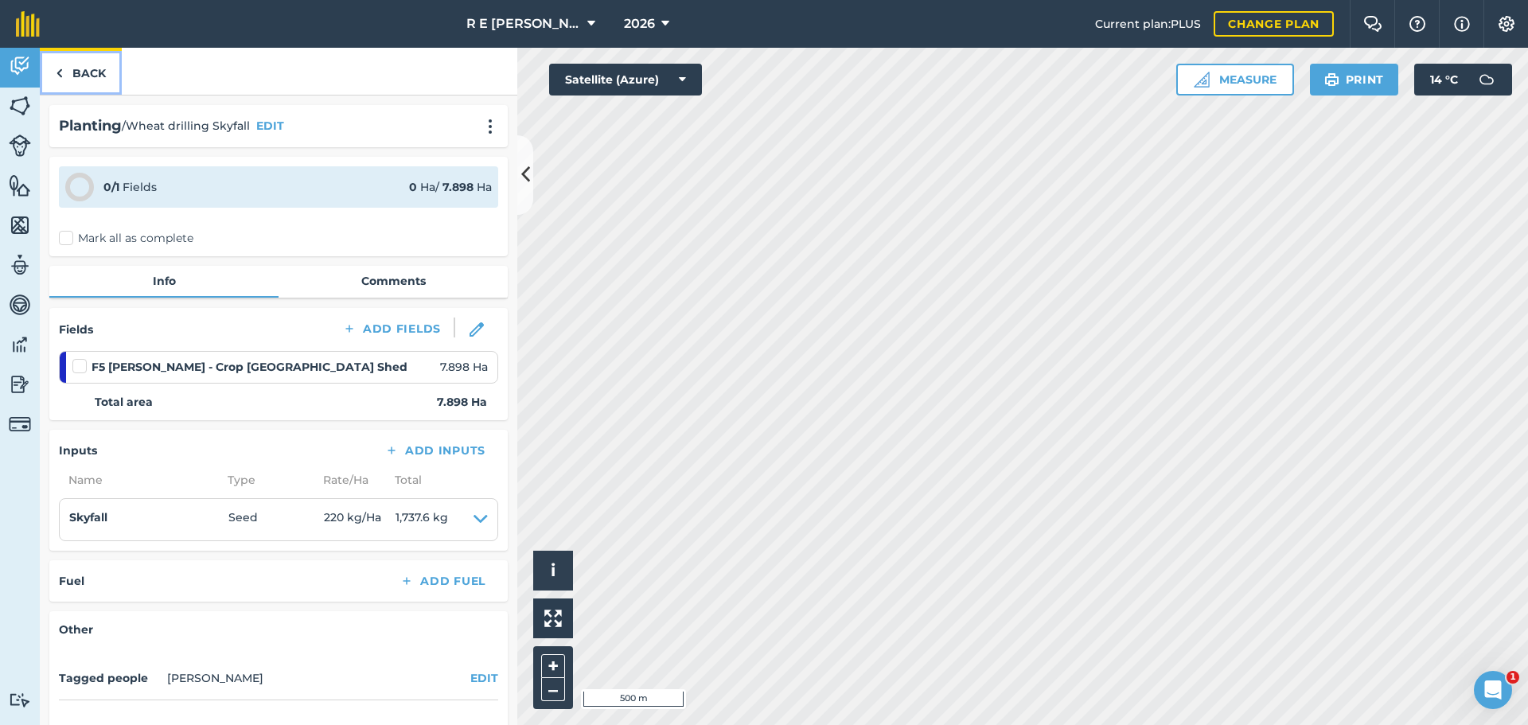
click at [86, 67] on link "Back" at bounding box center [81, 71] width 82 height 47
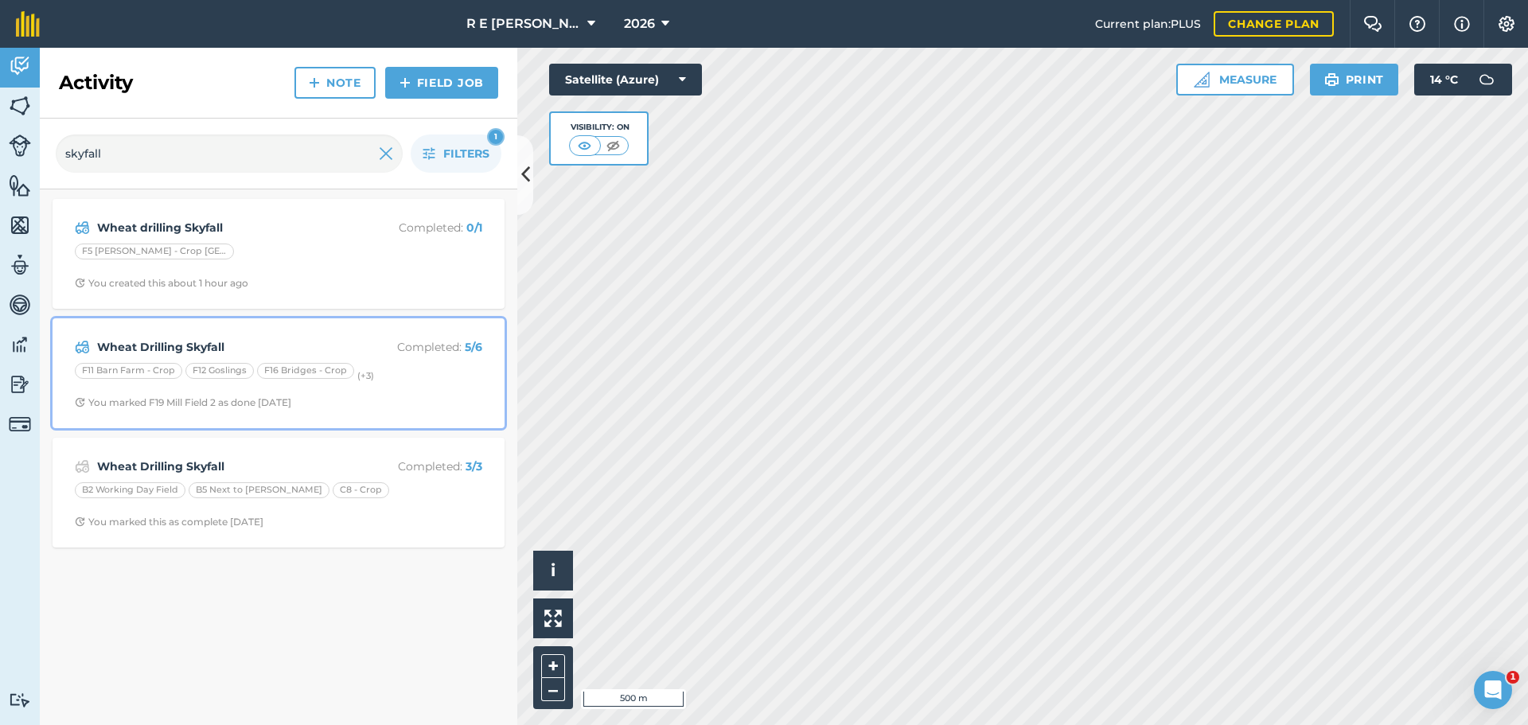
click at [391, 401] on span "You marked F19 Mill Field 2 as done [DATE]" at bounding box center [278, 402] width 407 height 13
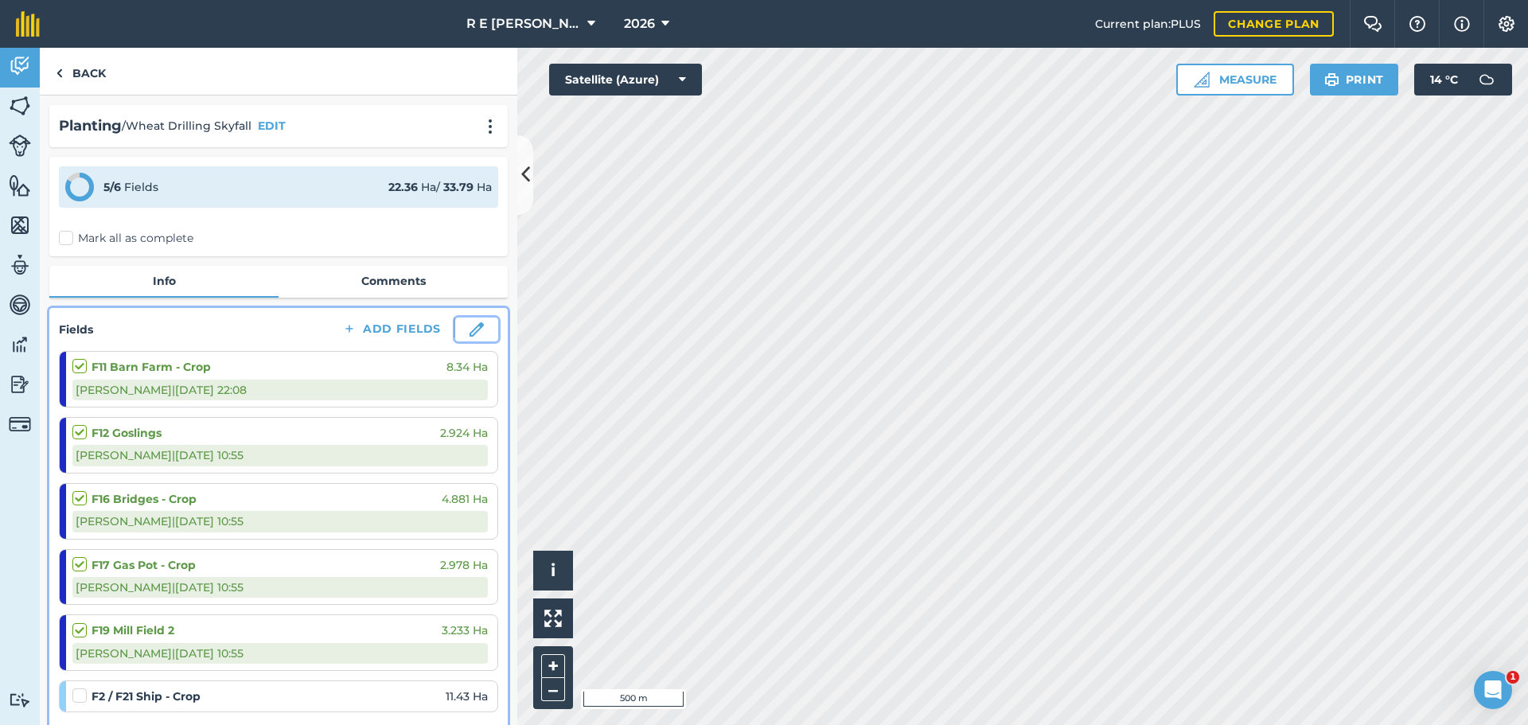
click at [470, 326] on img at bounding box center [477, 329] width 14 height 14
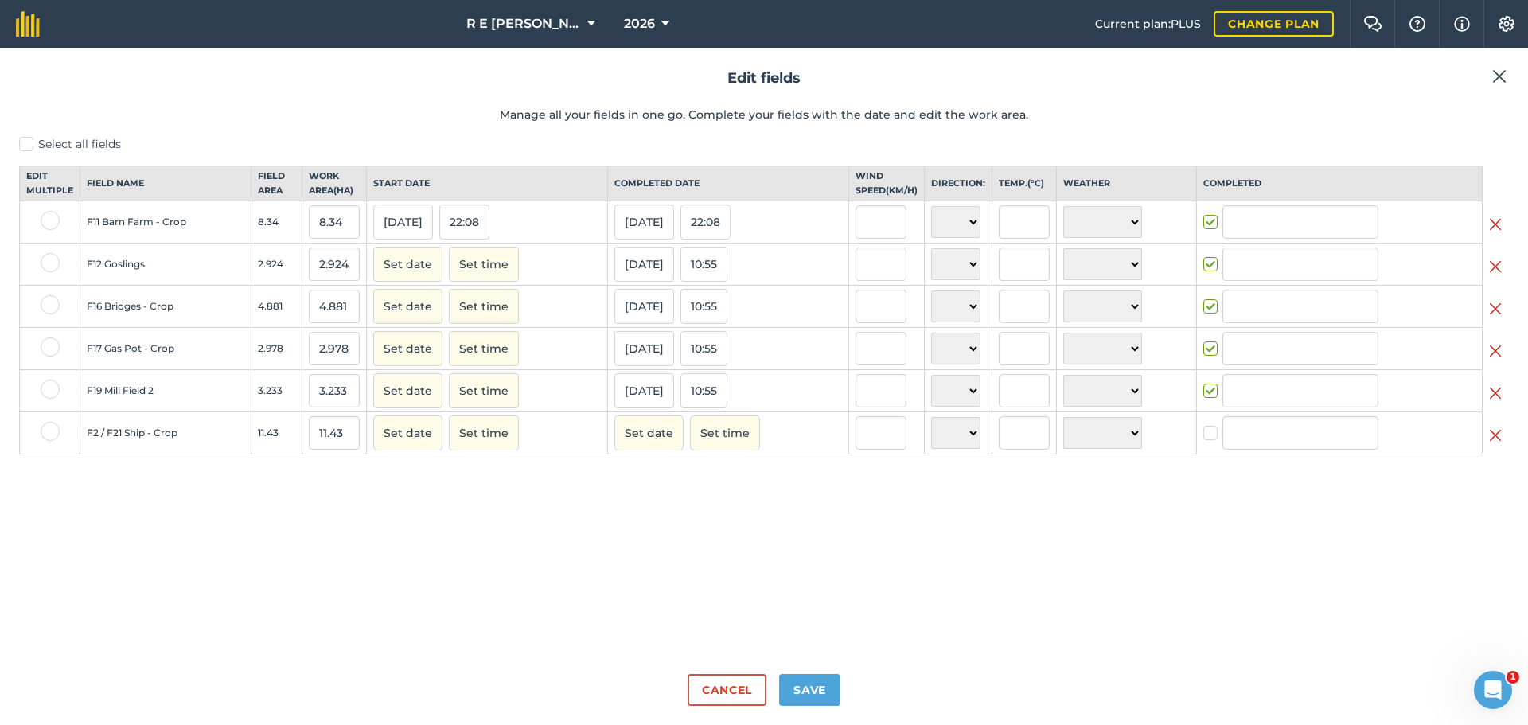
type input "[PERSON_NAME]"
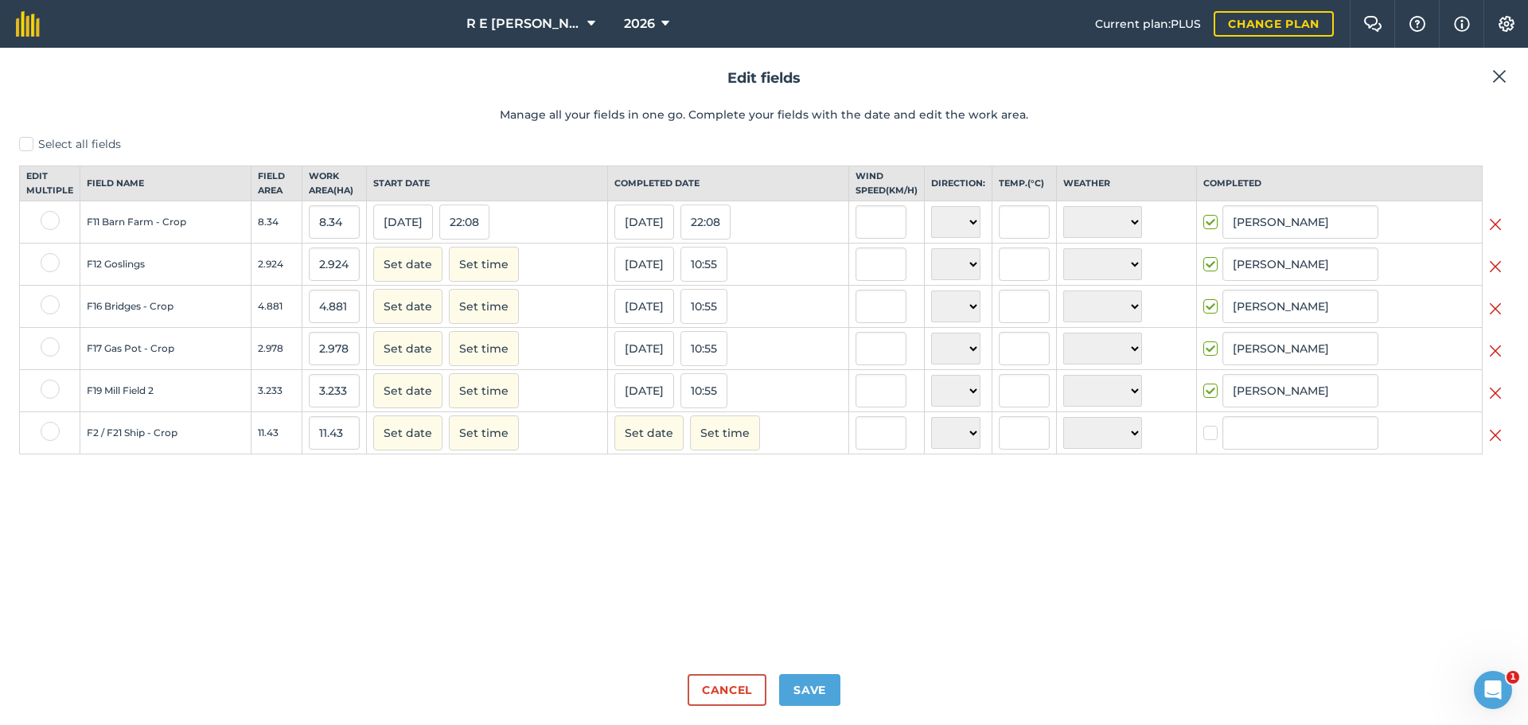
click at [1495, 445] on img at bounding box center [1495, 435] width 13 height 19
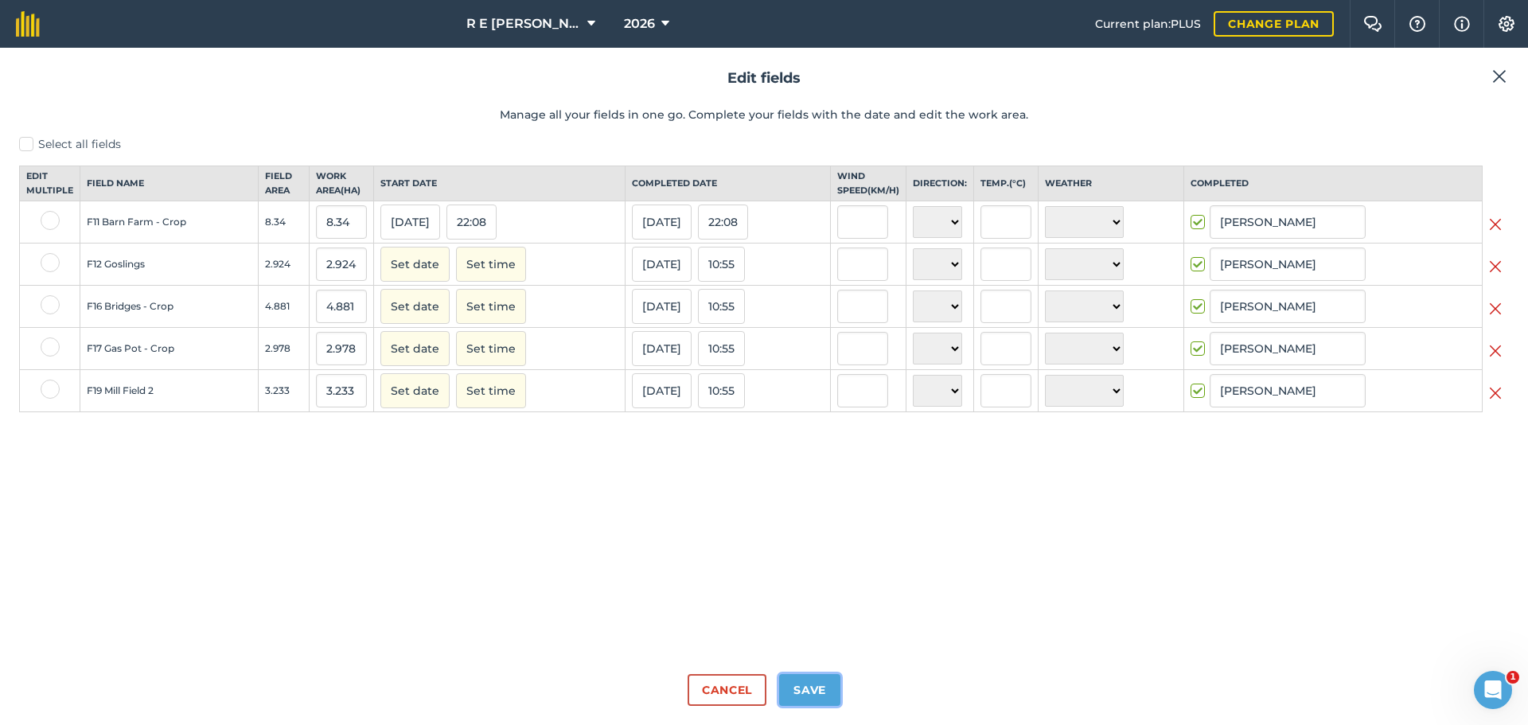
click at [813, 685] on button "Save" at bounding box center [809, 690] width 61 height 32
checkbox input "true"
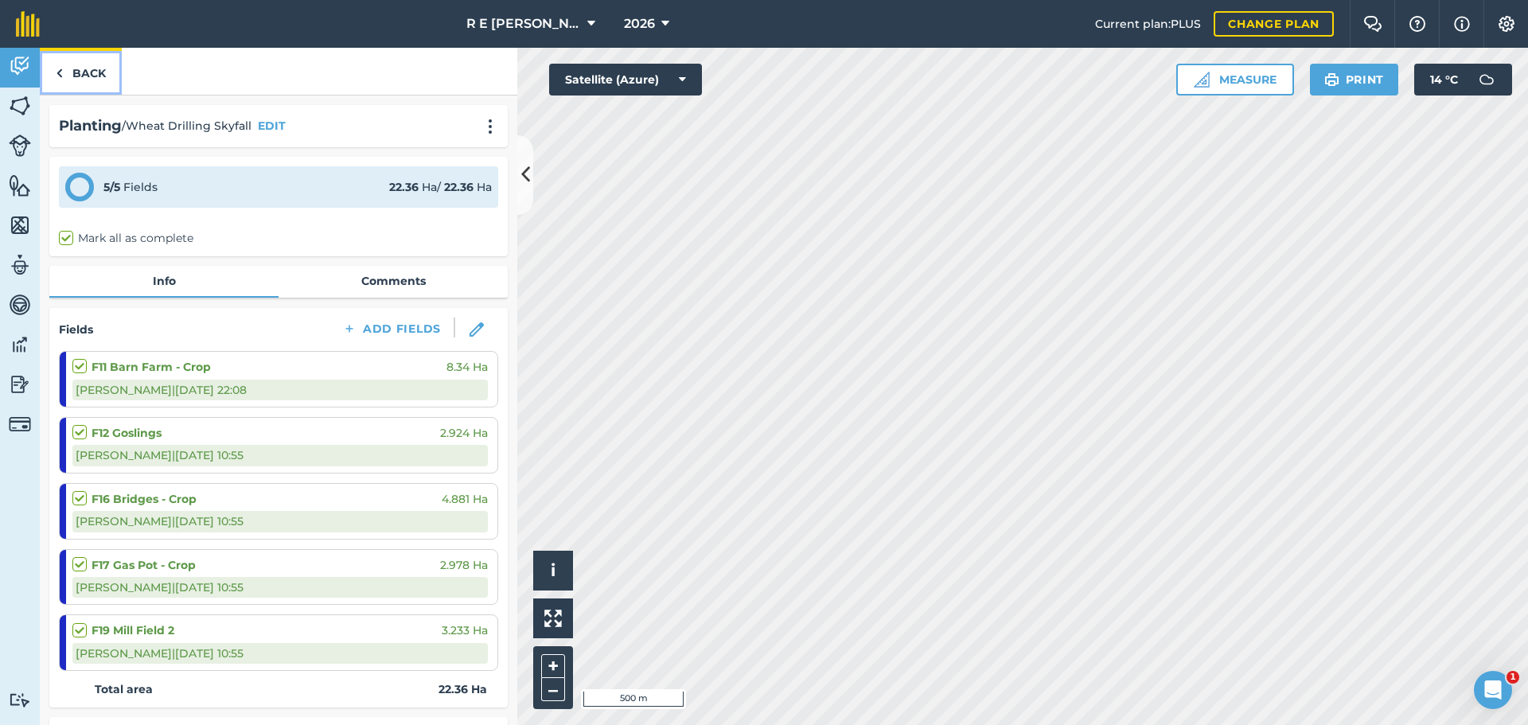
click at [65, 80] on link "Back" at bounding box center [81, 71] width 82 height 47
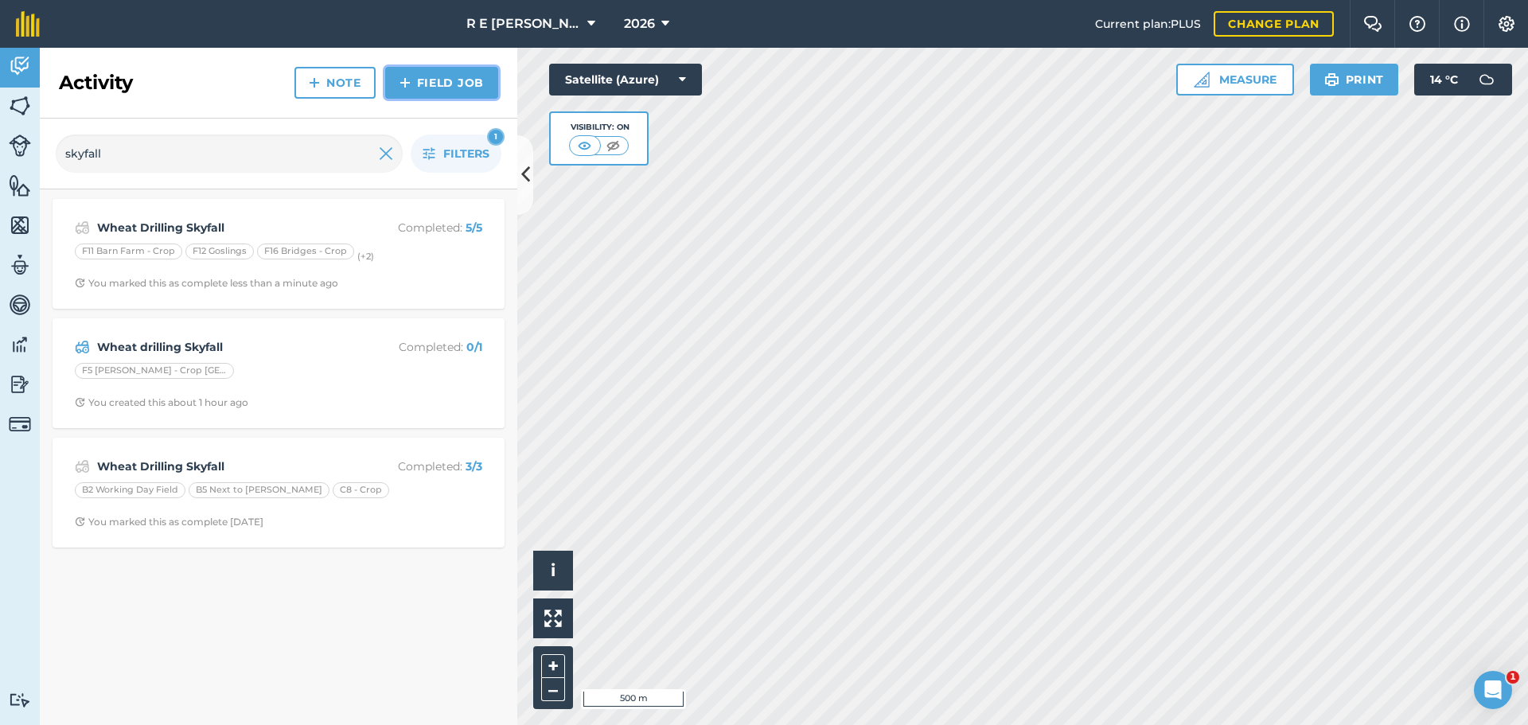
click at [402, 88] on img at bounding box center [404, 82] width 11 height 19
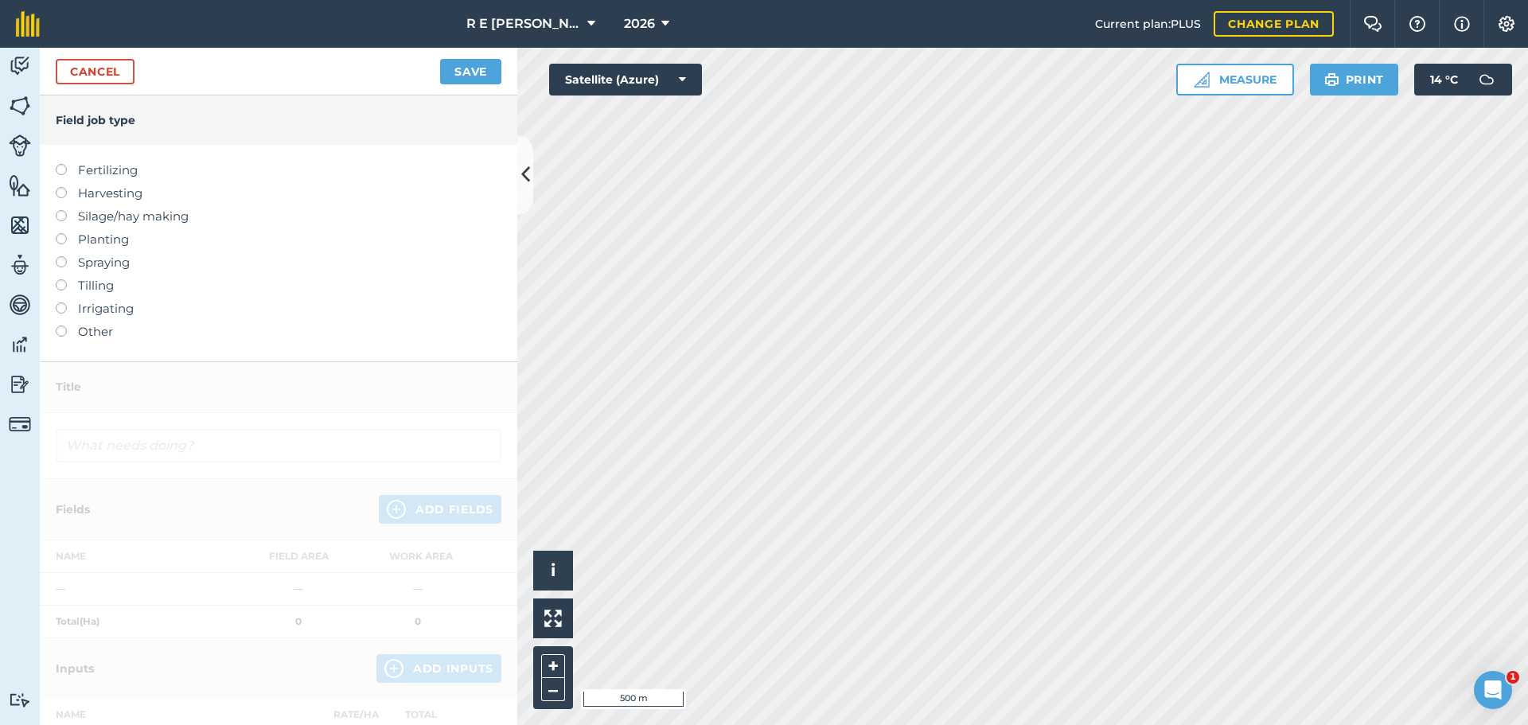
click at [62, 233] on label at bounding box center [67, 233] width 22 height 0
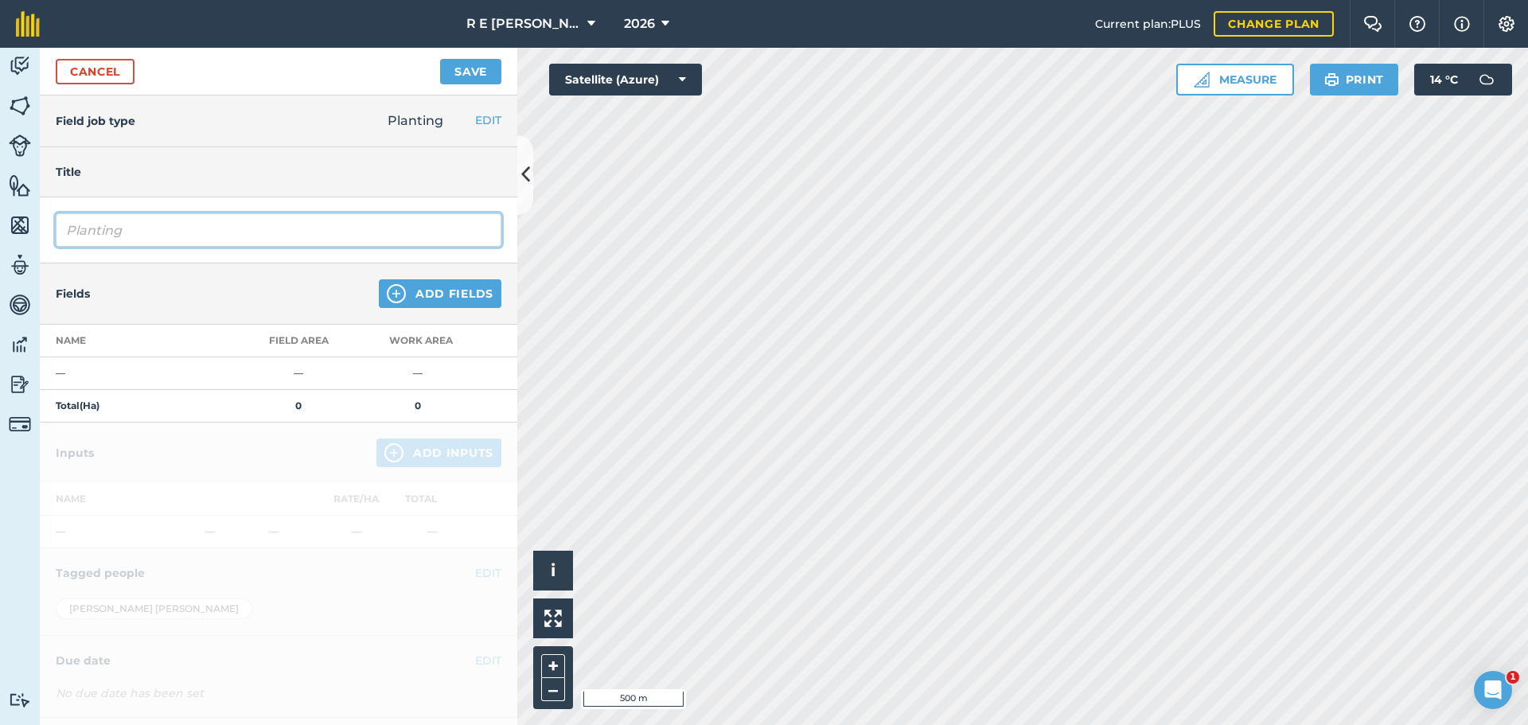
drag, startPoint x: 165, startPoint y: 235, endPoint x: 0, endPoint y: 240, distance: 164.8
click at [5, 241] on div "Activity Fields Livestock Features Maps Team Vehicles Data Reporting Billing Tu…" at bounding box center [764, 386] width 1528 height 677
type input "Wheat Skyfall drilling"
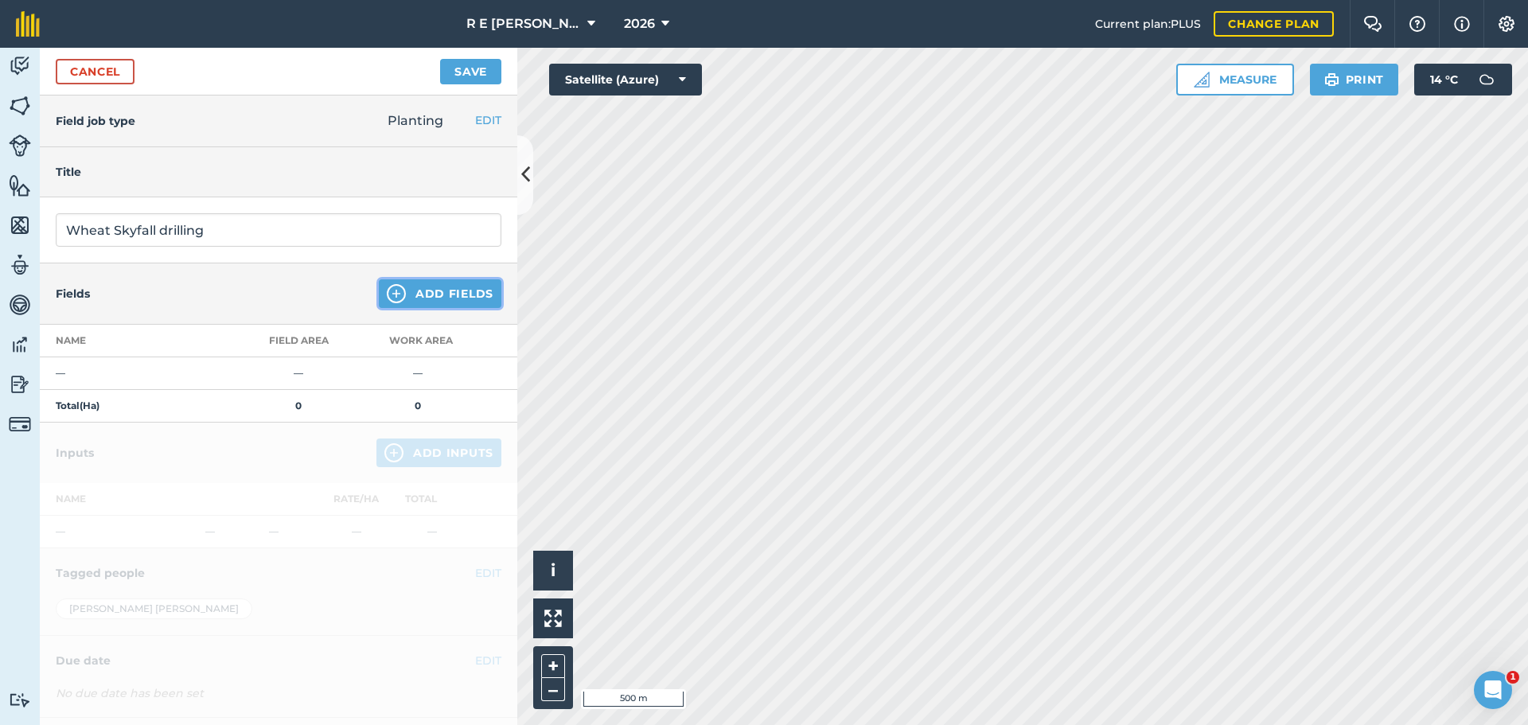
click at [387, 293] on img at bounding box center [396, 293] width 19 height 19
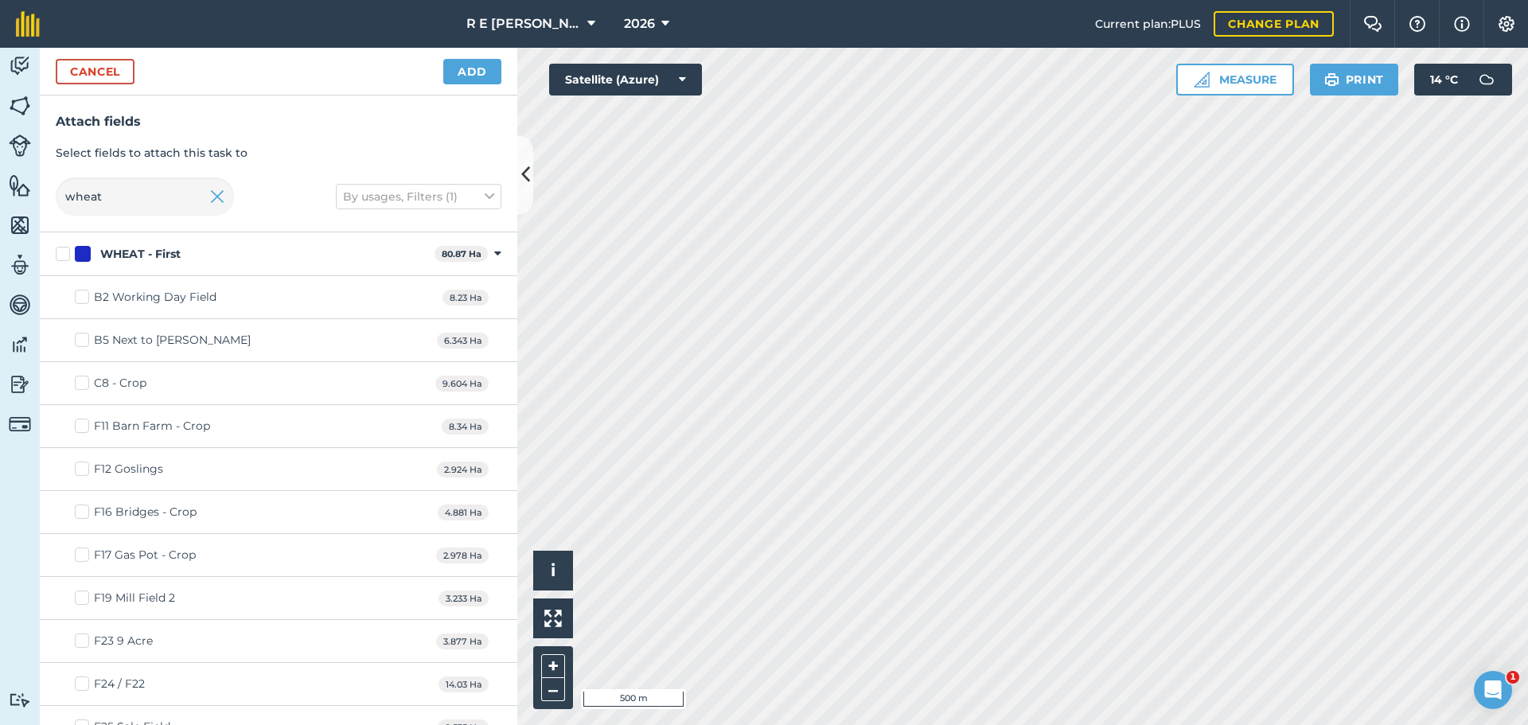
checkbox input "true"
click at [455, 77] on button "Add" at bounding box center [472, 71] width 58 height 25
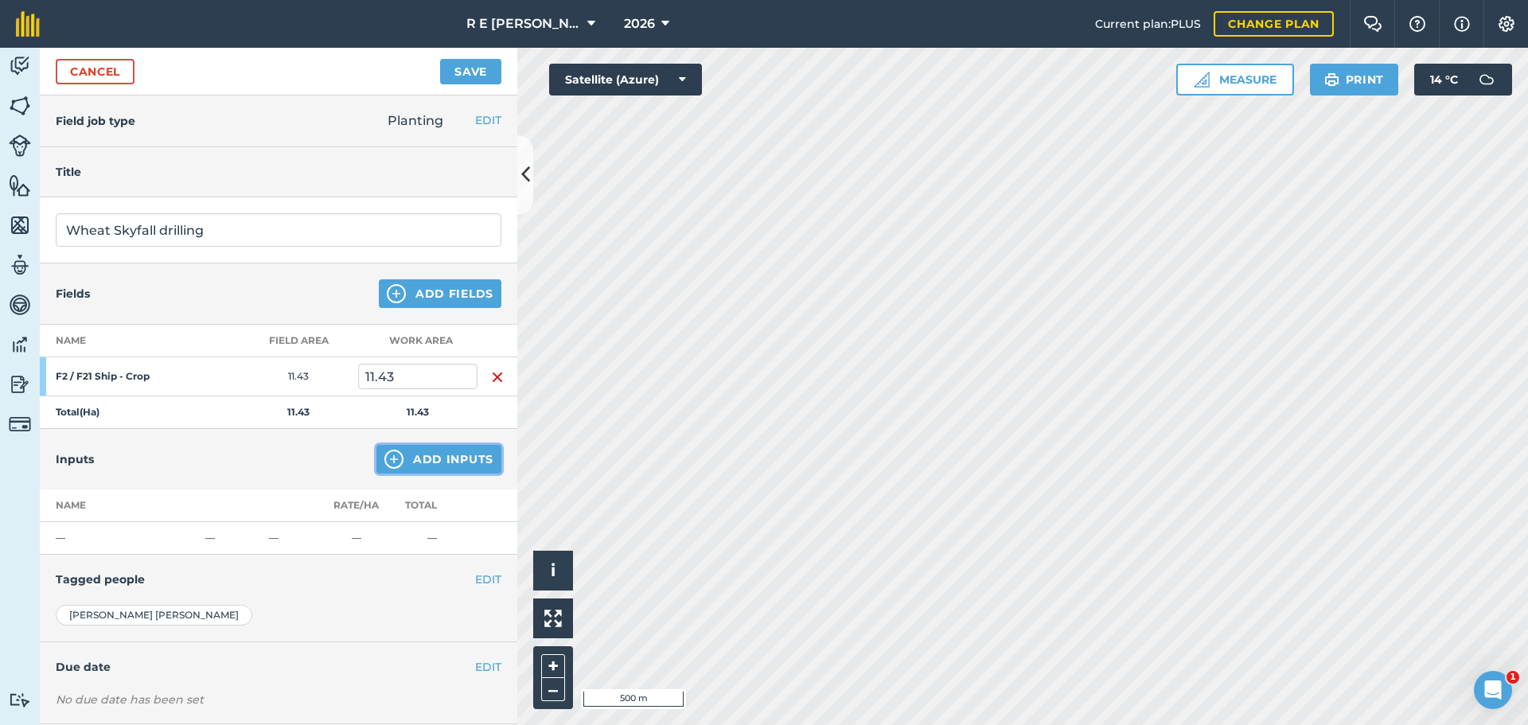
click at [384, 462] on img at bounding box center [393, 459] width 19 height 19
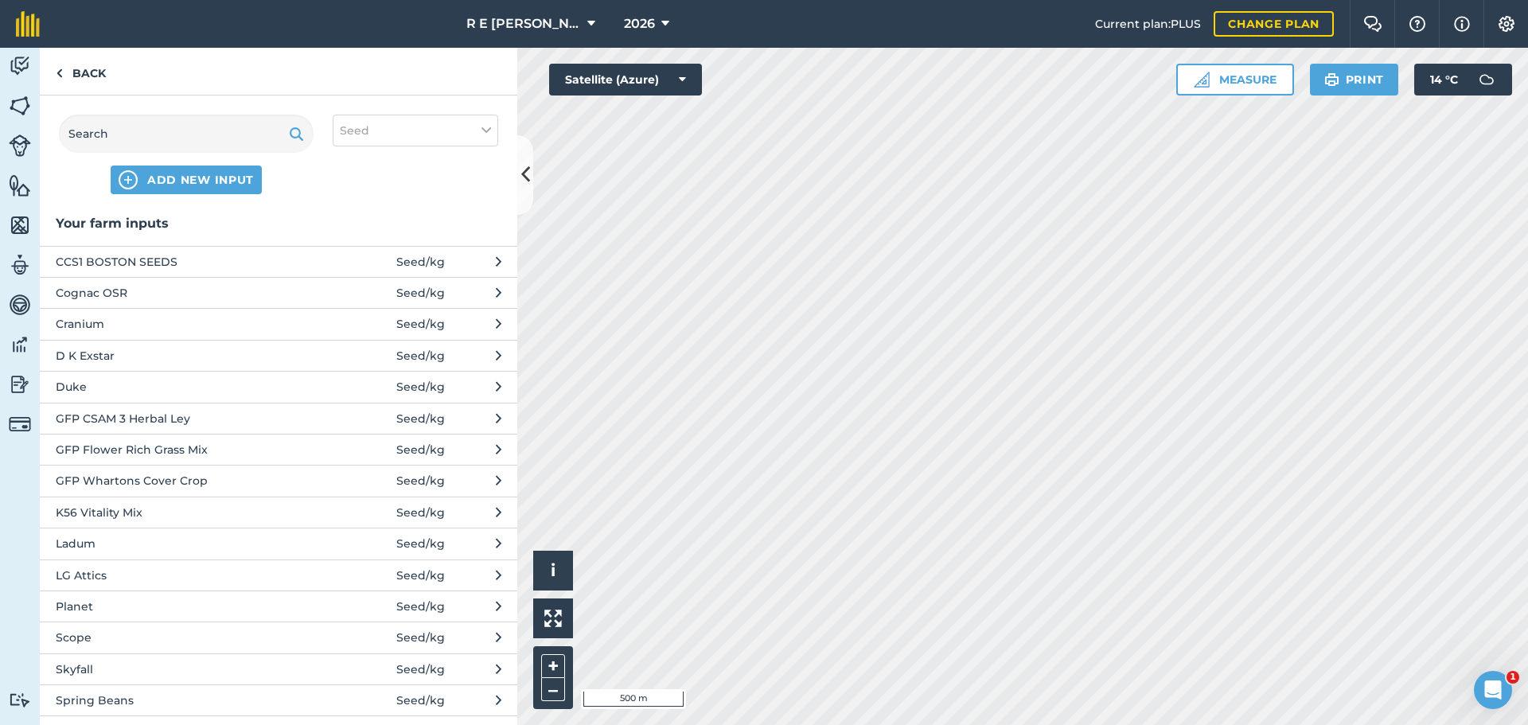
click at [122, 661] on span "Skyfall" at bounding box center [186, 670] width 260 height 18
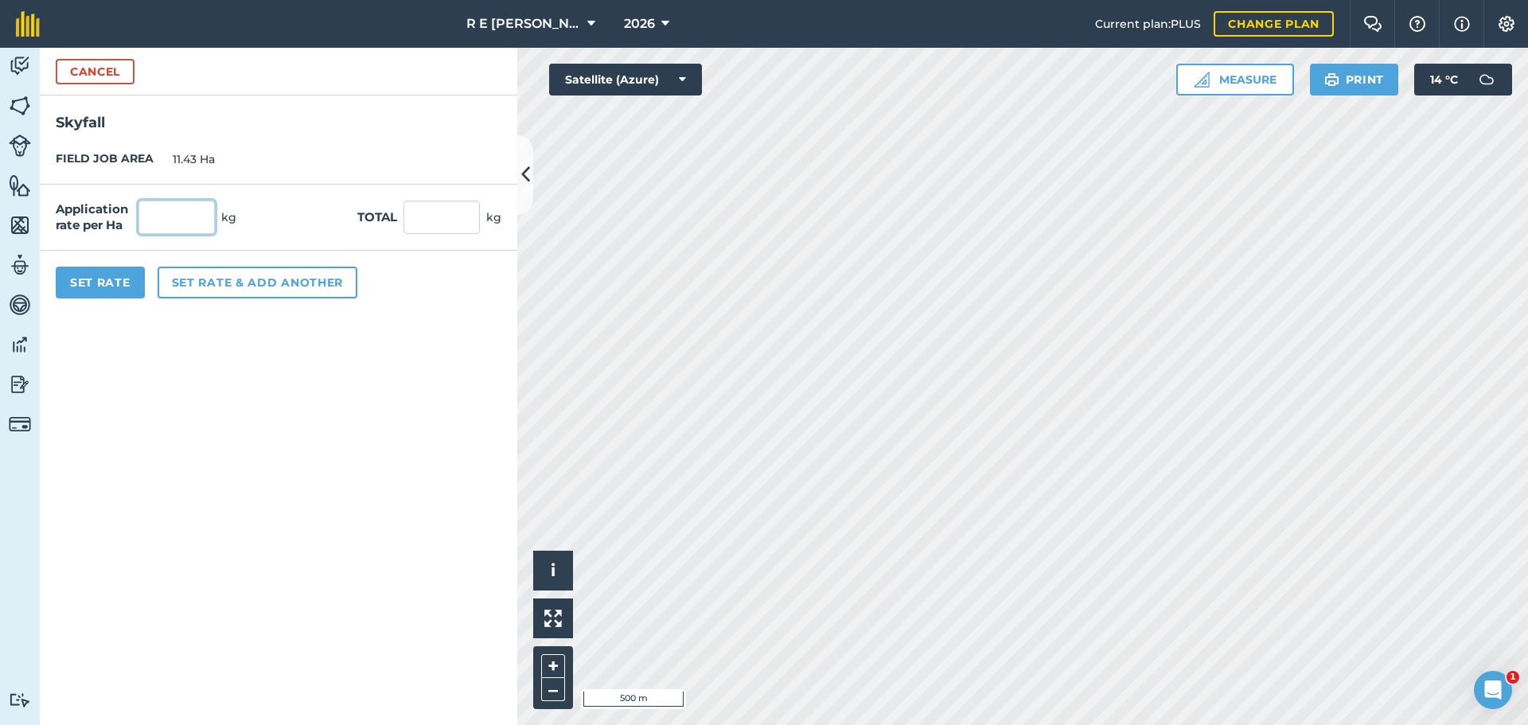
click at [169, 215] on input "text" at bounding box center [176, 217] width 76 height 33
type input "220"
type input "2,514.6"
click at [112, 279] on button "Set Rate" at bounding box center [100, 283] width 89 height 32
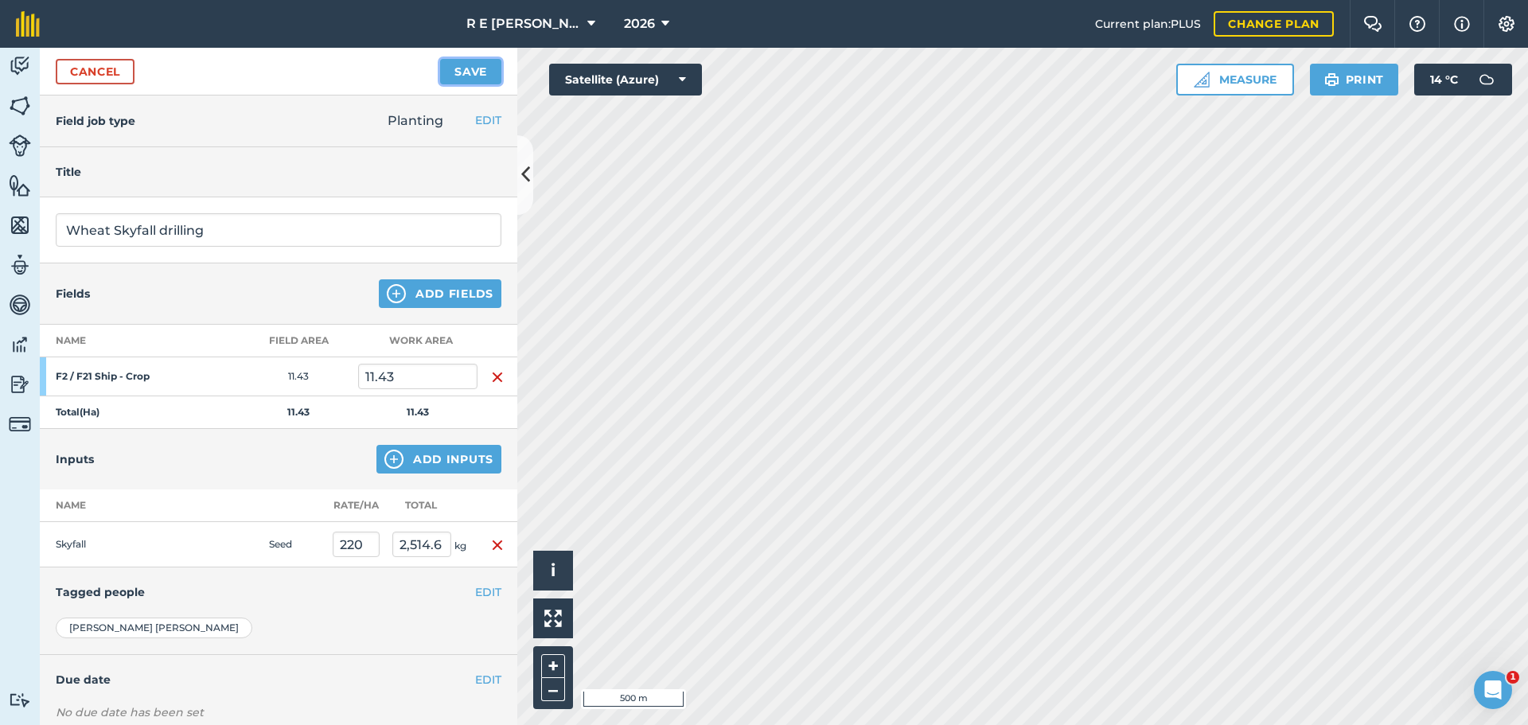
click at [453, 76] on button "Save" at bounding box center [470, 71] width 61 height 25
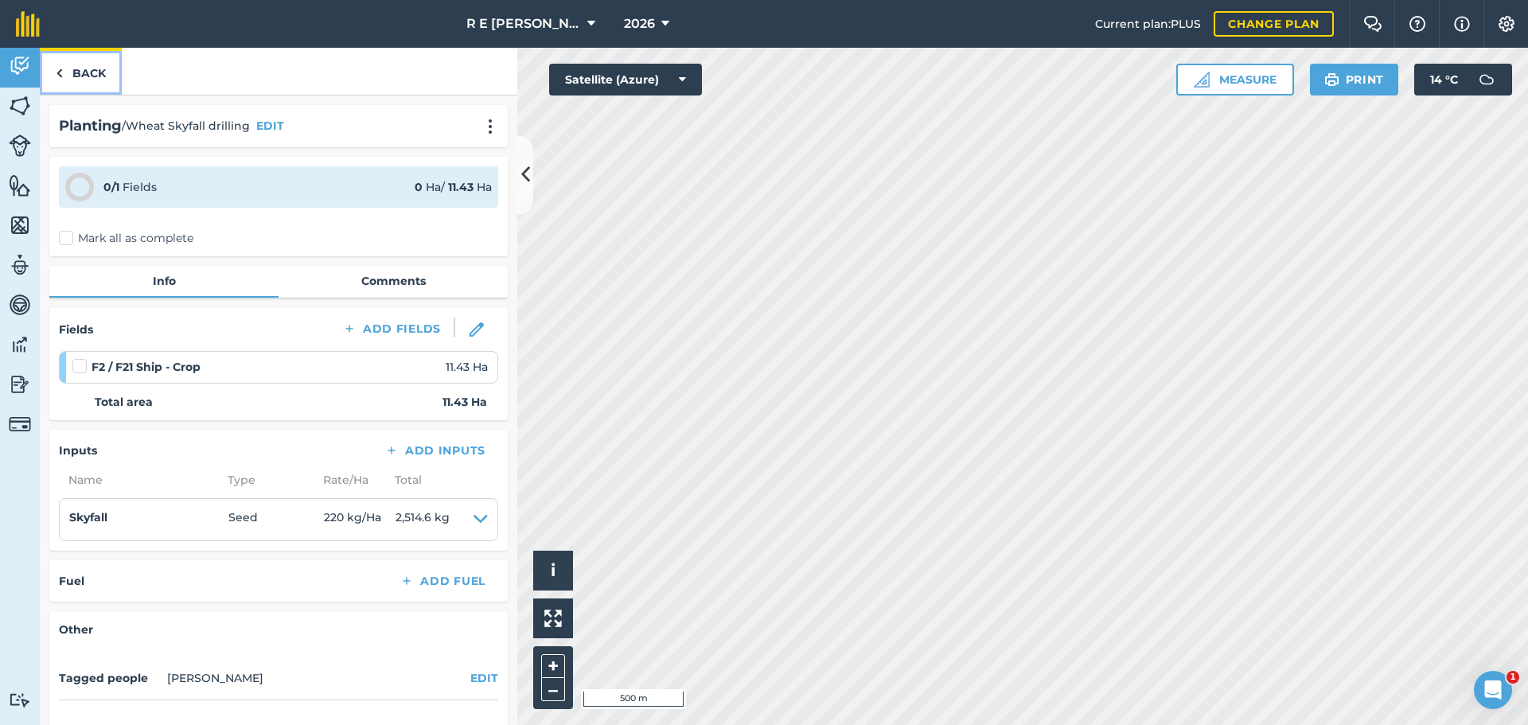
click at [70, 66] on link "Back" at bounding box center [81, 71] width 82 height 47
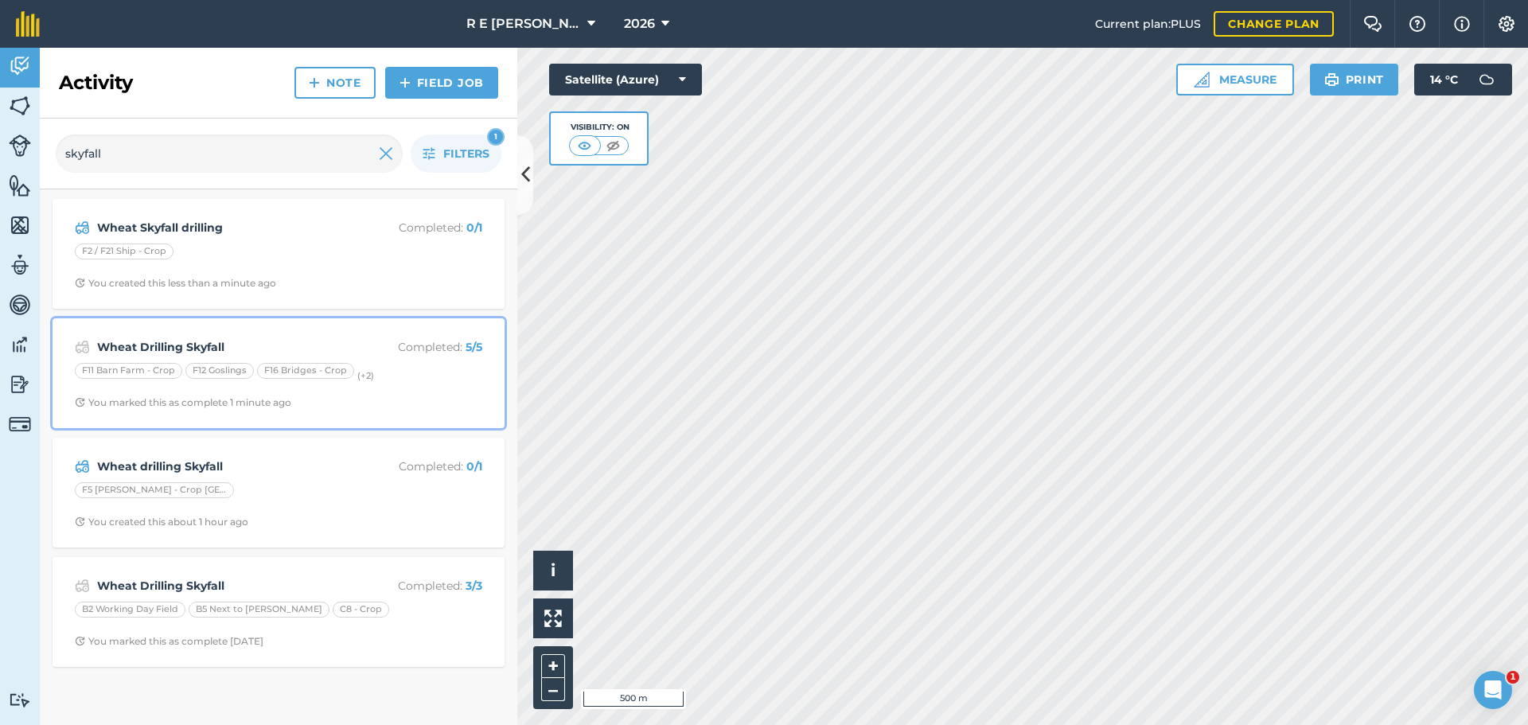
click at [290, 341] on strong "Wheat Drilling Skyfall" at bounding box center [223, 347] width 252 height 18
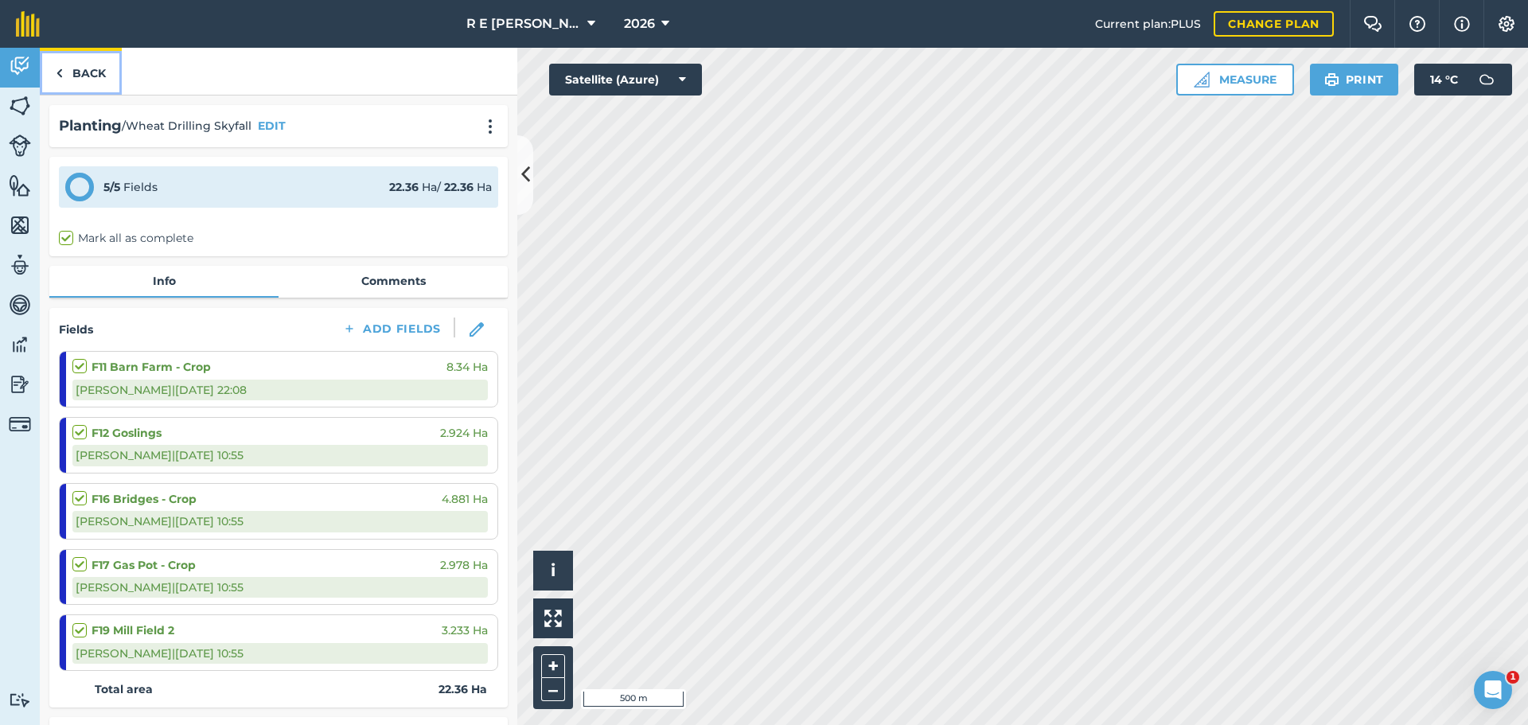
click at [86, 81] on link "Back" at bounding box center [81, 71] width 82 height 47
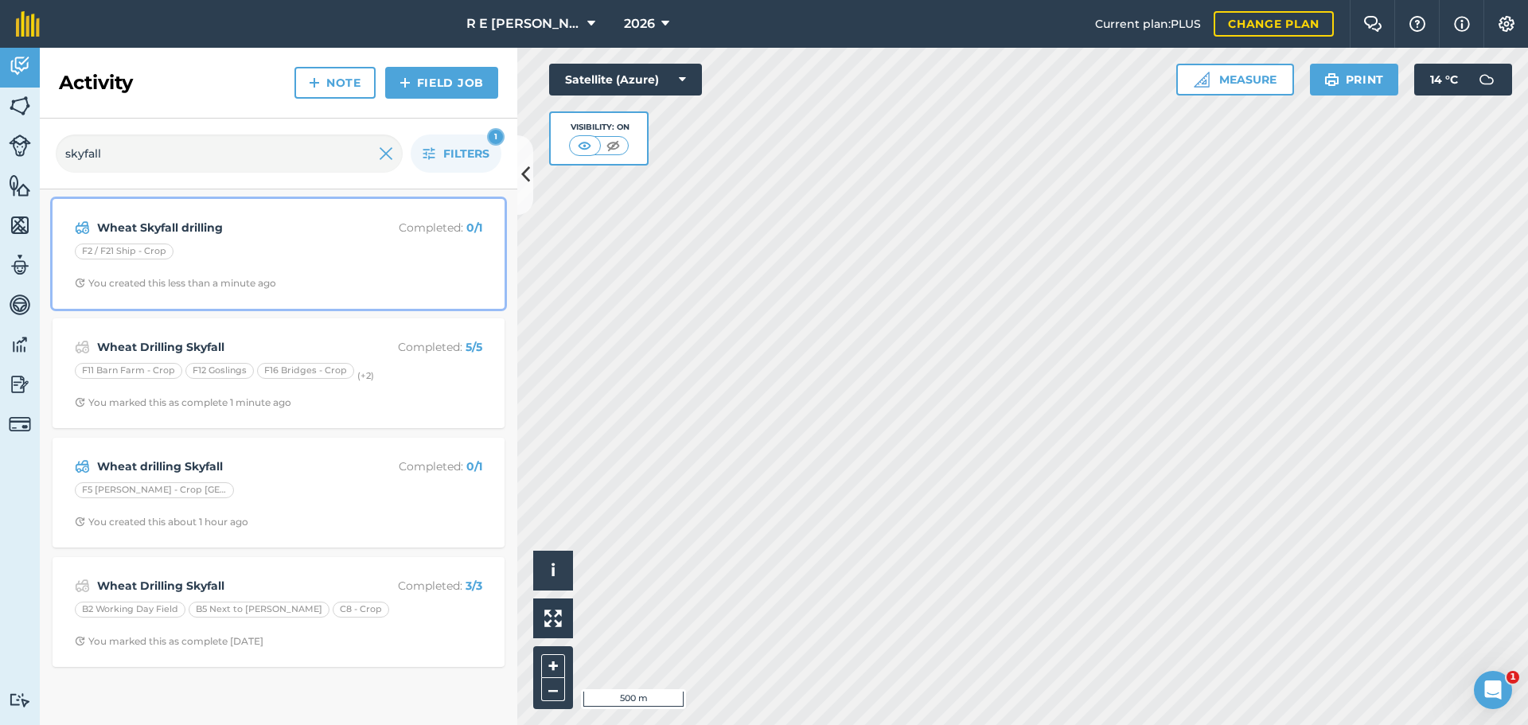
click at [330, 258] on div "F2 / F21 Ship - Crop" at bounding box center [278, 254] width 407 height 21
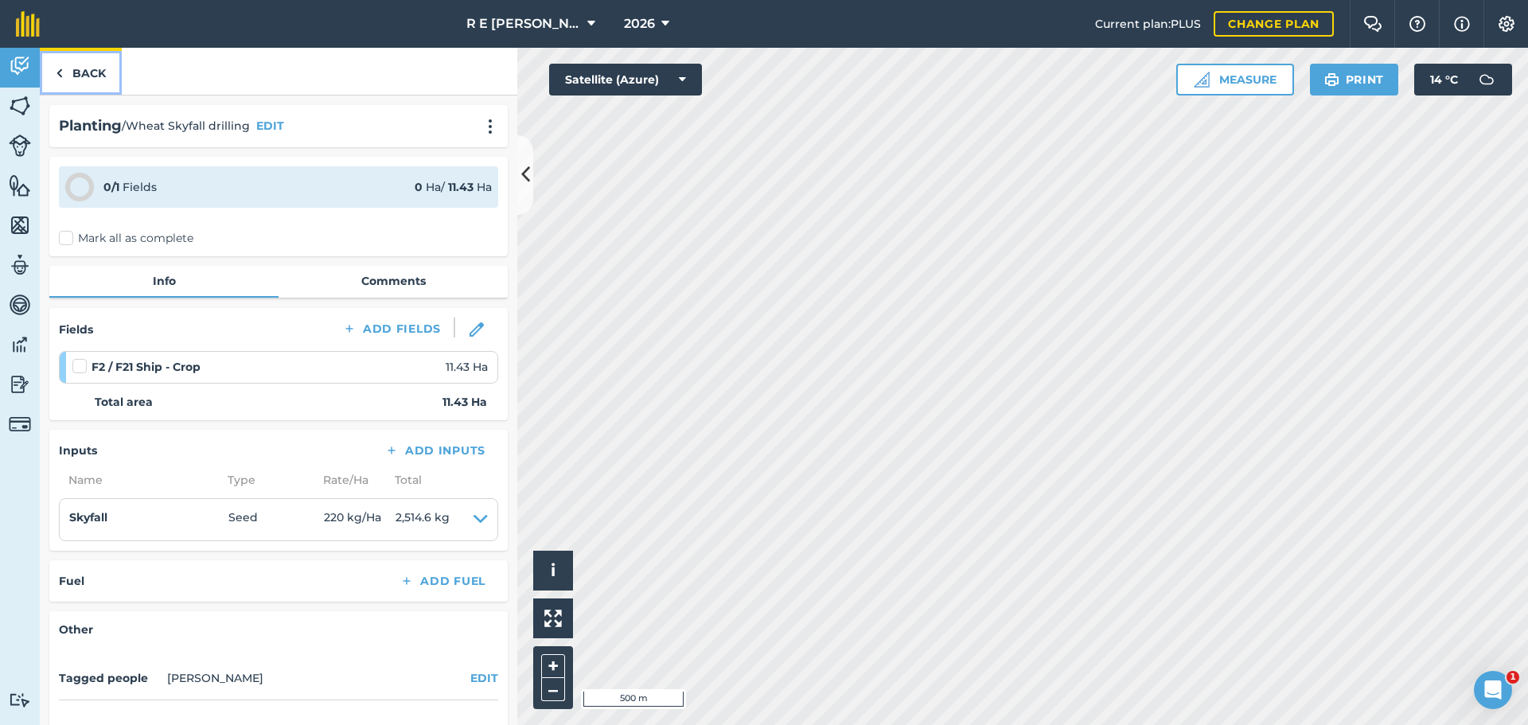
click at [90, 69] on link "Back" at bounding box center [81, 71] width 82 height 47
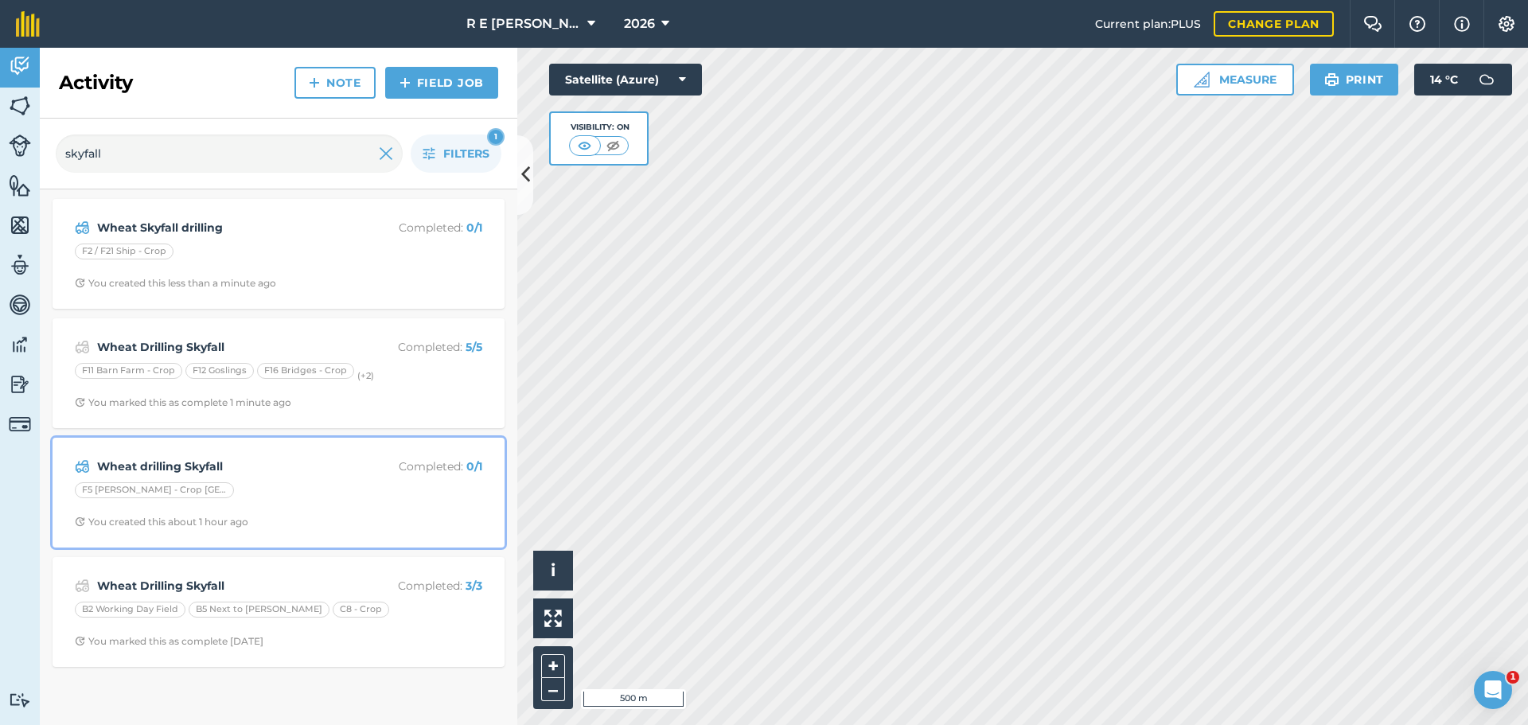
click at [349, 492] on div "F5 [PERSON_NAME] - Crop [GEOGRAPHIC_DATA] Shed" at bounding box center [278, 492] width 407 height 21
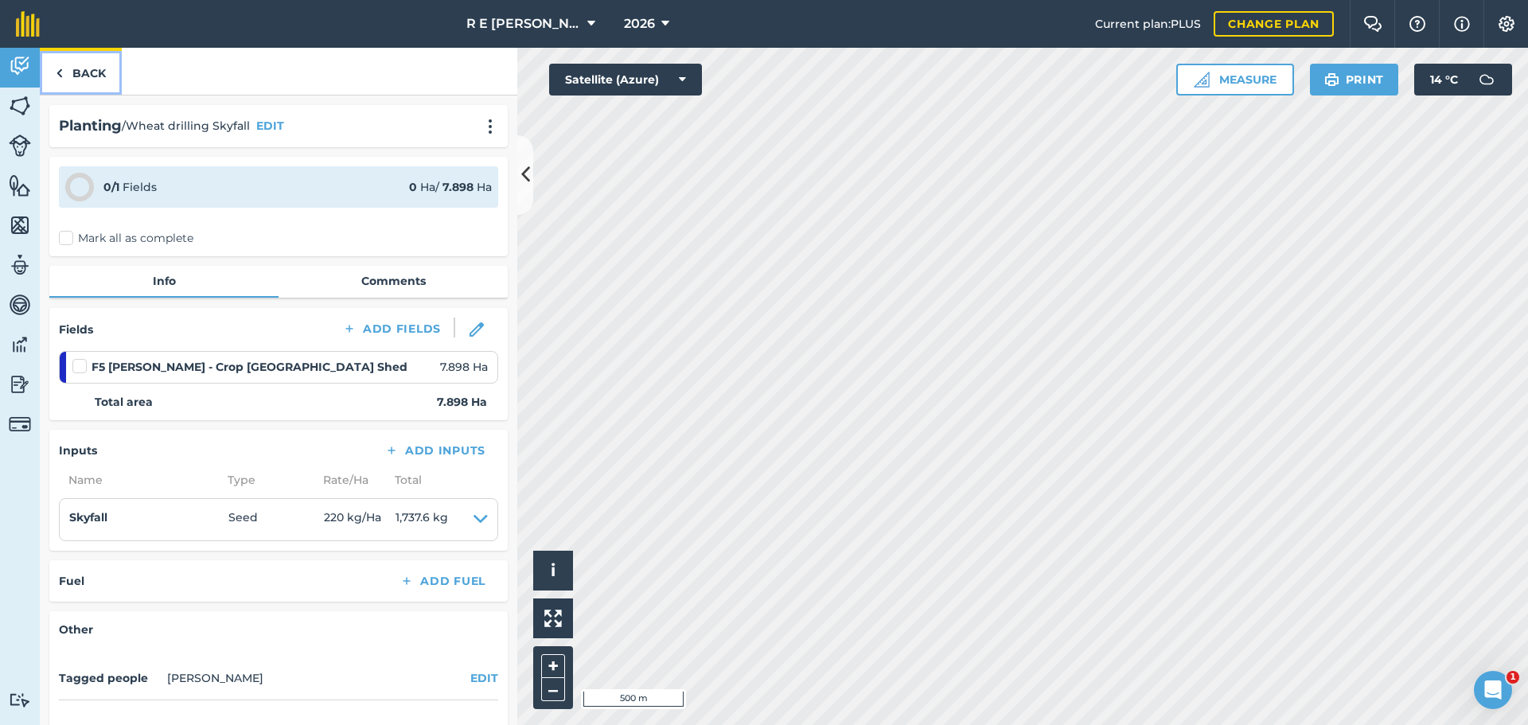
click at [93, 70] on link "Back" at bounding box center [81, 71] width 82 height 47
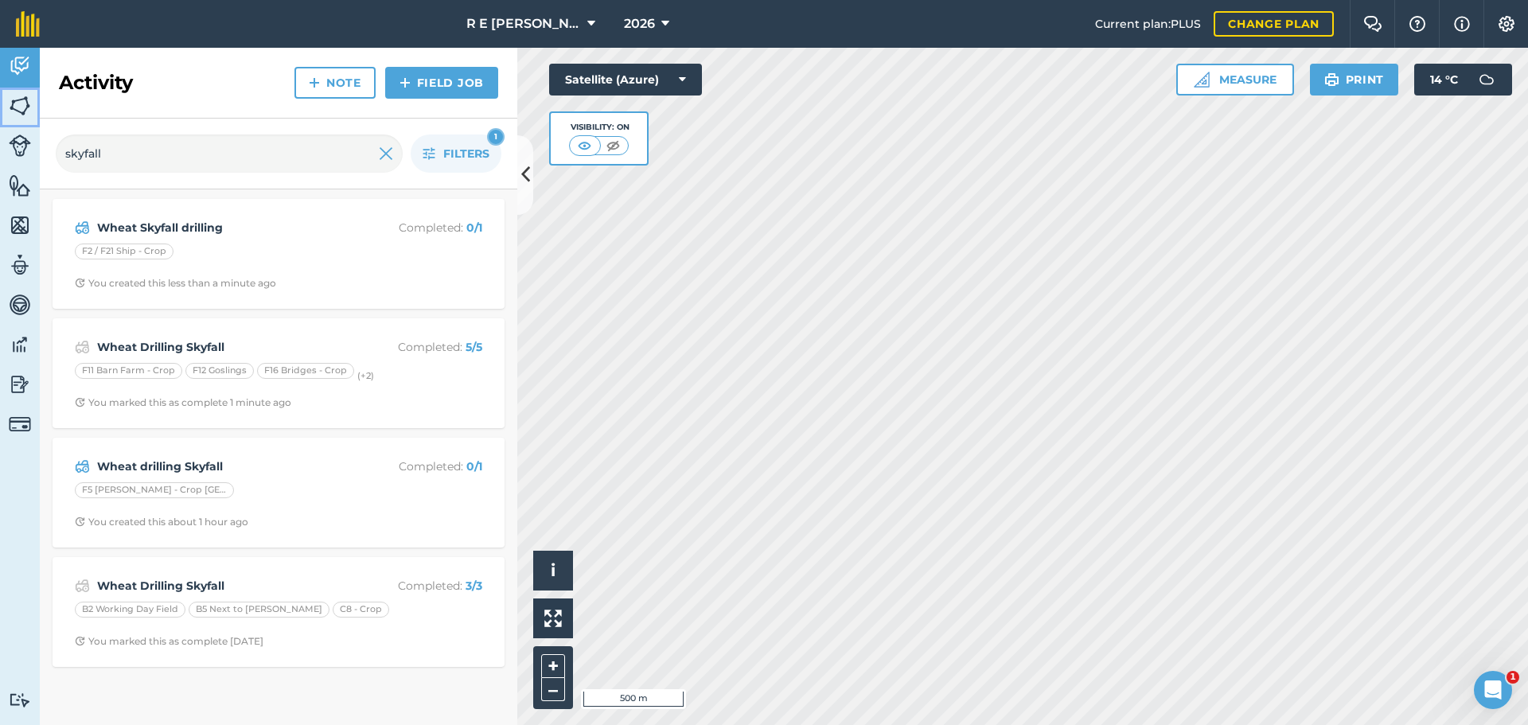
click at [13, 107] on img at bounding box center [20, 106] width 22 height 24
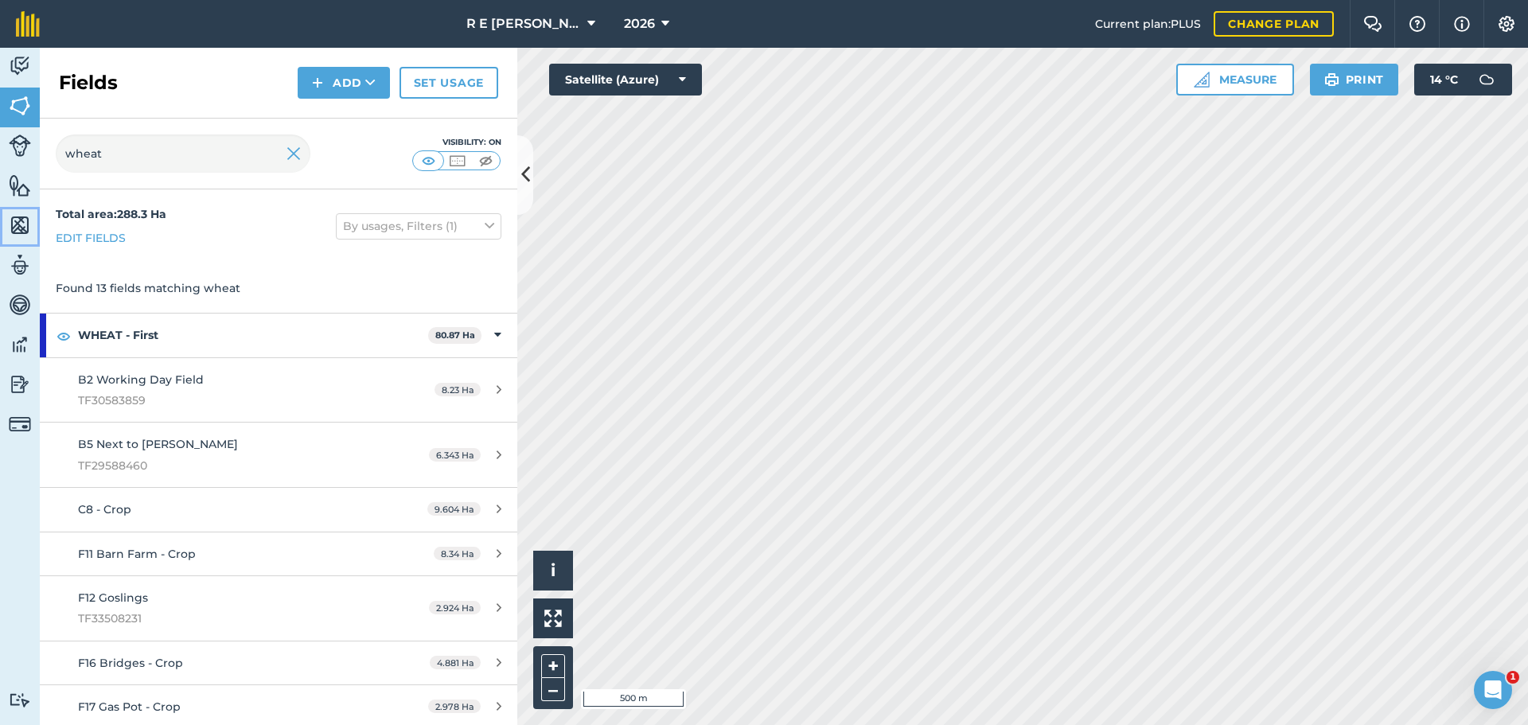
click at [22, 228] on img at bounding box center [20, 225] width 22 height 24
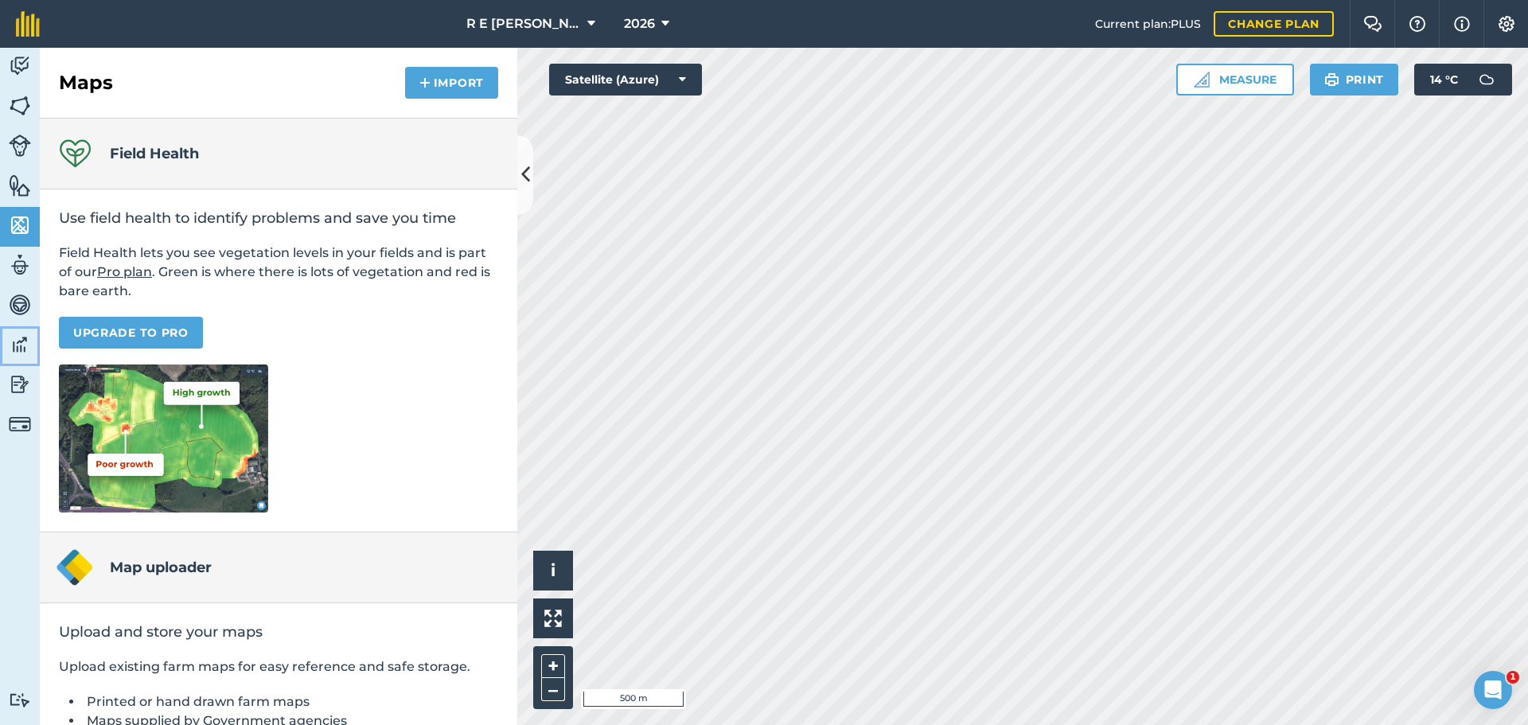
click at [20, 348] on img at bounding box center [20, 345] width 22 height 24
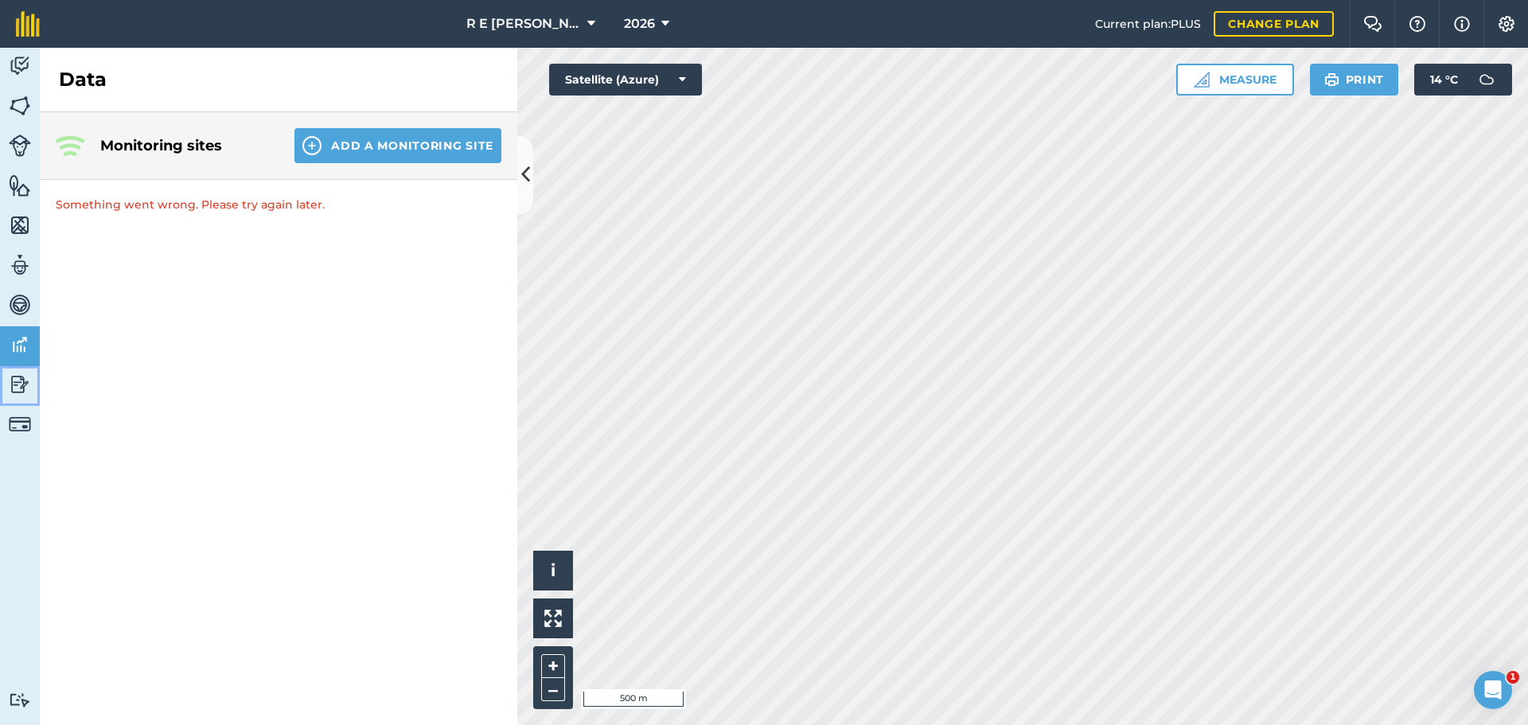
click at [26, 384] on img at bounding box center [20, 384] width 22 height 24
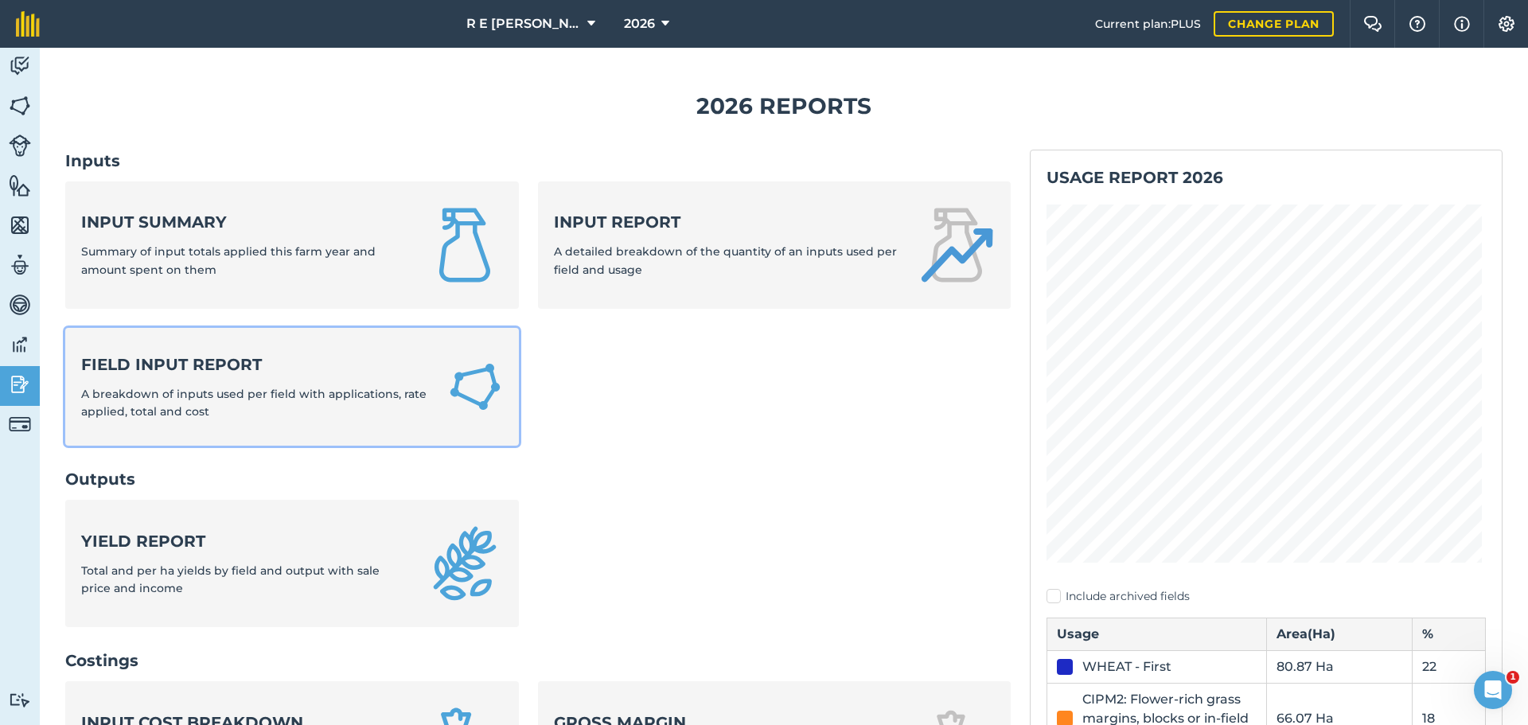
click at [181, 368] on strong "Field Input Report" at bounding box center [254, 364] width 347 height 22
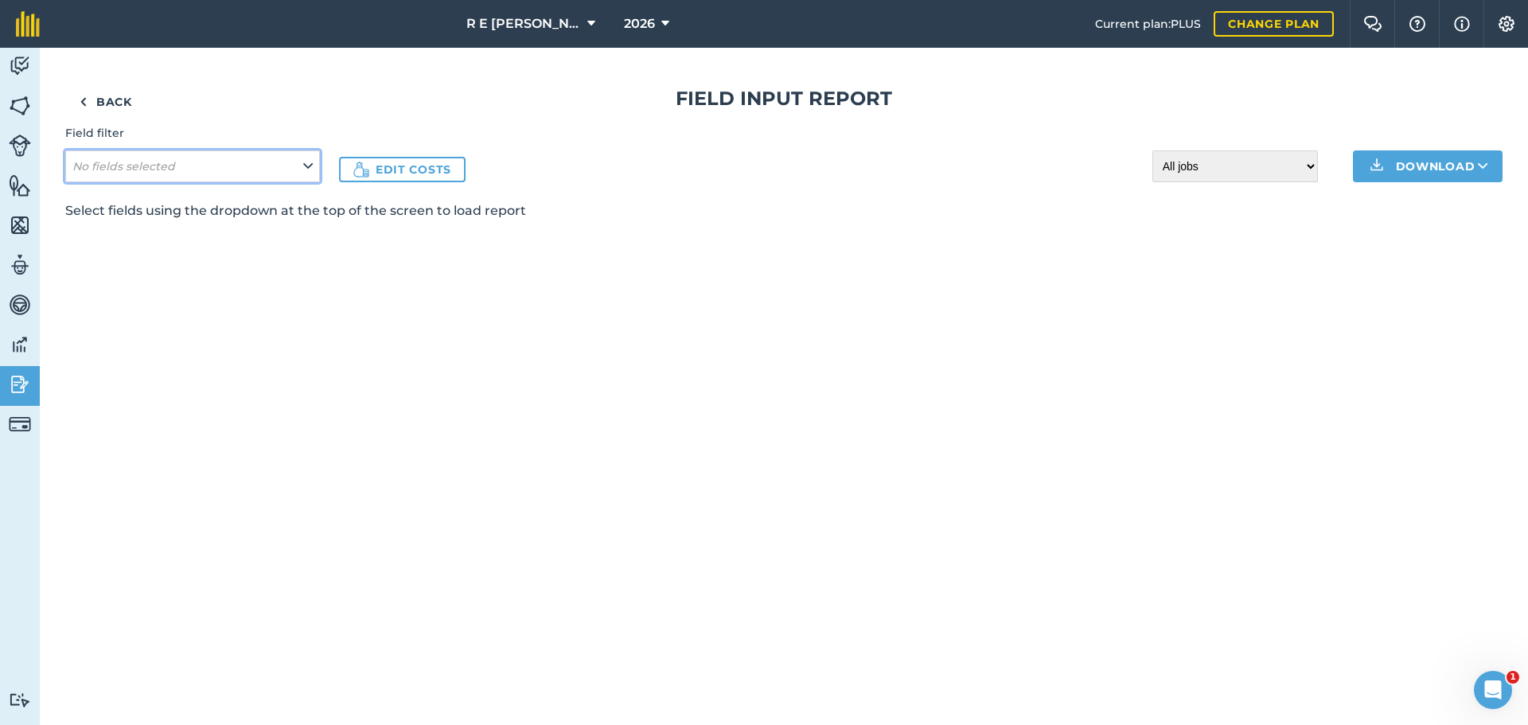
click at [301, 165] on button "No fields selected" at bounding box center [192, 166] width 255 height 32
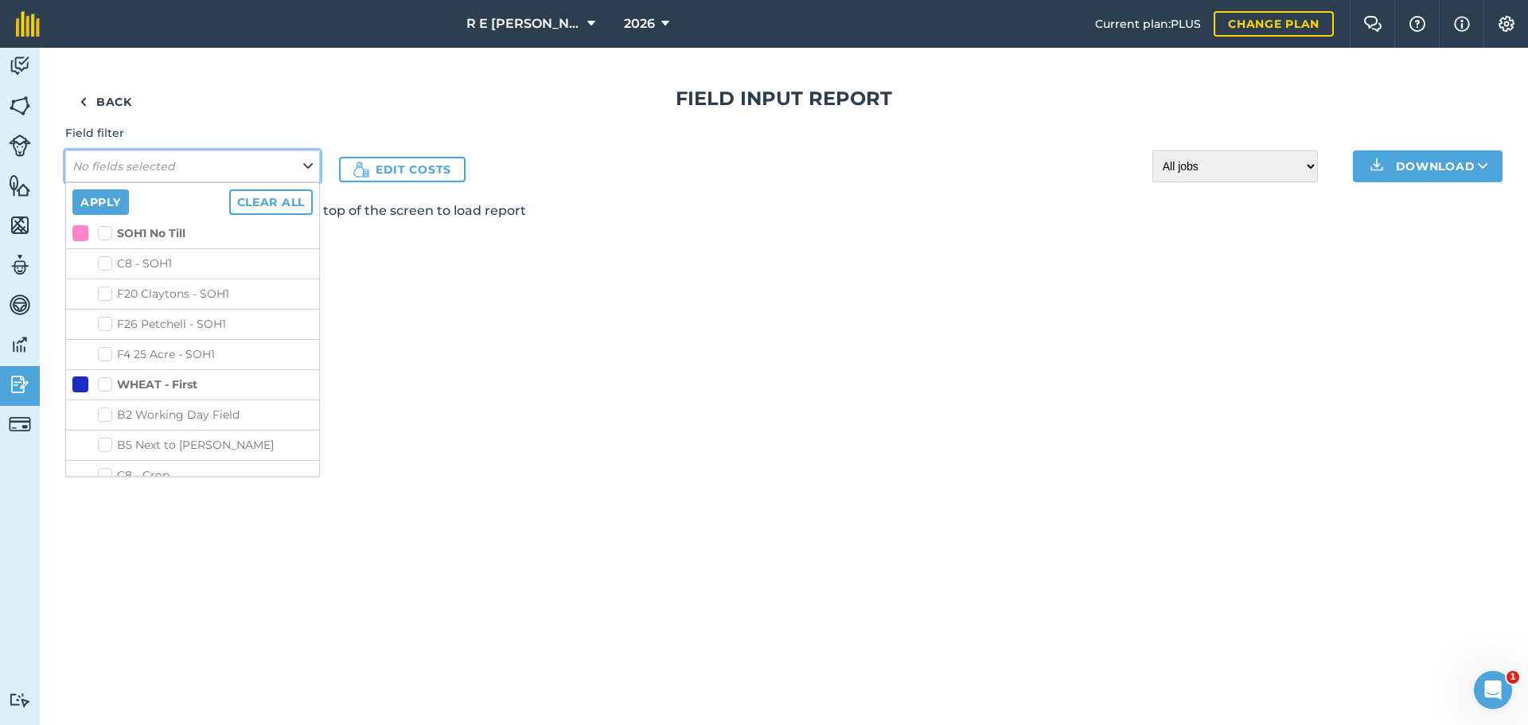
scroll to position [2001, 0]
click at [108, 306] on label "WHEAT - First" at bounding box center [147, 314] width 99 height 17
click at [108, 306] on input "WHEAT - First" at bounding box center [103, 311] width 10 height 10
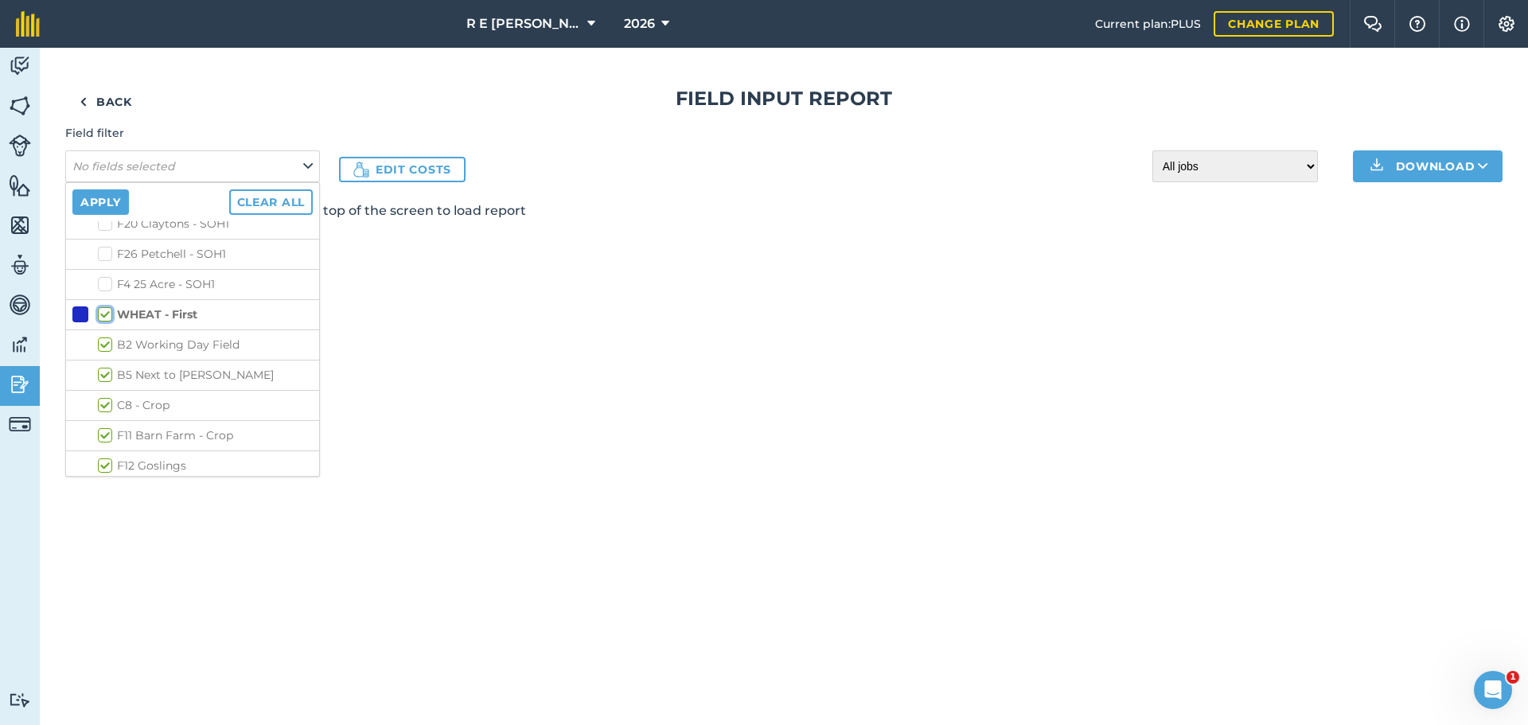
checkbox input "true"
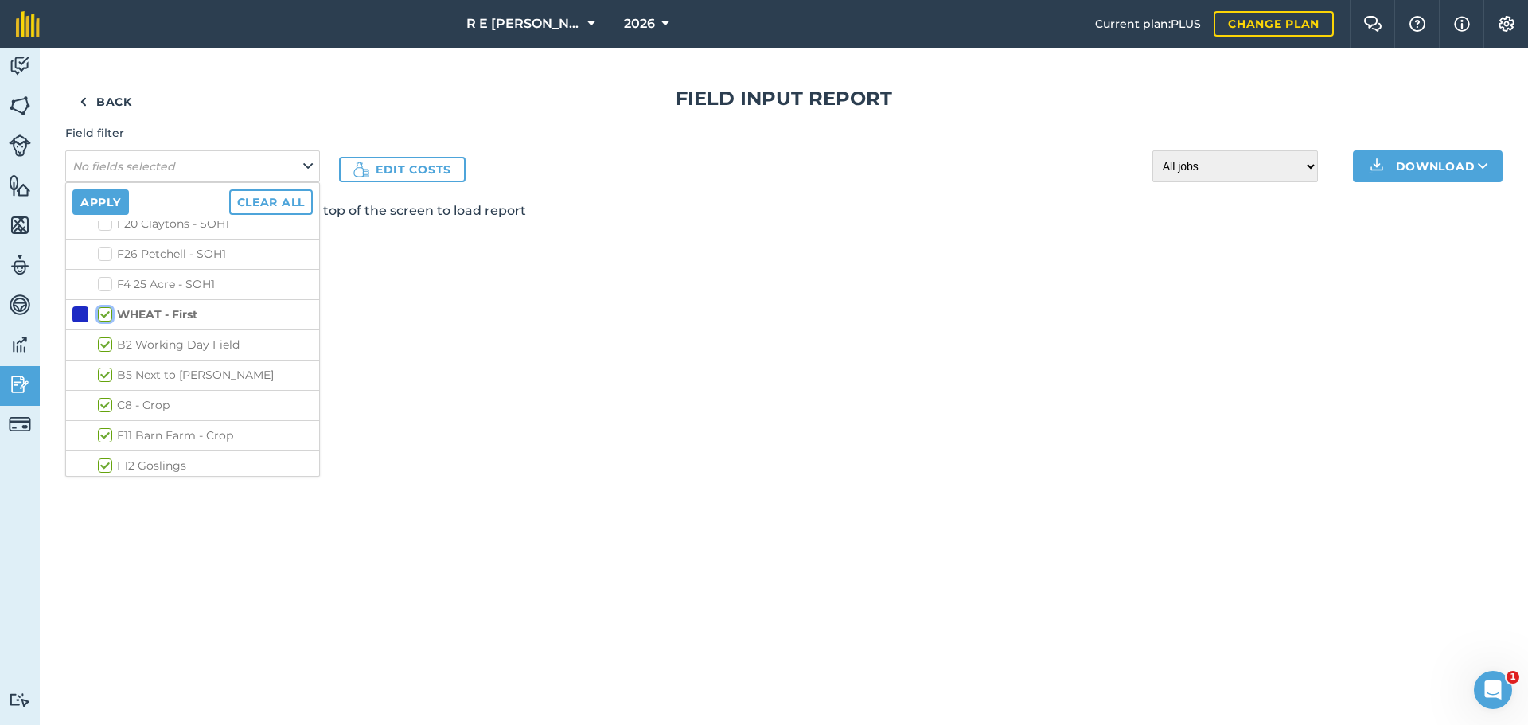
checkbox input "true"
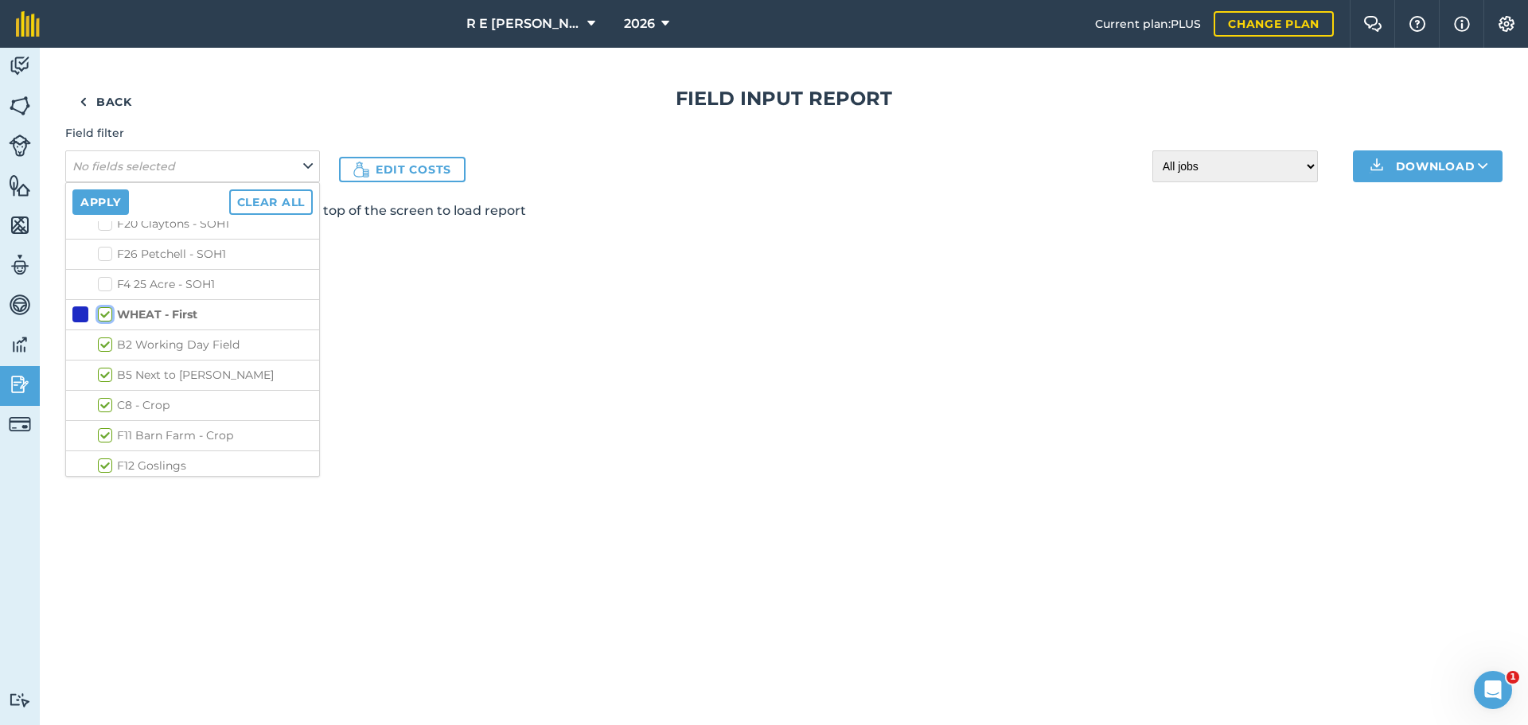
checkbox input "true"
click at [98, 489] on label "WHEAT - Second" at bounding box center [157, 497] width 118 height 17
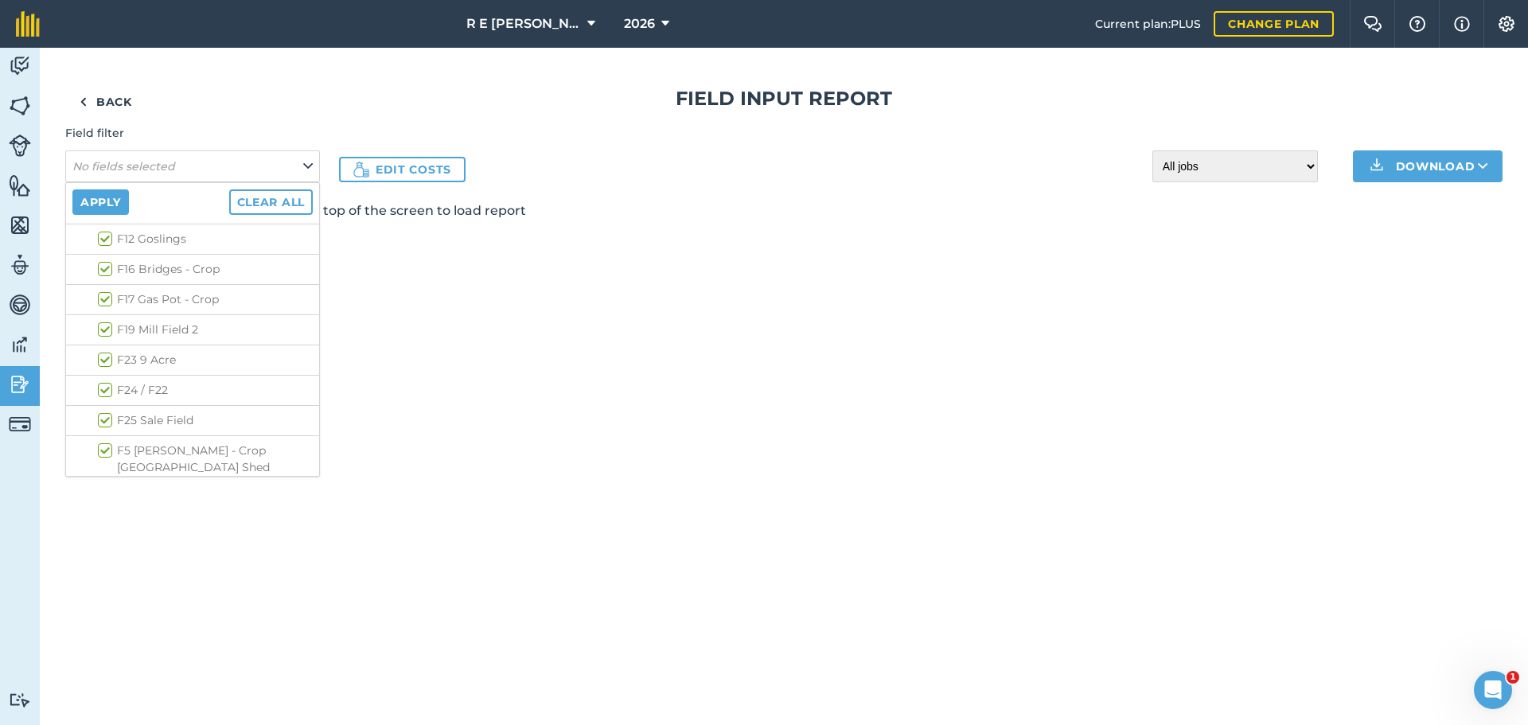
click at [98, 489] on input "WHEAT - Second" at bounding box center [103, 494] width 10 height 10
checkbox input "true"
click at [385, 302] on div "Back Field Input Report Field filter No fields selected Apply Clear all No usag…" at bounding box center [784, 386] width 1488 height 677
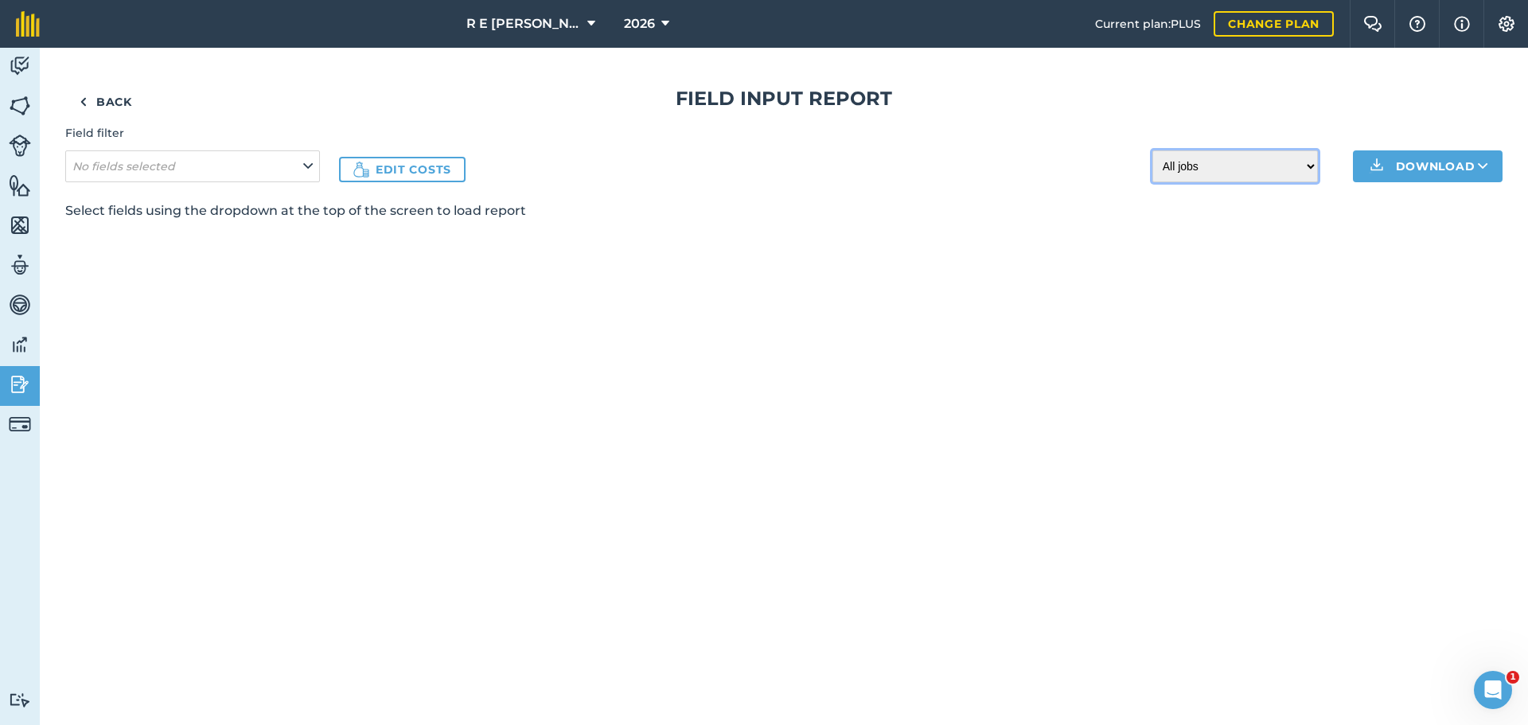
click at [1313, 164] on select "All jobs Incomplete jobs Complete jobs" at bounding box center [1235, 166] width 166 height 32
click at [1311, 166] on select "All jobs Incomplete jobs Complete jobs" at bounding box center [1235, 166] width 166 height 32
click at [304, 172] on icon at bounding box center [308, 167] width 10 height 18
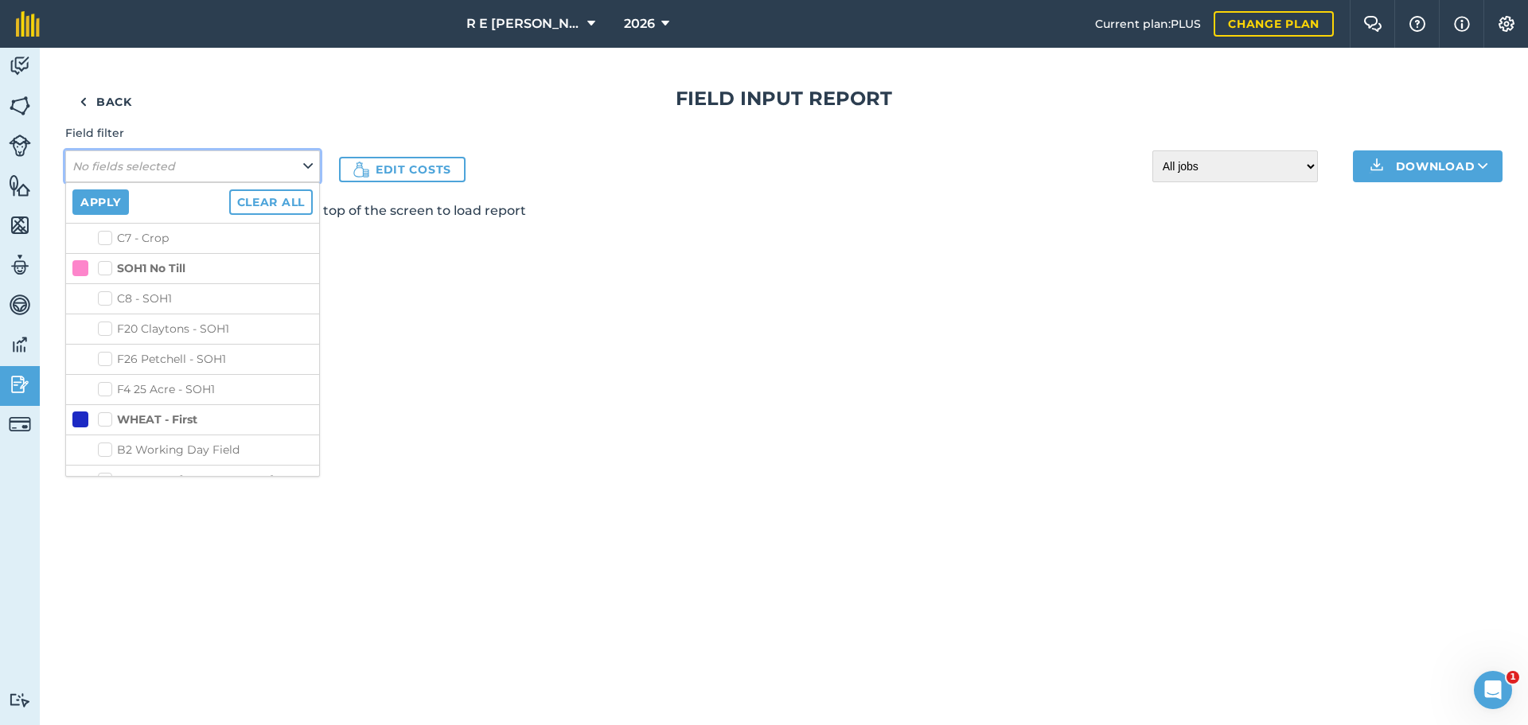
scroll to position [1940, 0]
click at [111, 368] on label "WHEAT - First" at bounding box center [147, 376] width 99 height 17
click at [108, 368] on input "WHEAT - First" at bounding box center [103, 373] width 10 height 10
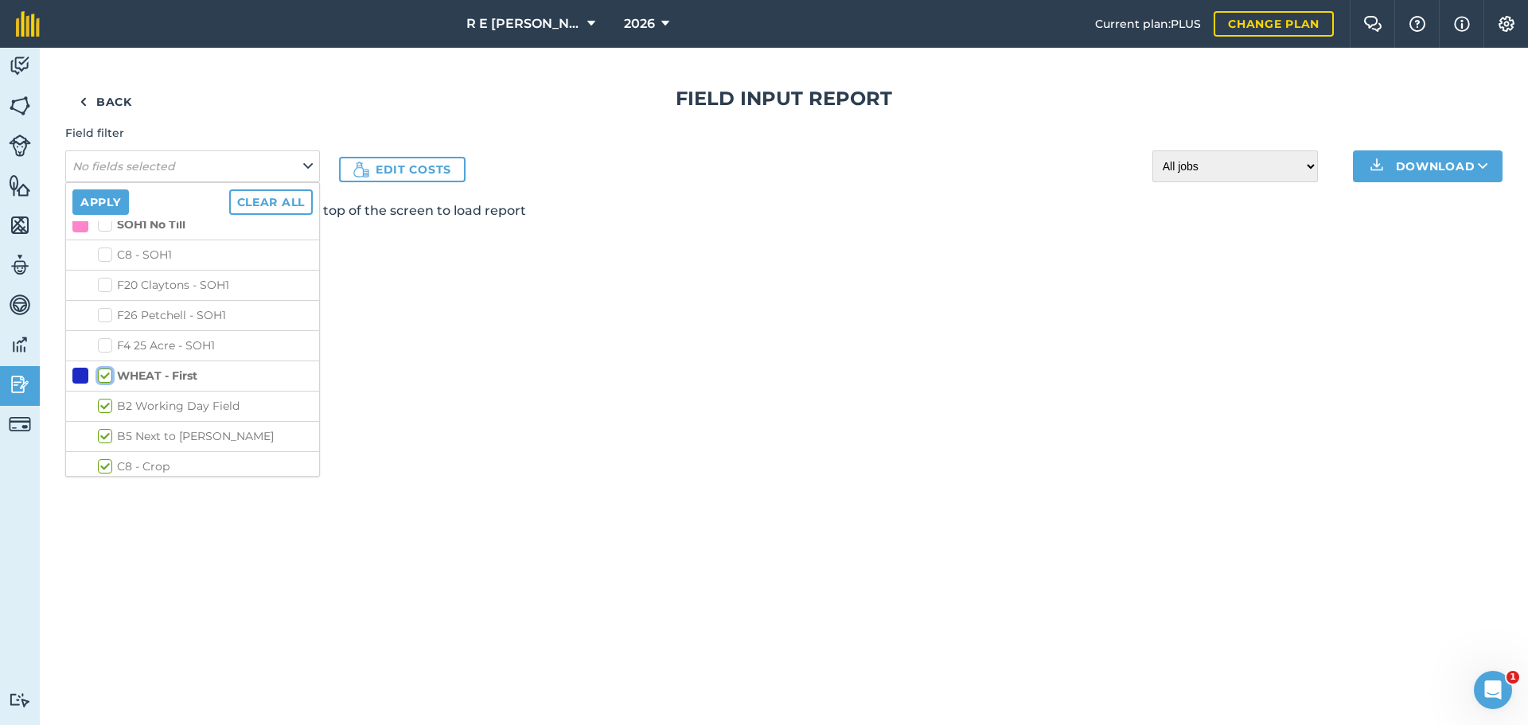
checkbox input "true"
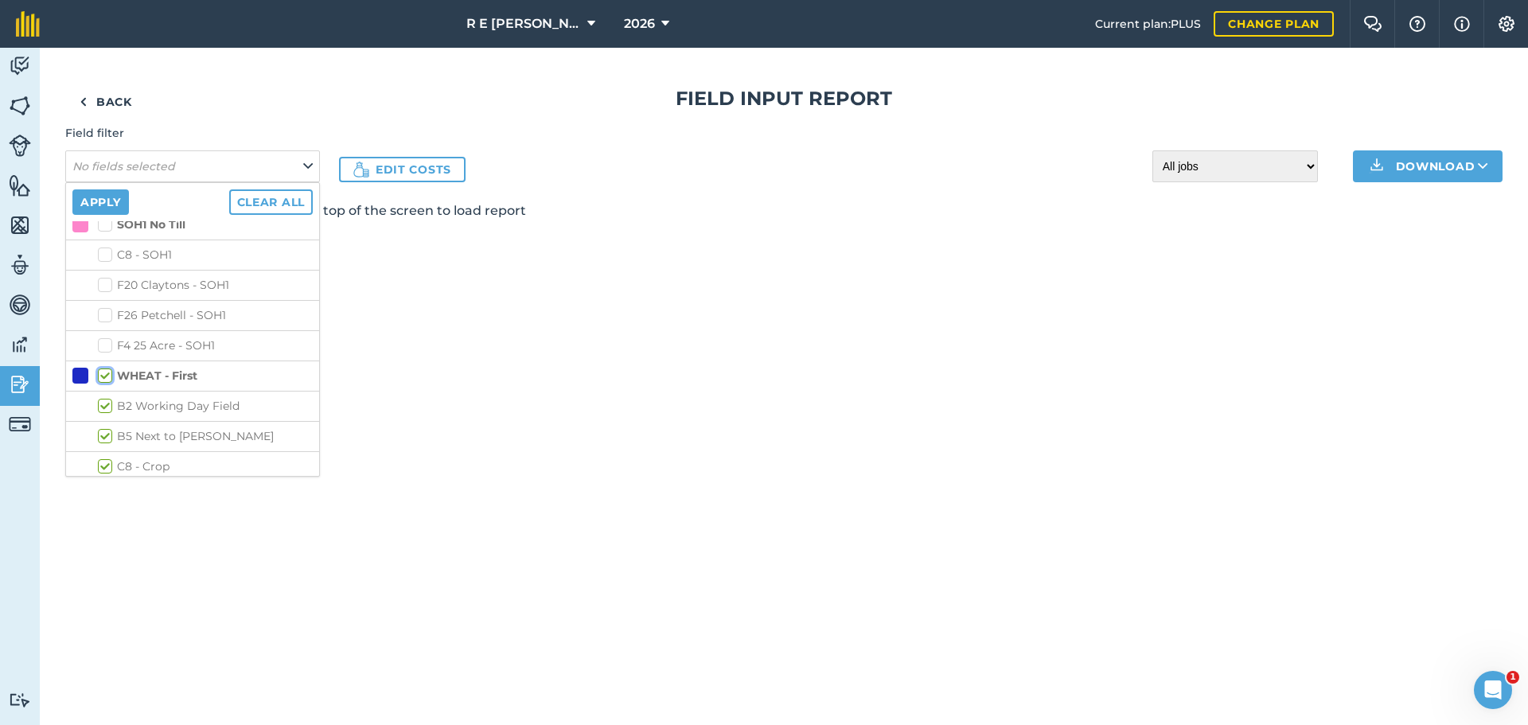
checkbox input "true"
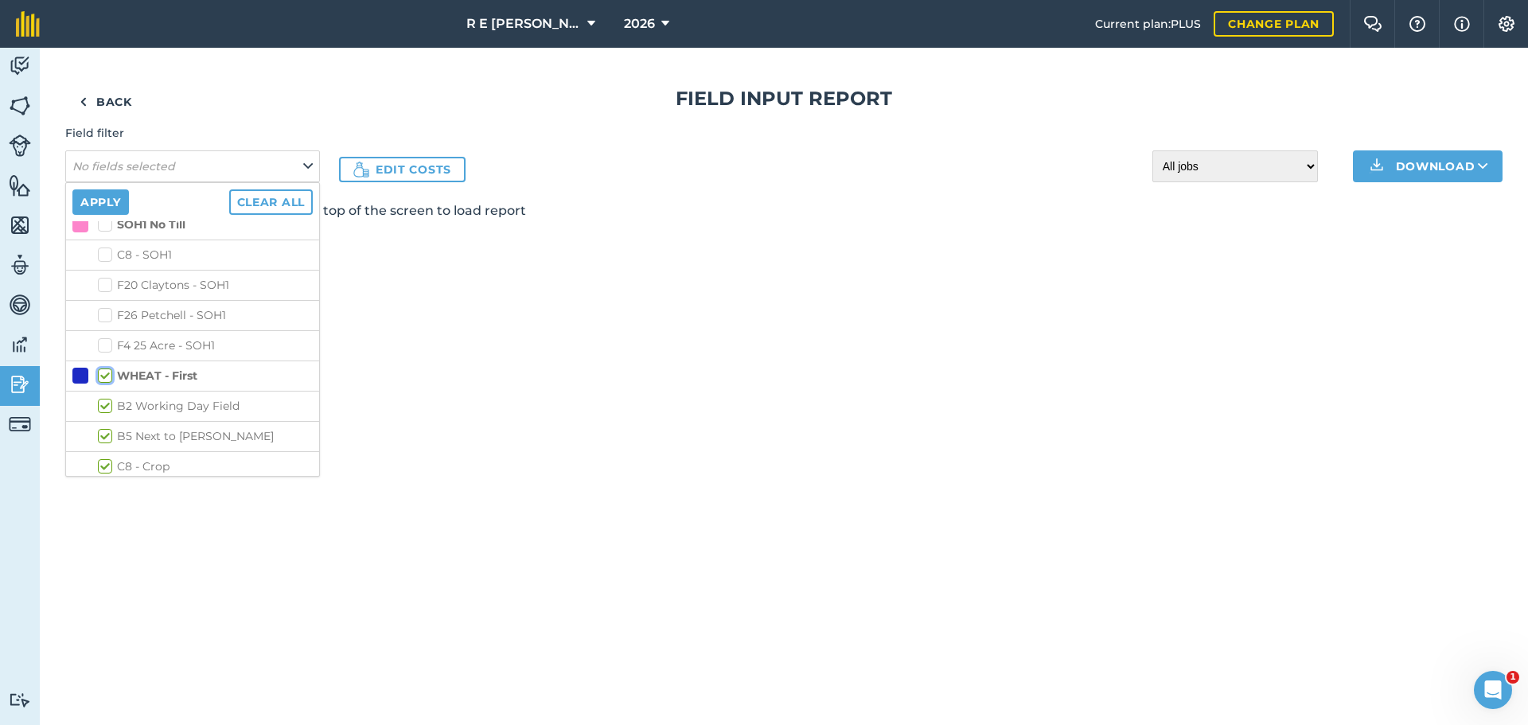
checkbox input "true"
click at [112, 489] on label "WHEAT - Second" at bounding box center [157, 497] width 118 height 17
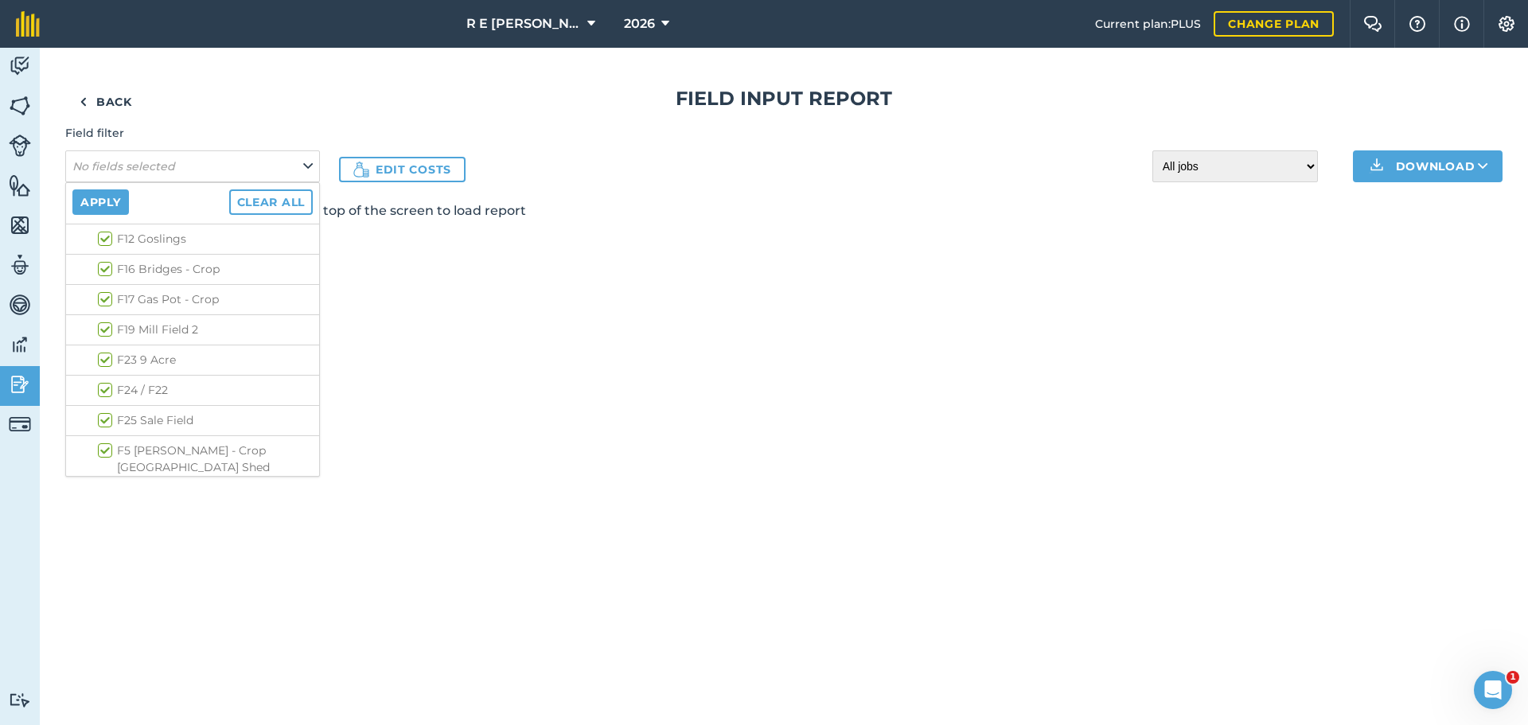
click at [108, 489] on input "WHEAT - Second" at bounding box center [103, 494] width 10 height 10
checkbox input "true"
click at [1366, 176] on button "Download" at bounding box center [1428, 166] width 150 height 32
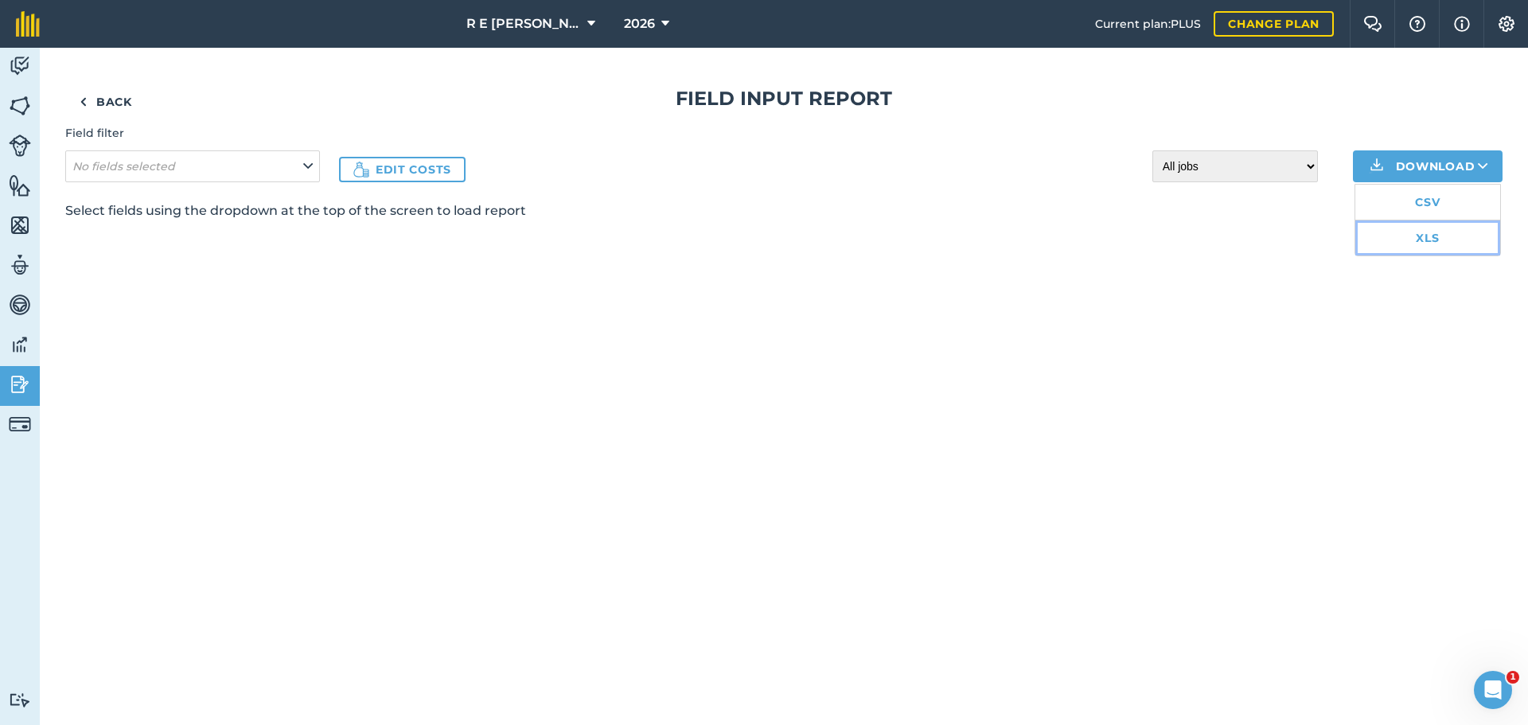
click at [1417, 236] on link "XLS" at bounding box center [1427, 237] width 145 height 35
click at [1367, 172] on img at bounding box center [1376, 166] width 19 height 19
click at [1388, 208] on link "CSV" at bounding box center [1427, 202] width 145 height 35
drag, startPoint x: 1161, startPoint y: 122, endPoint x: 1214, endPoint y: 90, distance: 62.1
click at [1161, 122] on div "Back Field Input Report Field filter No fields selected Edit costs All jobs Inc…" at bounding box center [783, 153] width 1437 height 134
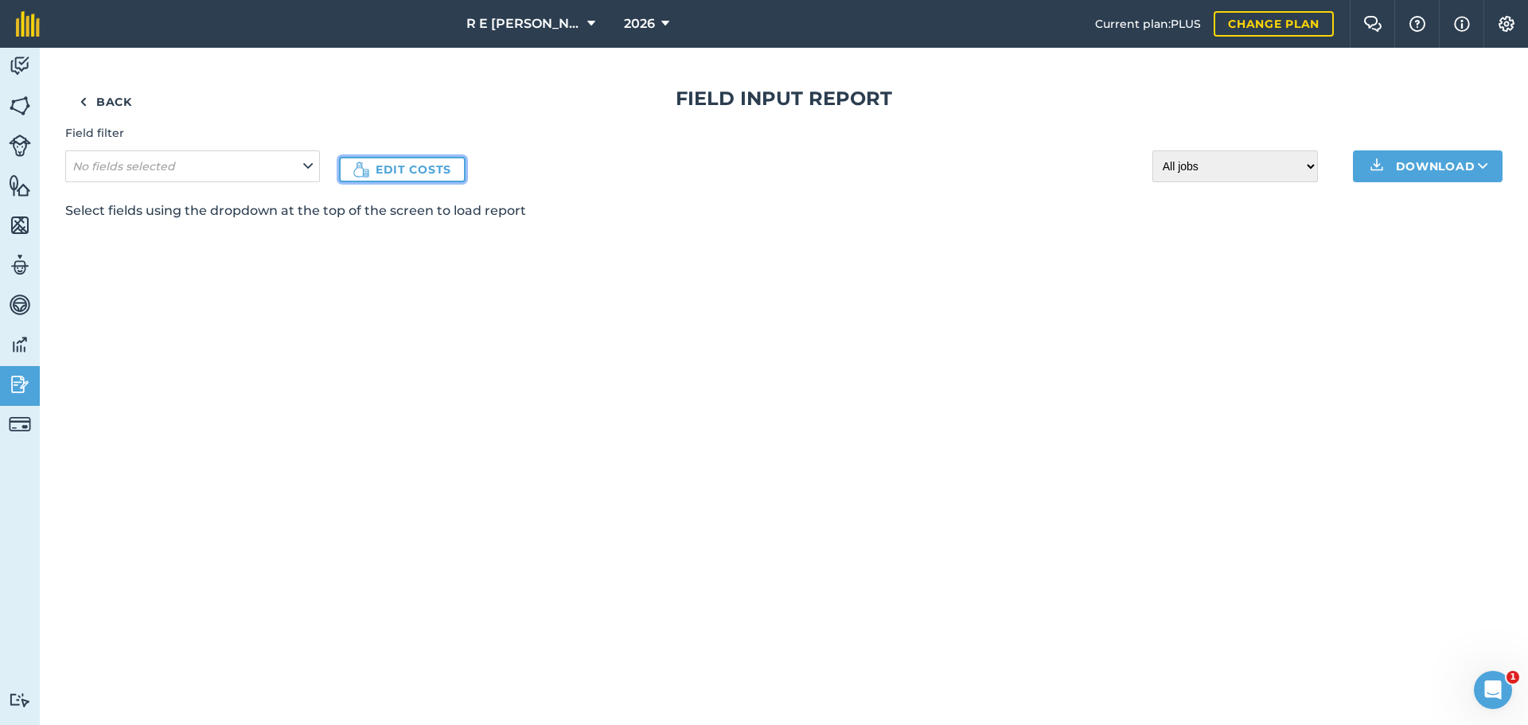
click at [353, 165] on link "Edit costs" at bounding box center [402, 169] width 127 height 25
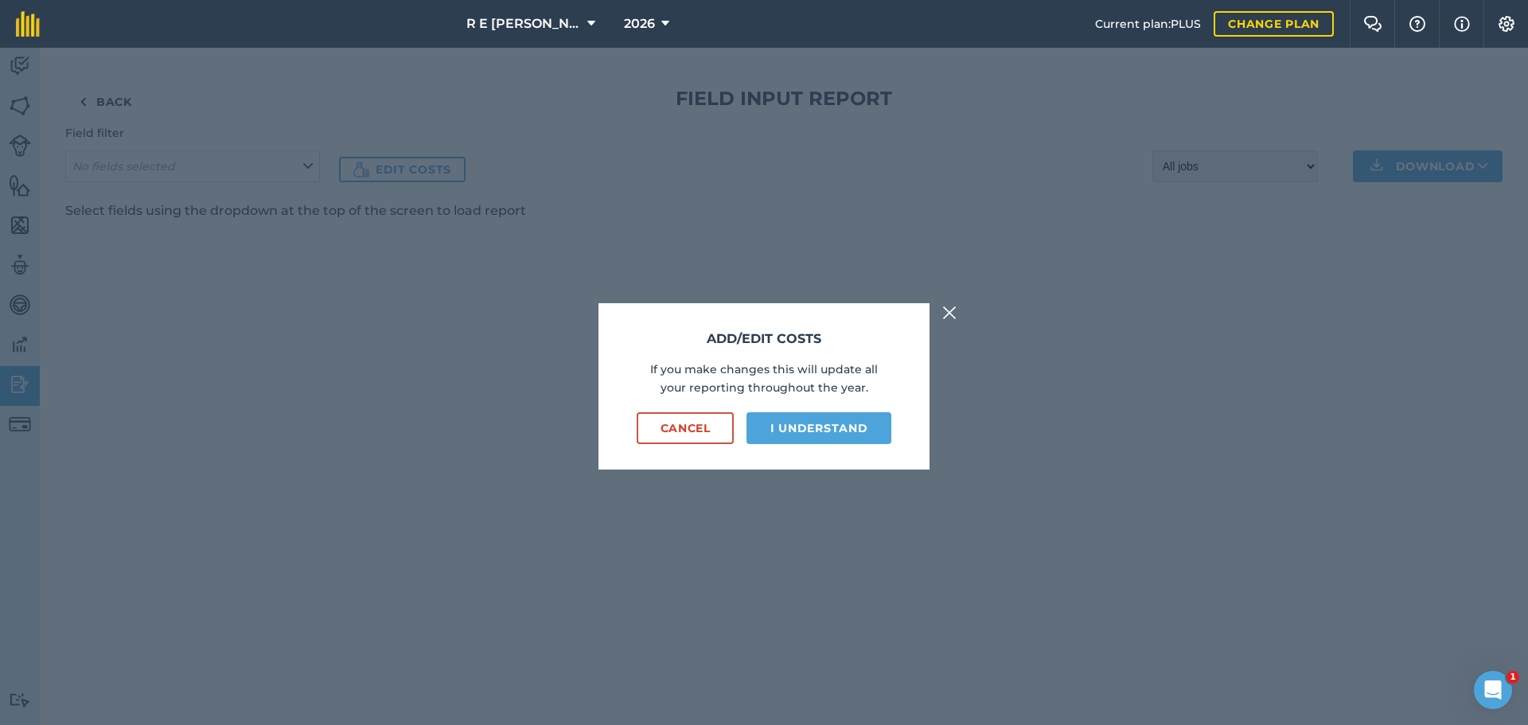
click at [947, 305] on img at bounding box center [949, 312] width 14 height 19
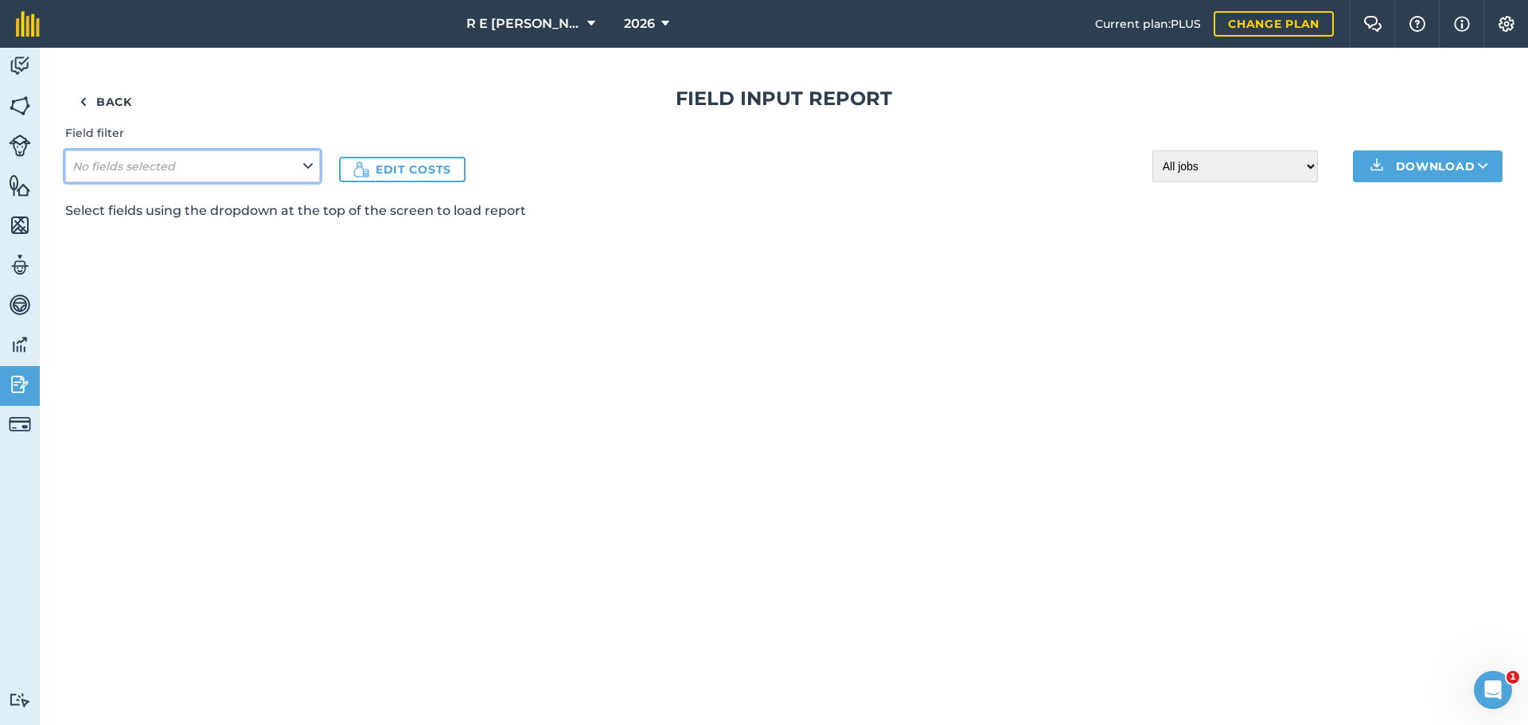
click at [308, 166] on icon at bounding box center [308, 167] width 10 height 18
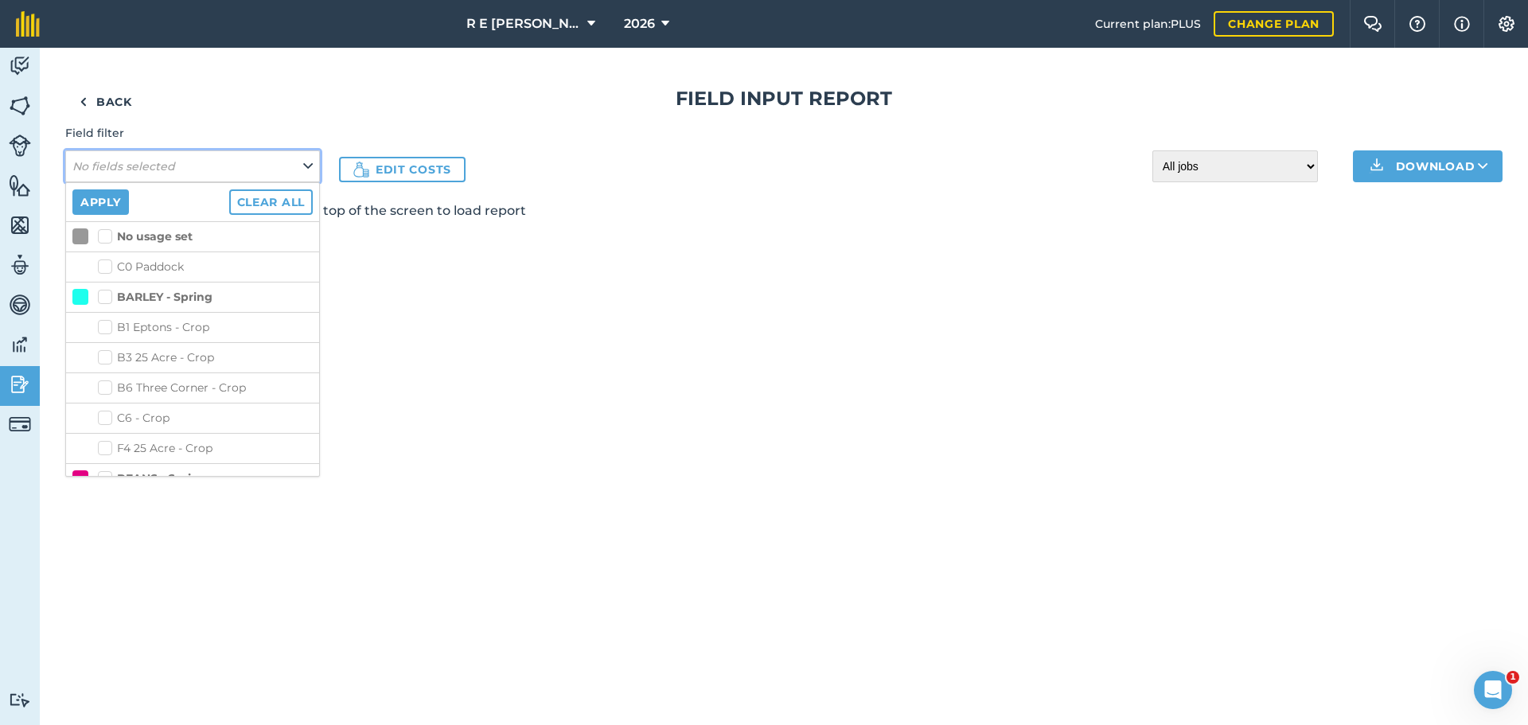
click at [308, 166] on icon at bounding box center [308, 167] width 10 height 18
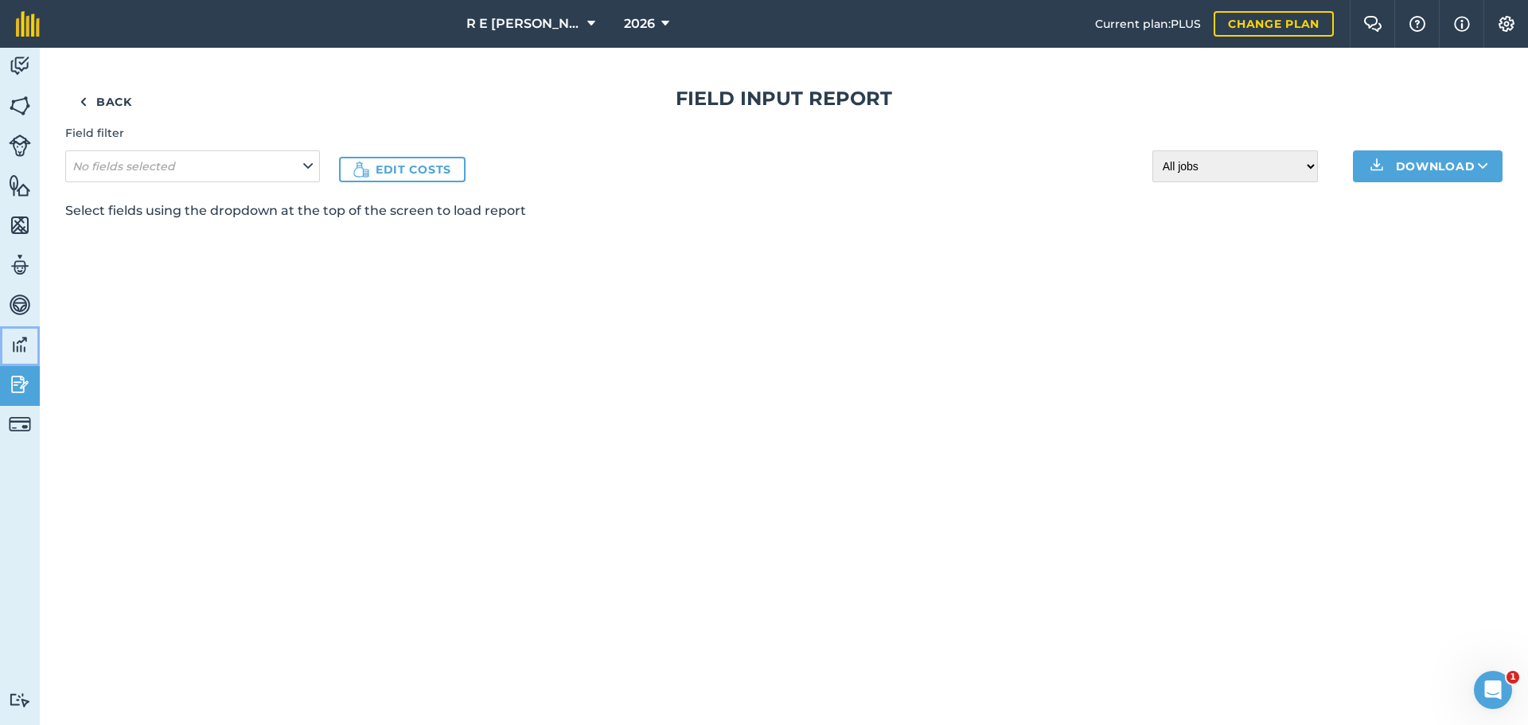
click at [23, 349] on img at bounding box center [20, 345] width 22 height 24
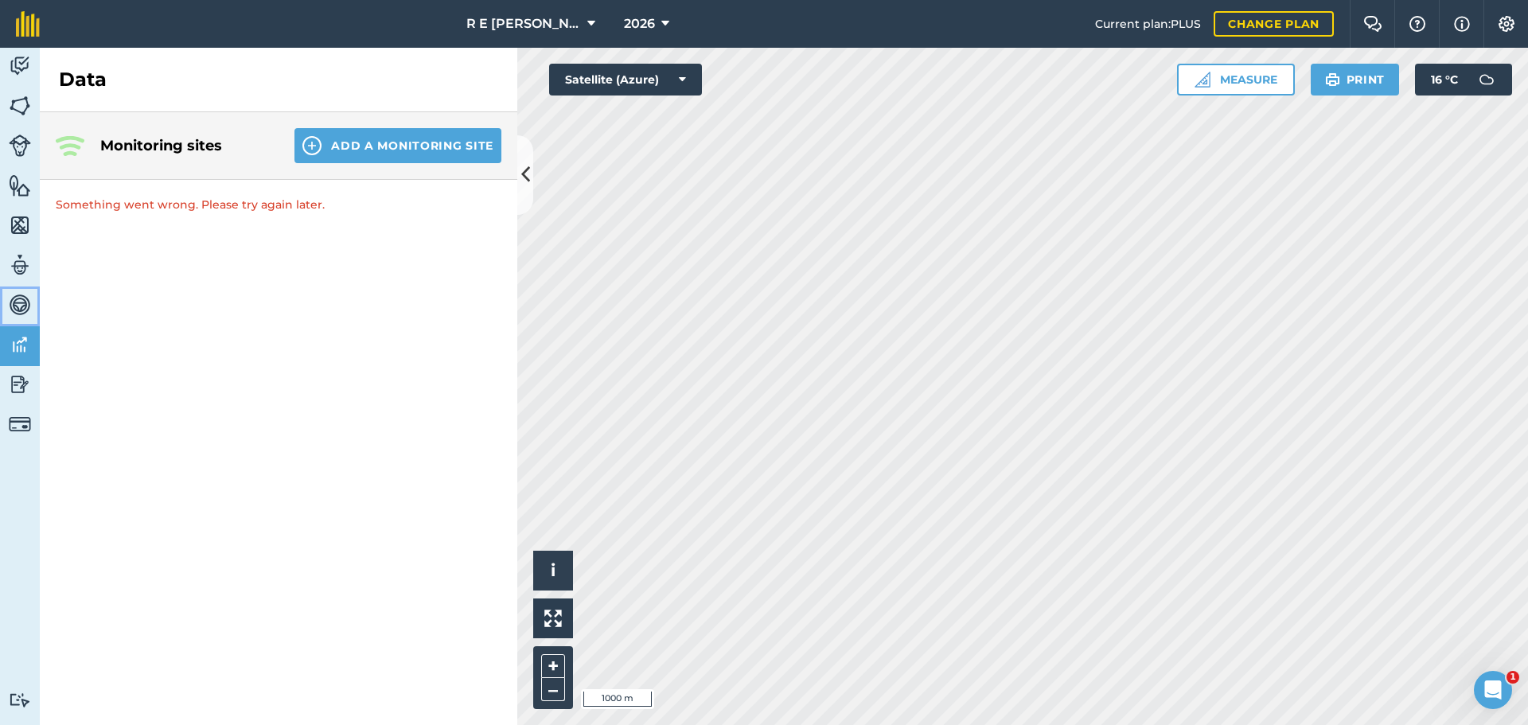
click at [25, 310] on img at bounding box center [20, 305] width 22 height 24
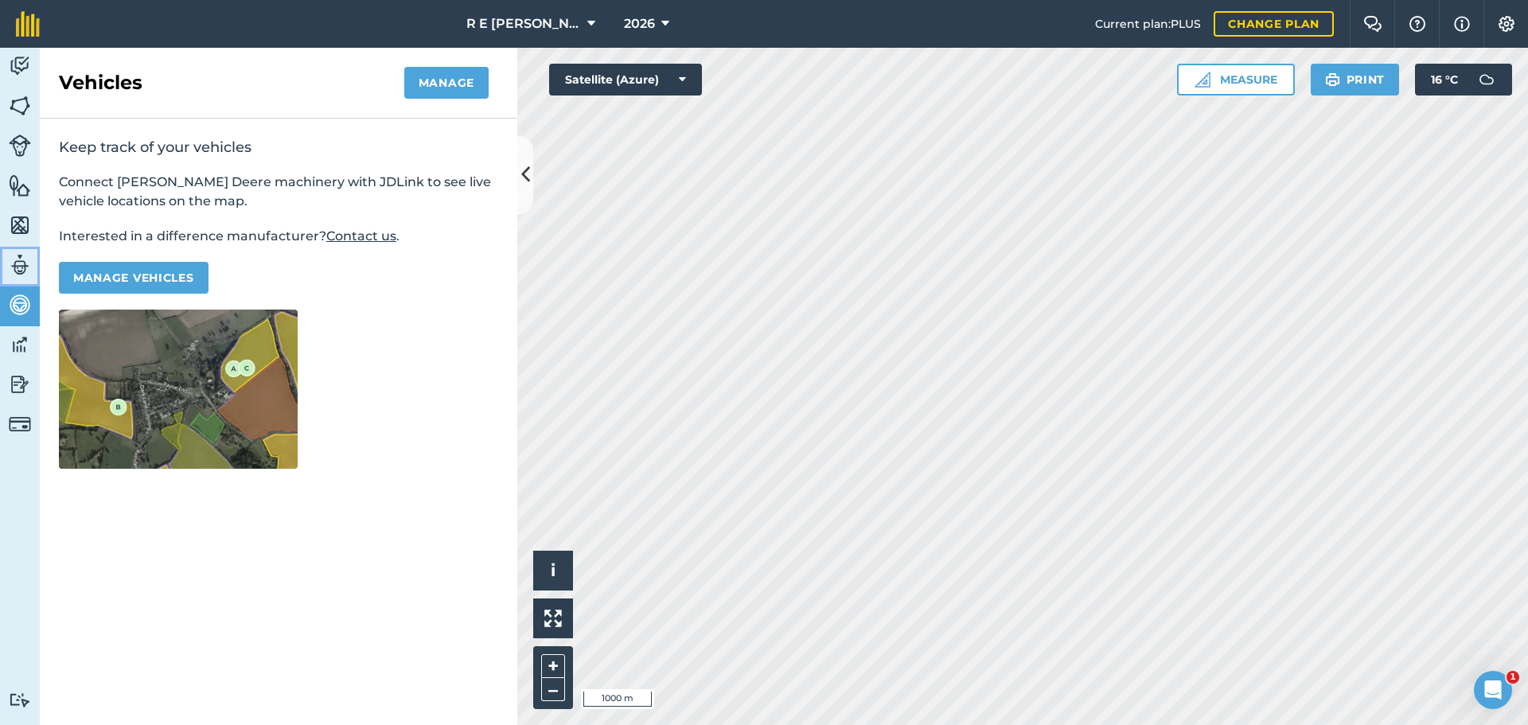
click at [22, 267] on img at bounding box center [20, 265] width 22 height 24
select select "MEMBER"
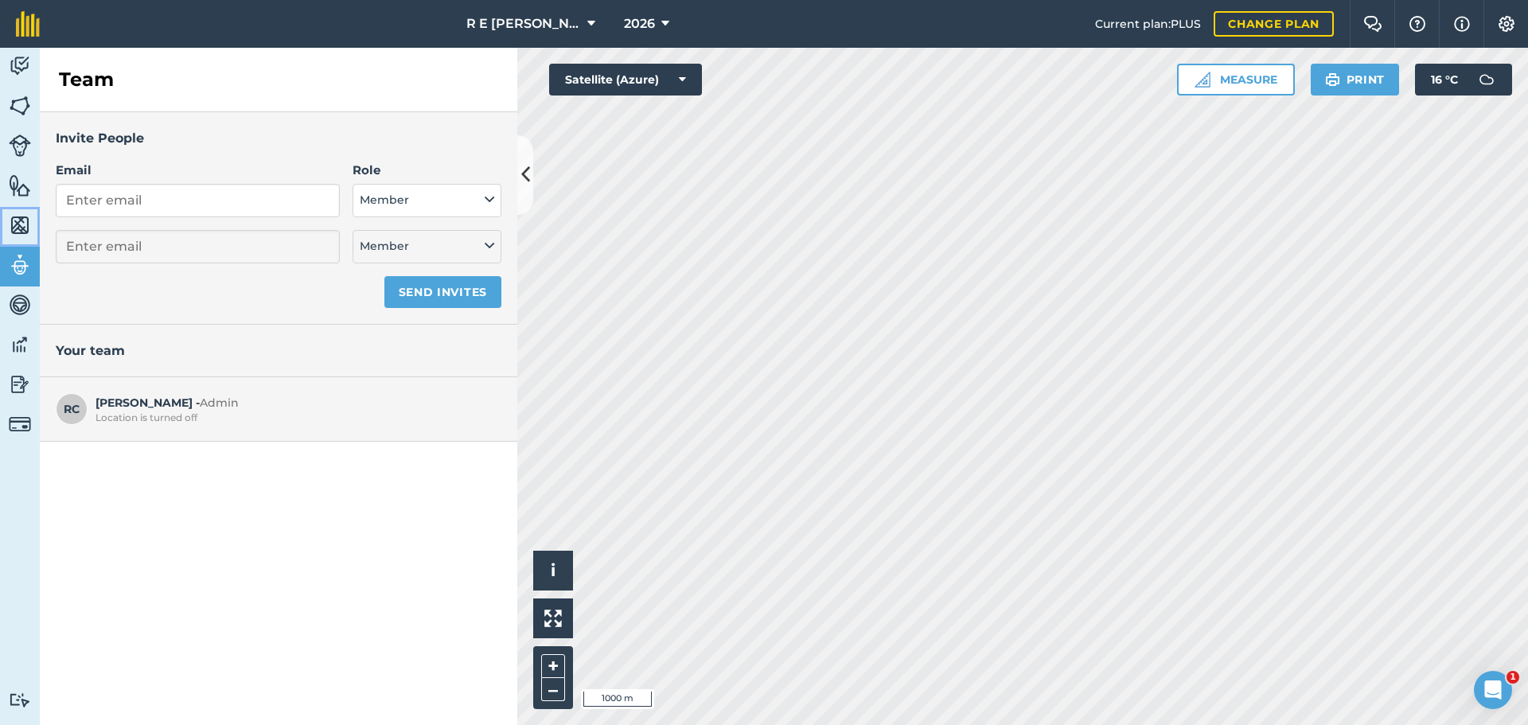
click at [22, 234] on img at bounding box center [20, 225] width 22 height 24
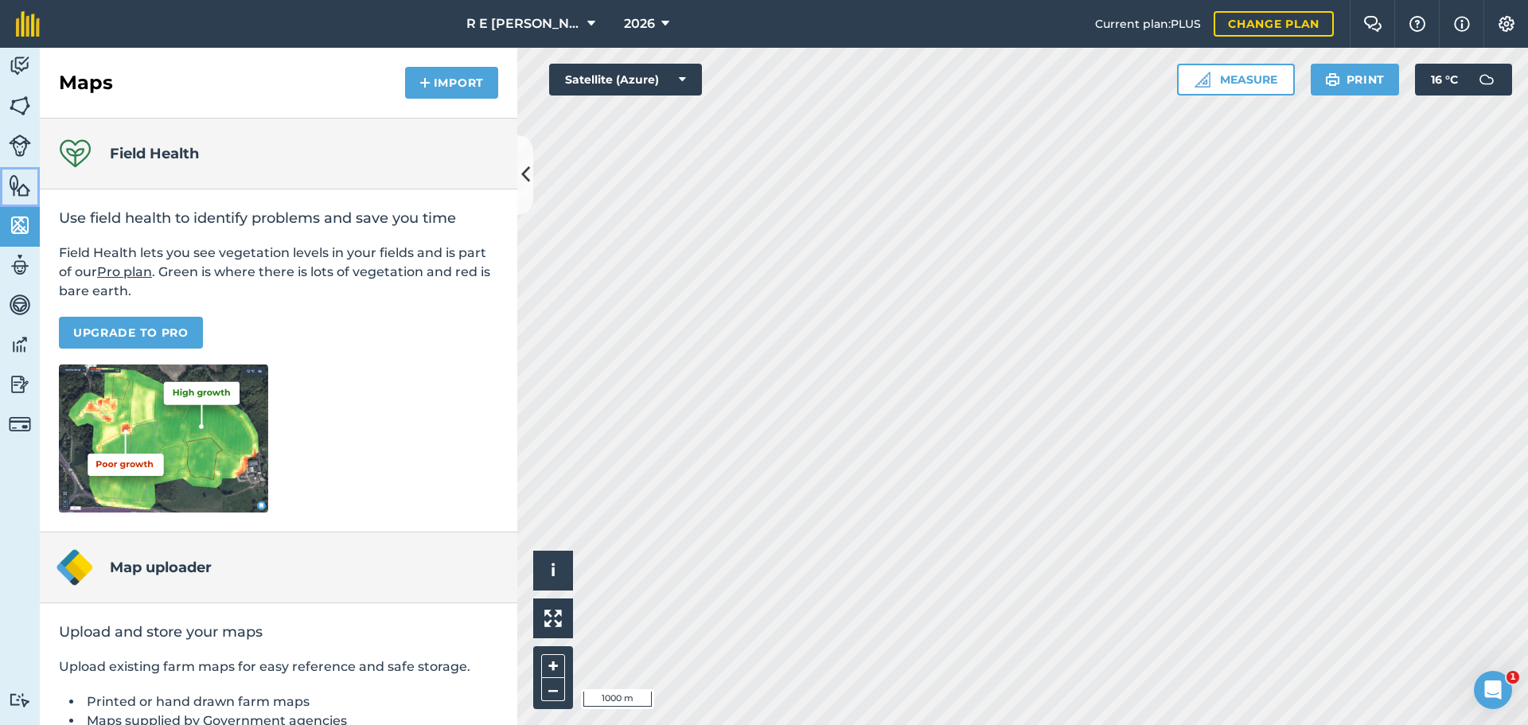
click at [29, 187] on img at bounding box center [20, 185] width 22 height 24
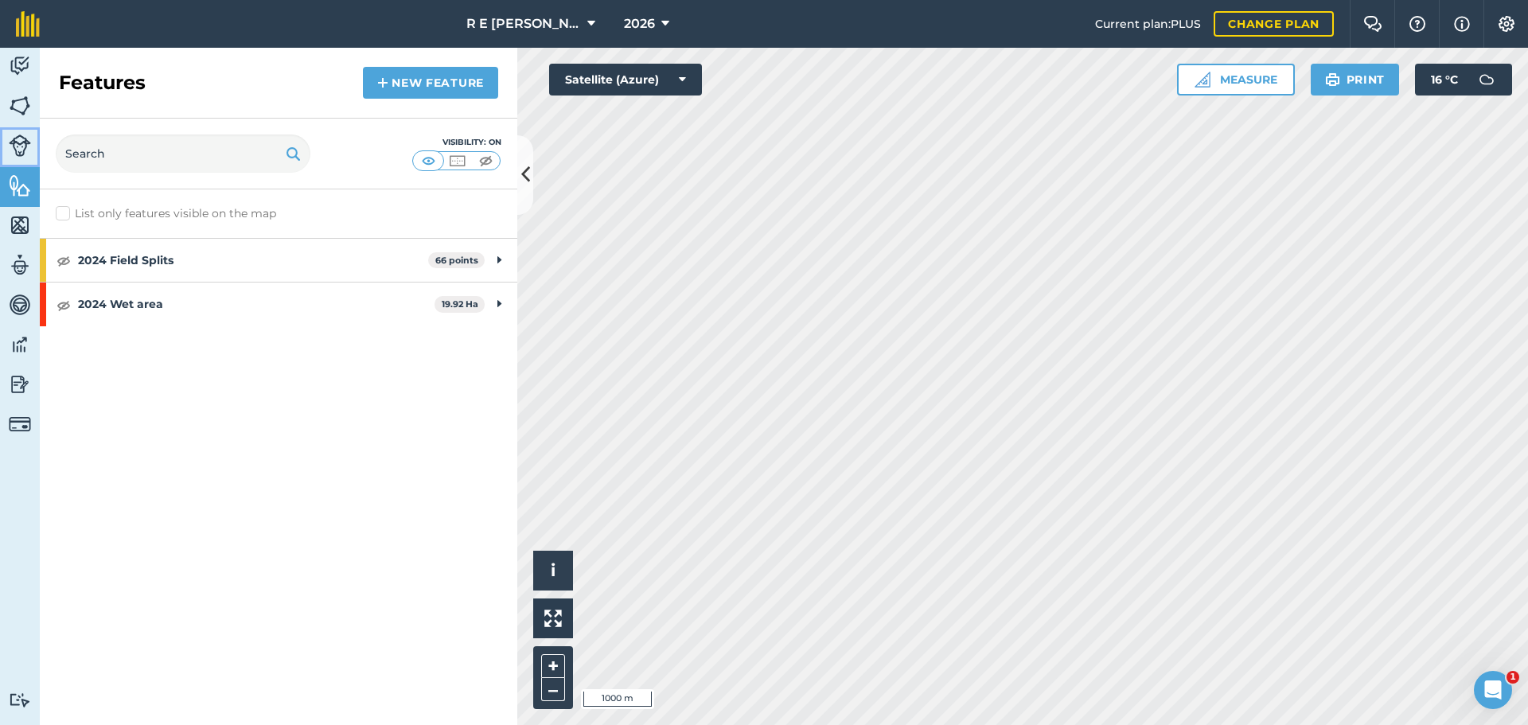
click at [23, 154] on img at bounding box center [20, 145] width 22 height 22
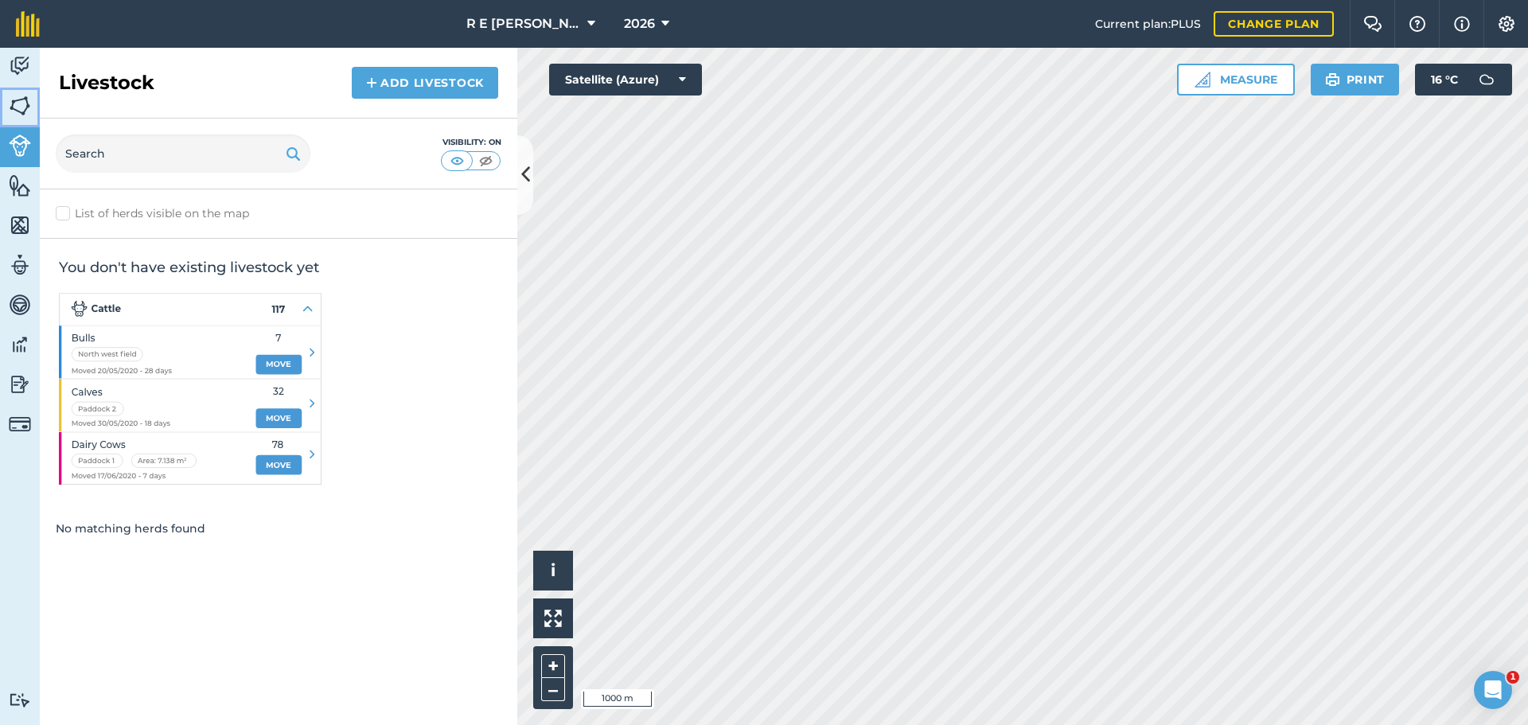
click at [21, 115] on img at bounding box center [20, 106] width 22 height 24
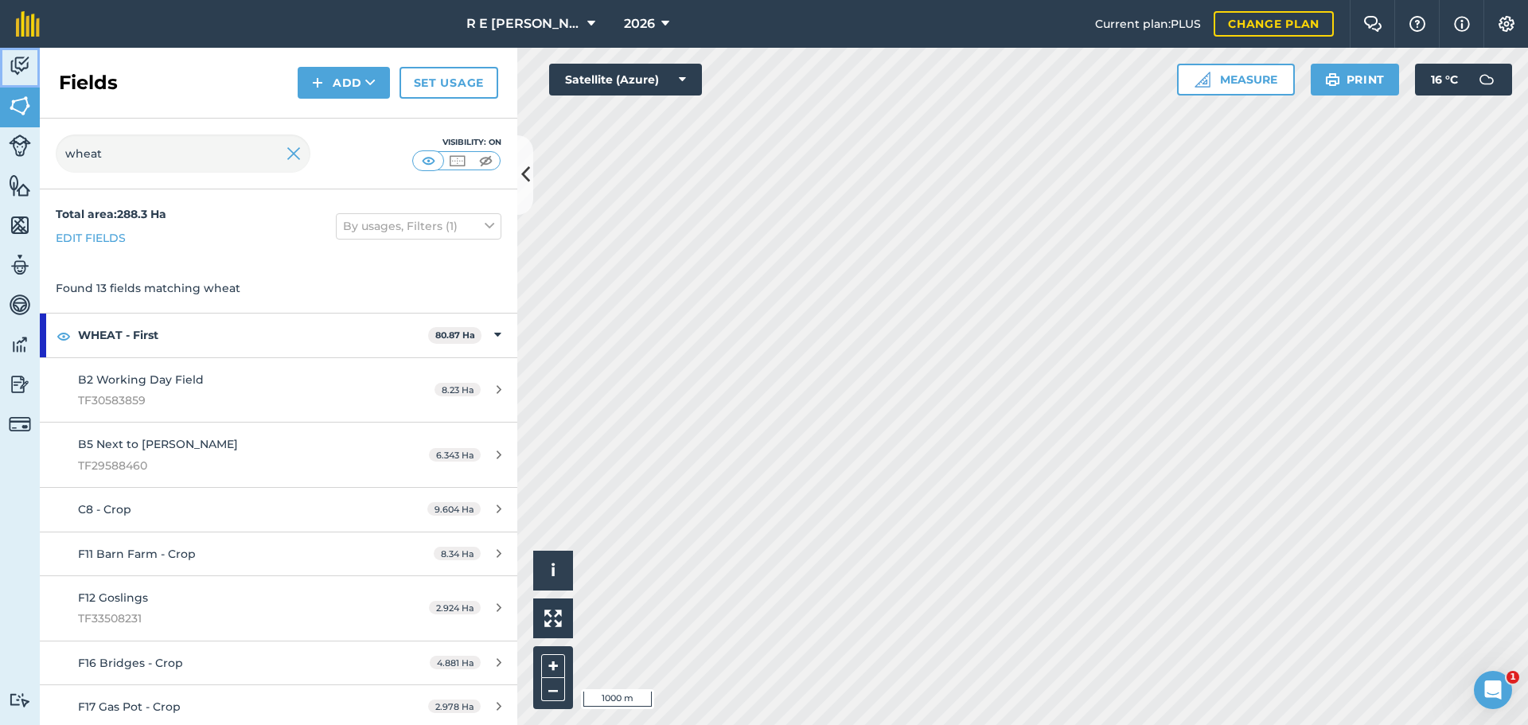
click at [18, 72] on img at bounding box center [20, 66] width 22 height 24
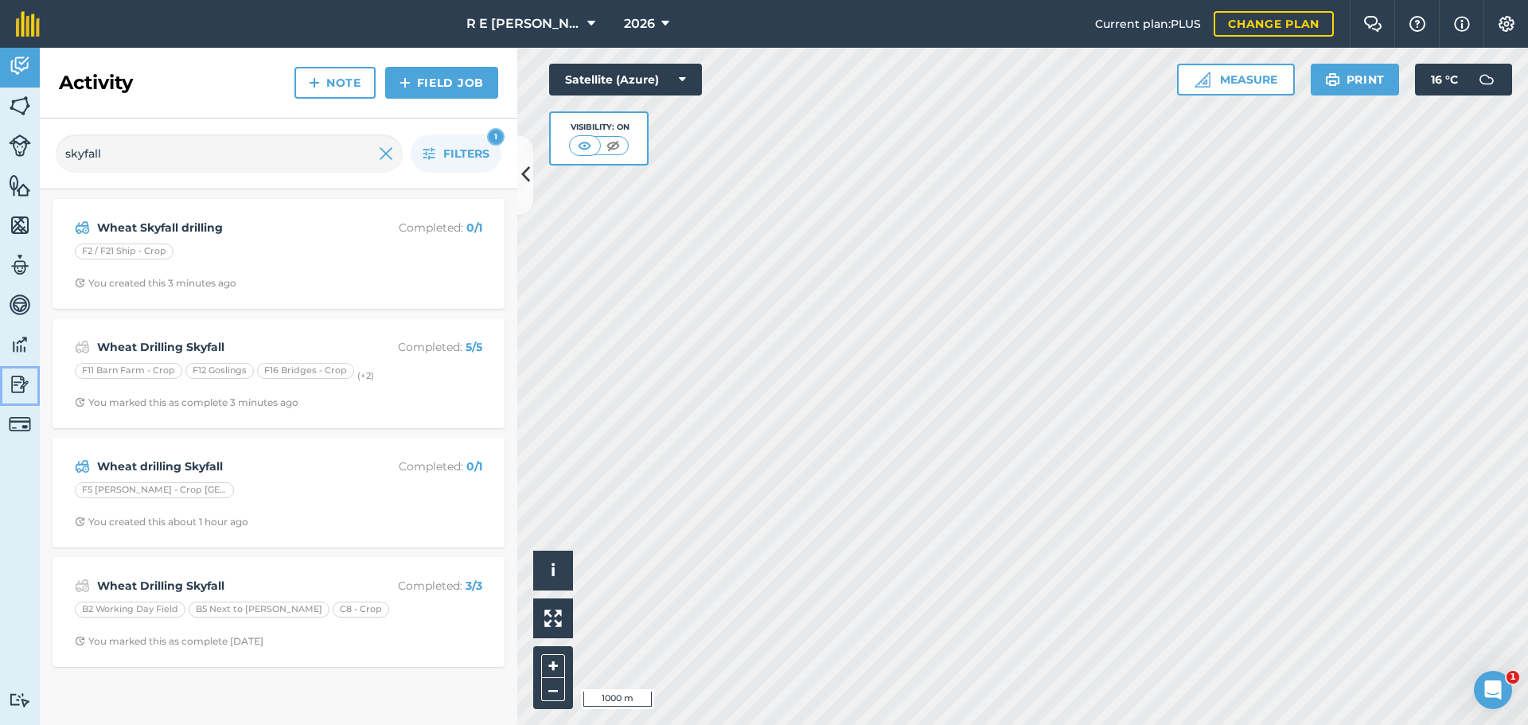
click at [19, 383] on img at bounding box center [20, 384] width 22 height 24
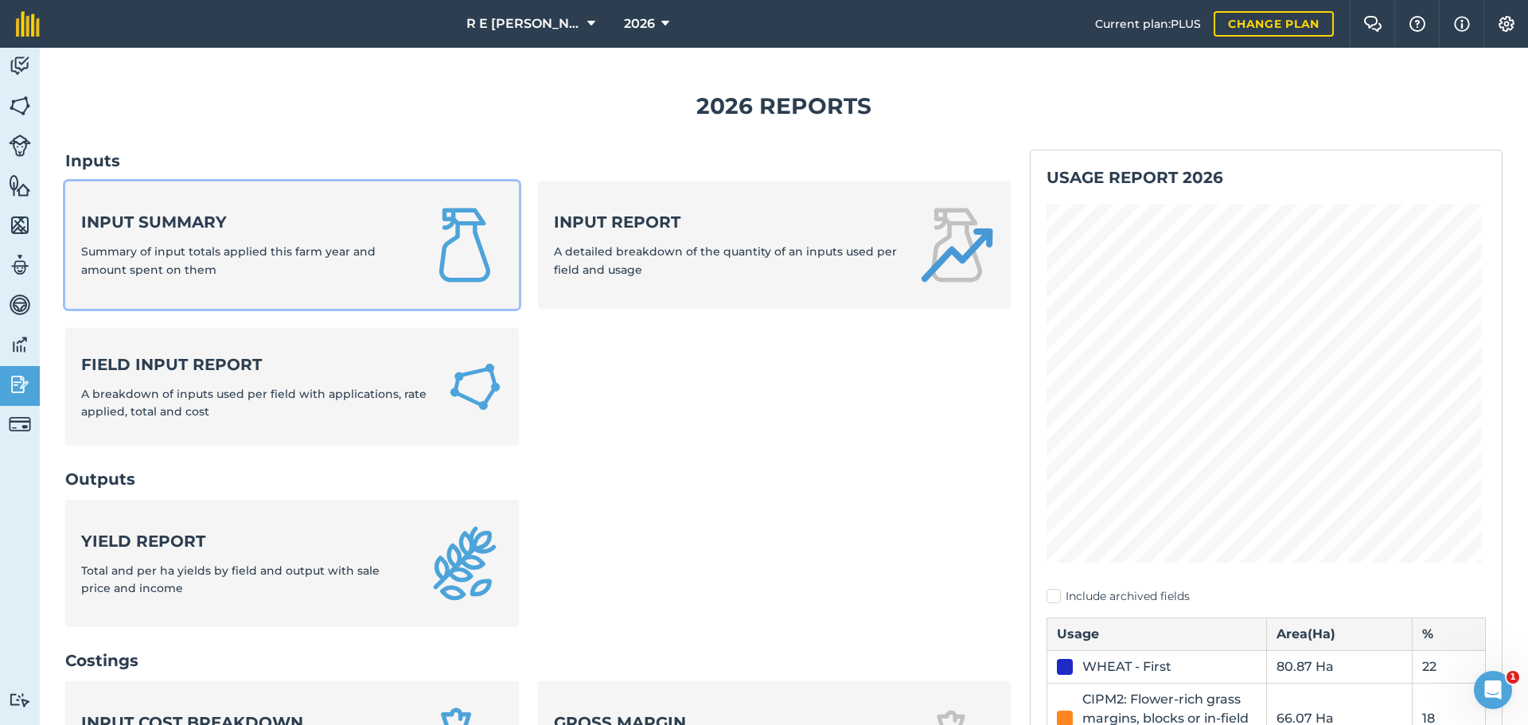
click at [342, 249] on span "Summary of input totals applied this farm year and amount spent on them" at bounding box center [228, 260] width 294 height 32
